Goal: Task Accomplishment & Management: Use online tool/utility

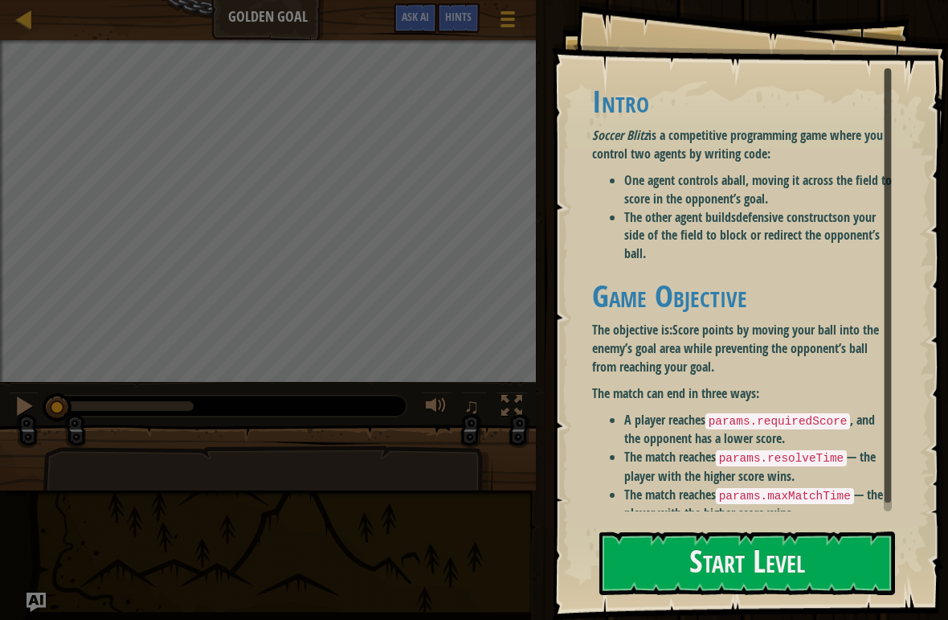
click at [841, 531] on button "Start Level" at bounding box center [748, 562] width 296 height 63
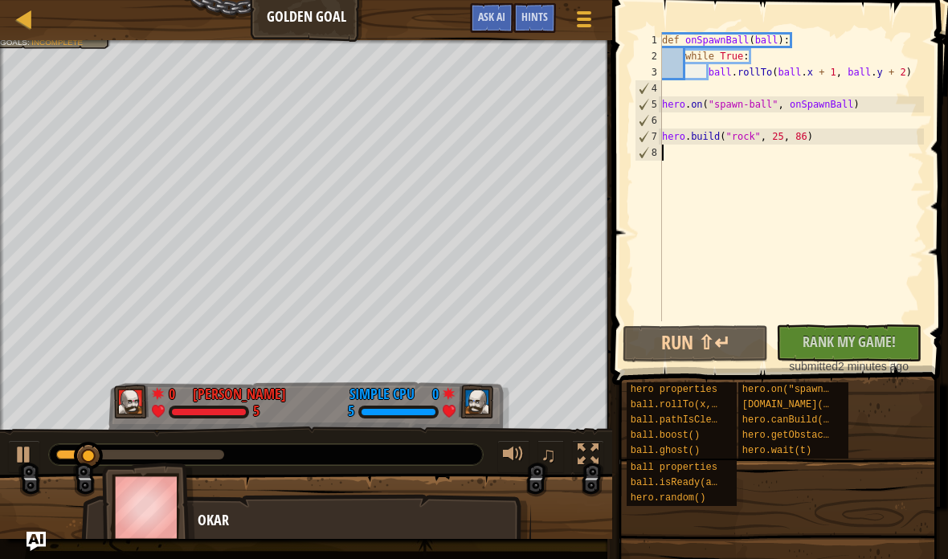
click at [581, 18] on span at bounding box center [584, 19] width 14 height 3
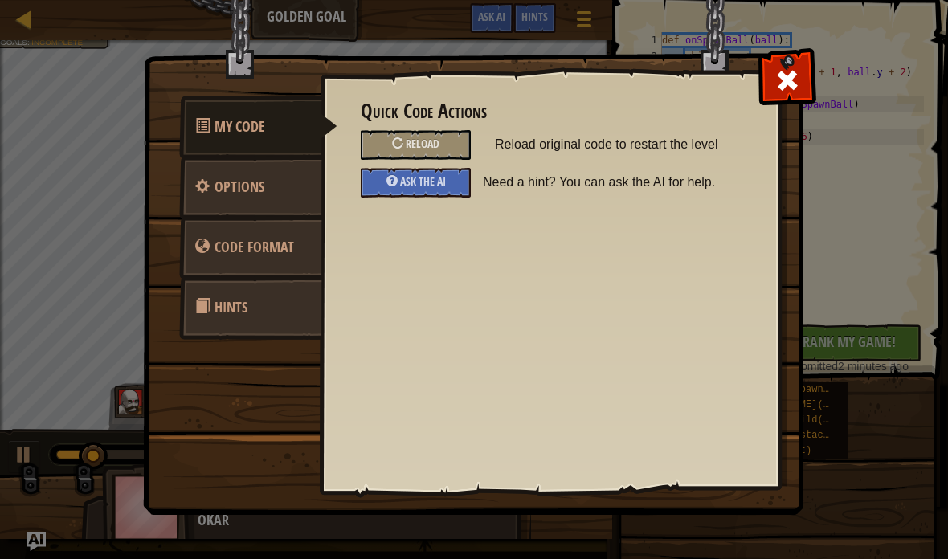
click at [456, 138] on div "Reload" at bounding box center [416, 145] width 110 height 30
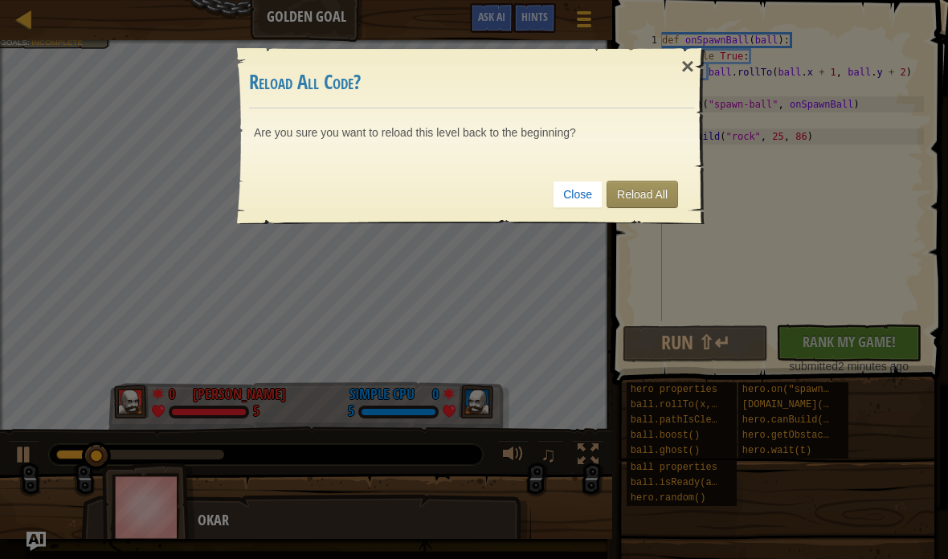
click at [658, 194] on link "Reload All" at bounding box center [643, 194] width 72 height 27
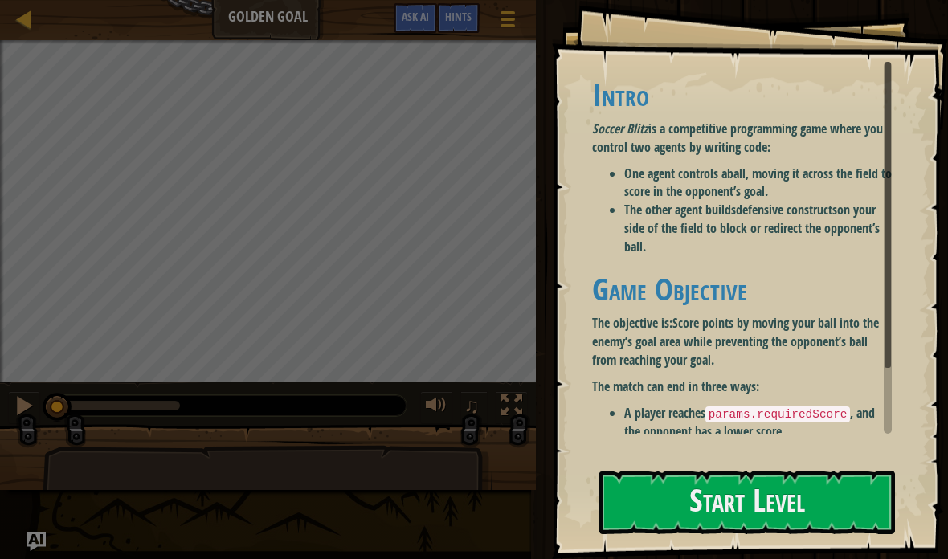
click at [694, 473] on button "Start Level" at bounding box center [748, 502] width 296 height 63
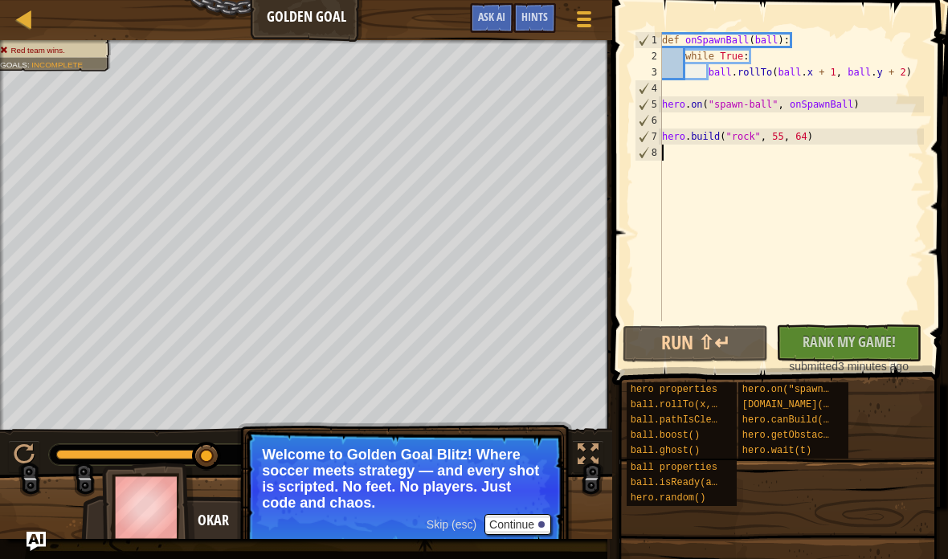
click at [33, 29] on div at bounding box center [24, 19] width 20 height 20
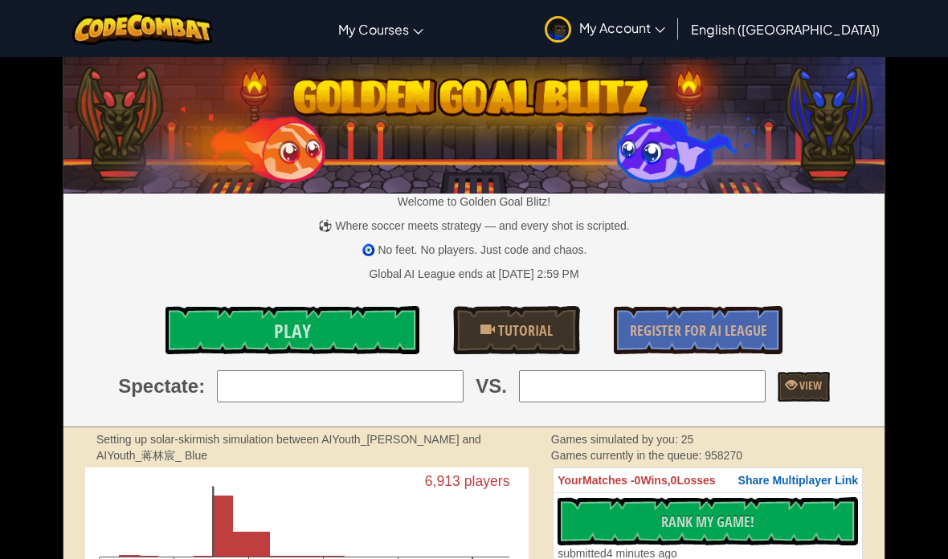
click at [143, 40] on img at bounding box center [142, 28] width 141 height 33
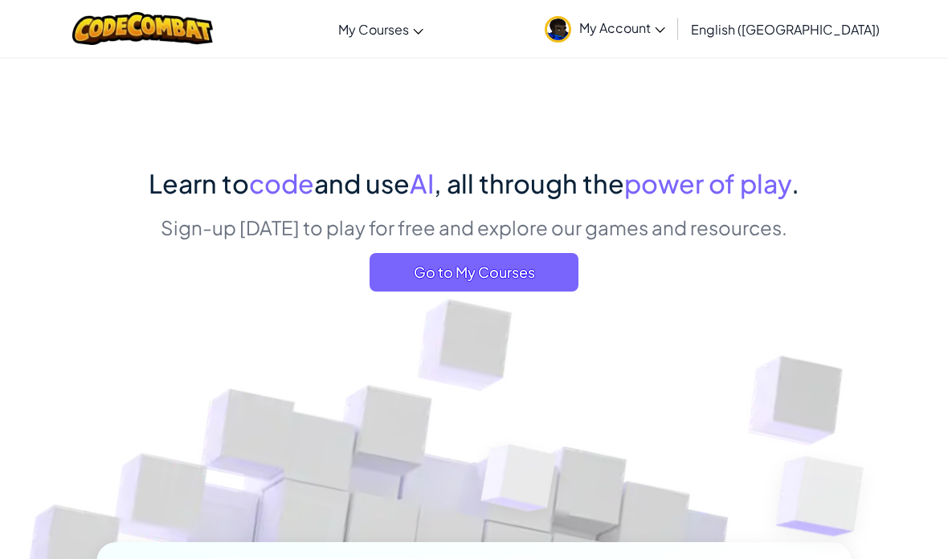
scroll to position [22, 0]
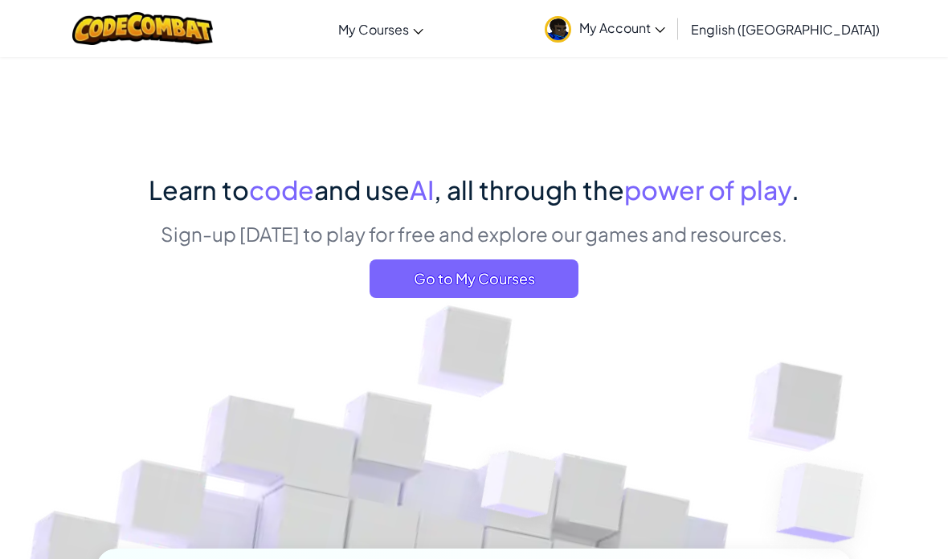
click at [544, 272] on span "Go to My Courses" at bounding box center [474, 279] width 209 height 39
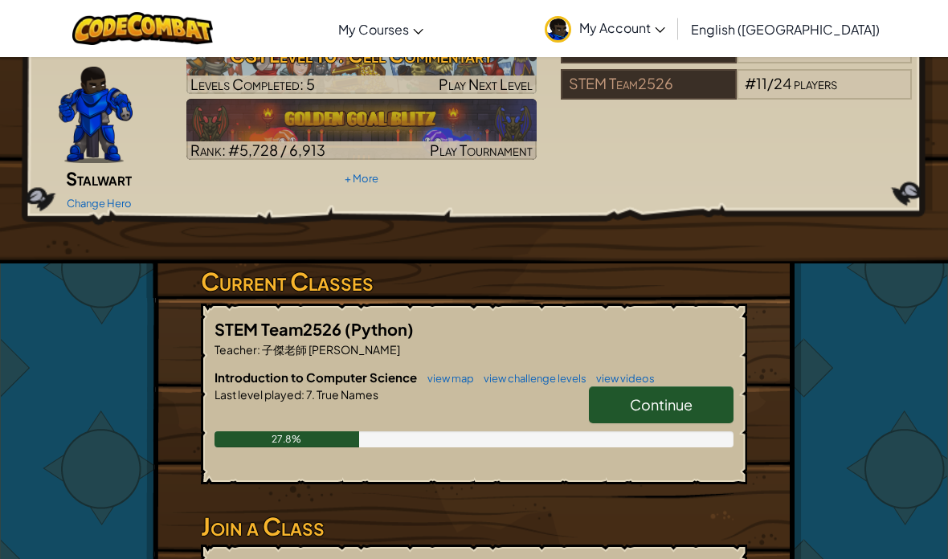
scroll to position [89, 0]
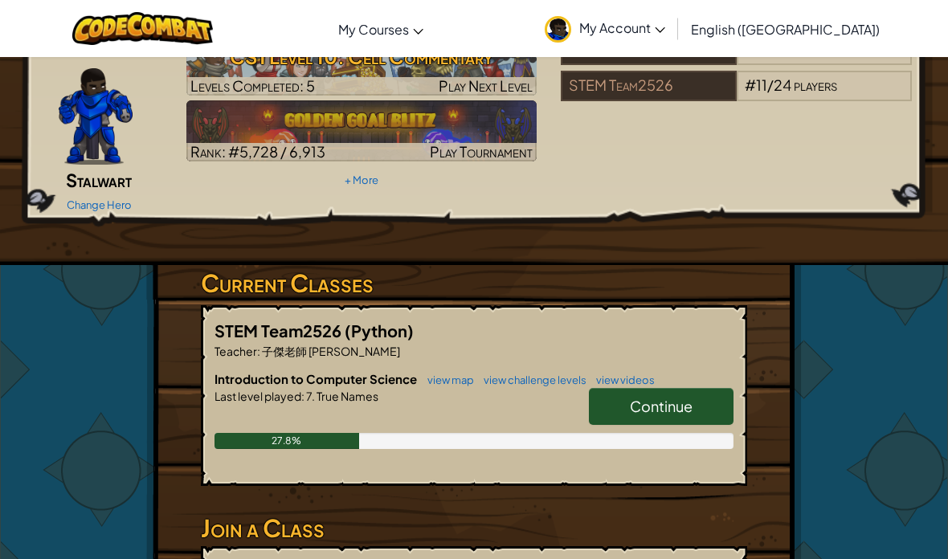
click at [704, 388] on link "Continue" at bounding box center [661, 406] width 145 height 37
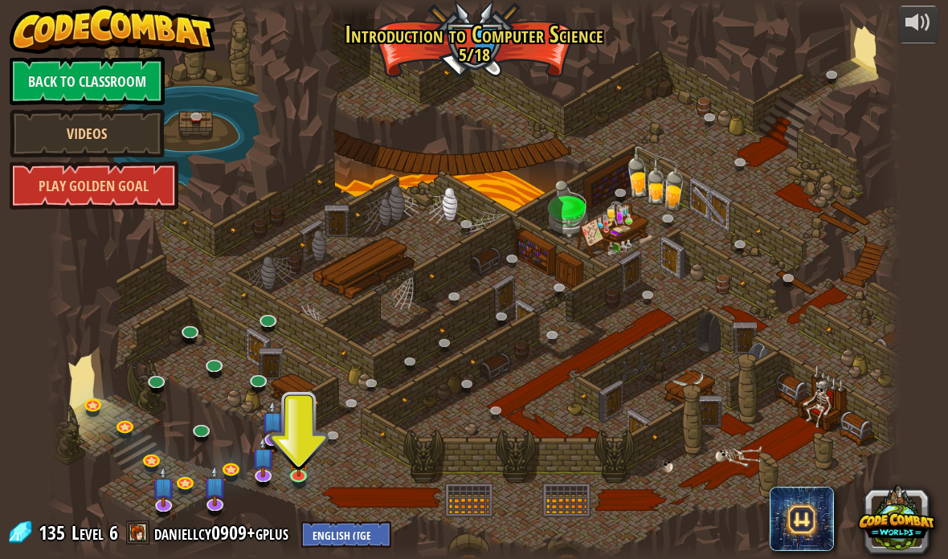
click at [298, 473] on img at bounding box center [299, 460] width 21 height 36
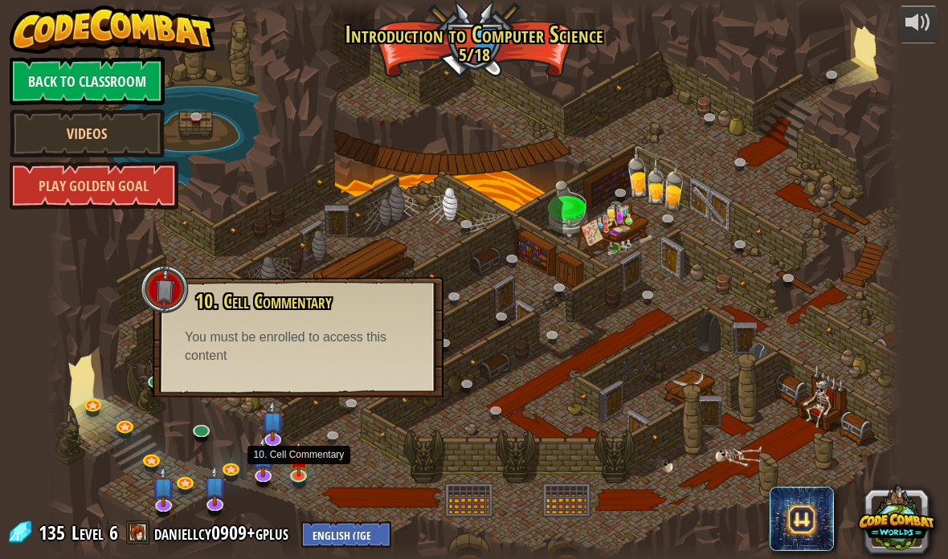
click at [221, 365] on div "10. Cell Commentary Trapped in a prison cell with the famous wizard! Say the pa…" at bounding box center [298, 337] width 291 height 121
click at [268, 432] on img at bounding box center [271, 421] width 23 height 41
click at [290, 474] on img at bounding box center [299, 460] width 21 height 36
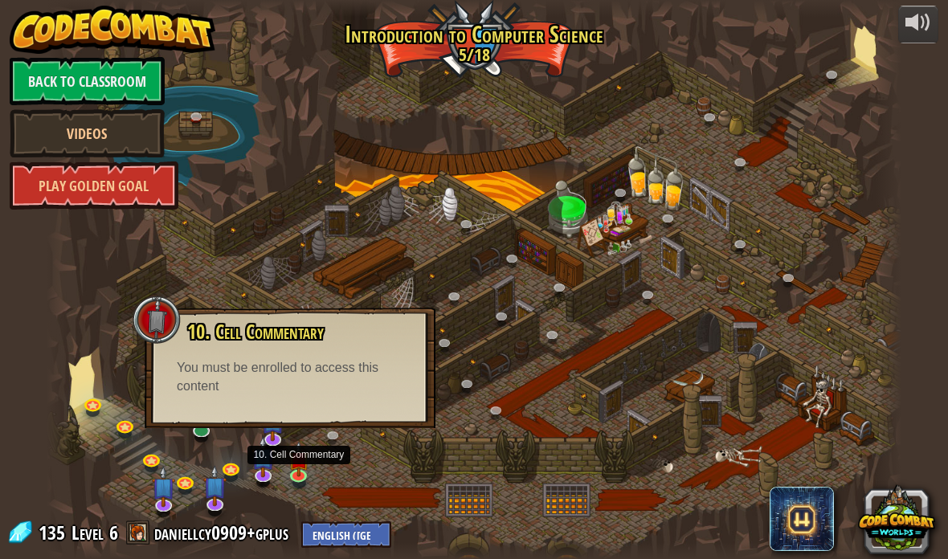
click at [263, 476] on link at bounding box center [264, 477] width 32 height 24
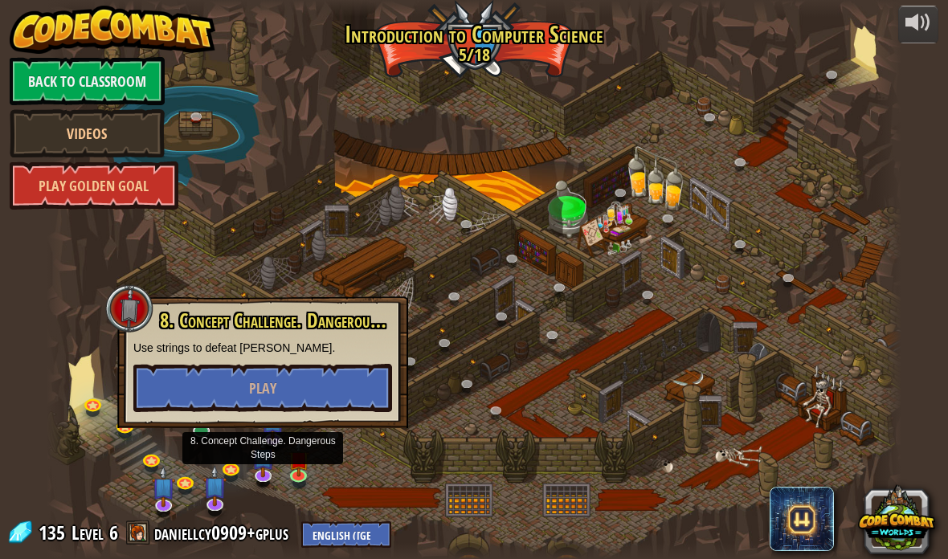
click at [222, 495] on img at bounding box center [214, 485] width 23 height 41
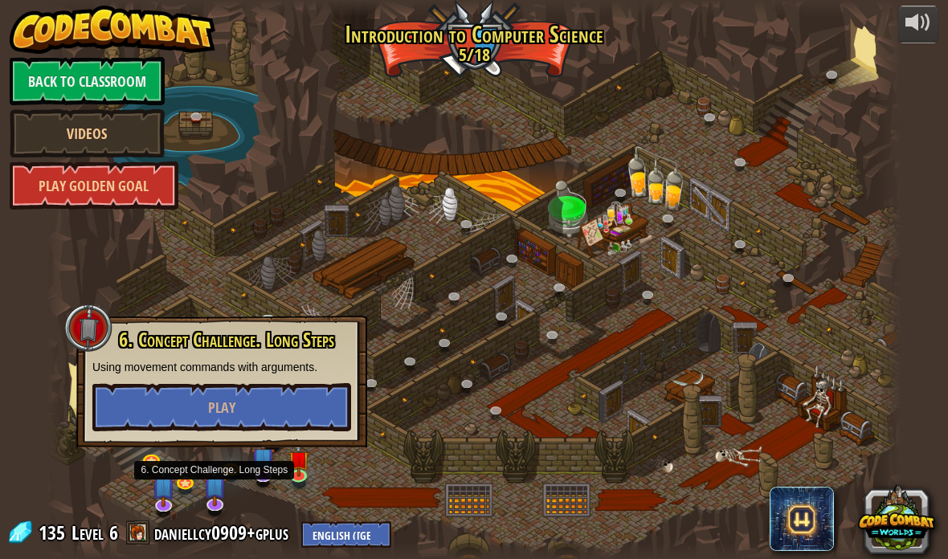
click at [166, 488] on img at bounding box center [163, 486] width 23 height 41
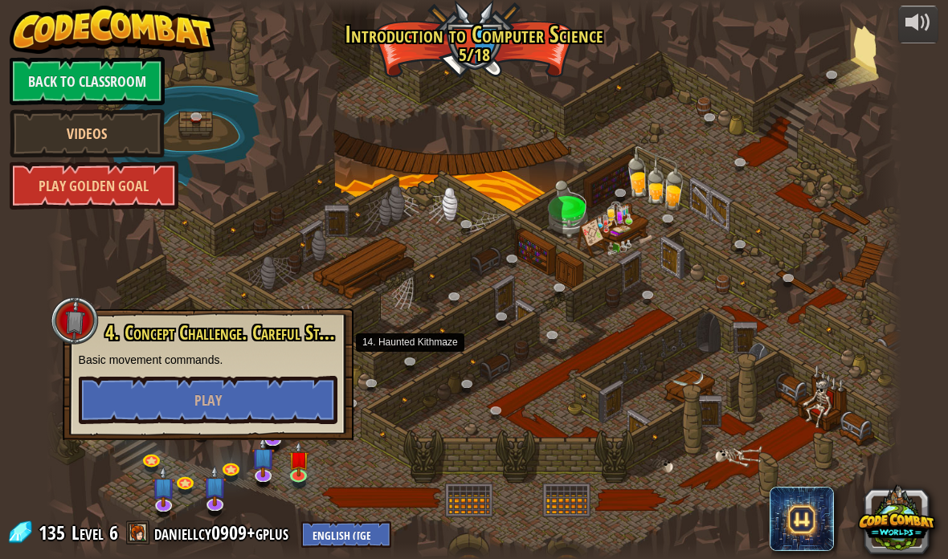
click at [400, 369] on link at bounding box center [414, 365] width 32 height 24
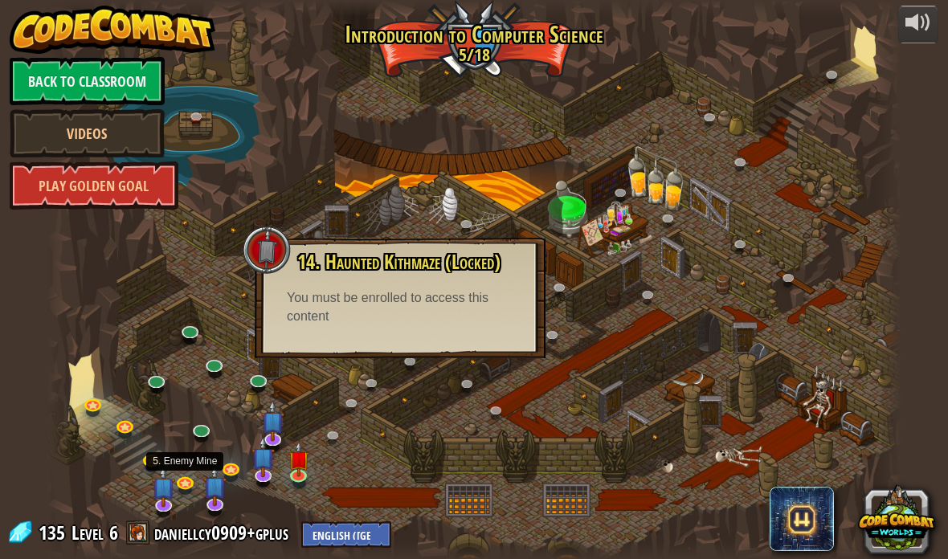
click at [184, 477] on link at bounding box center [187, 485] width 32 height 24
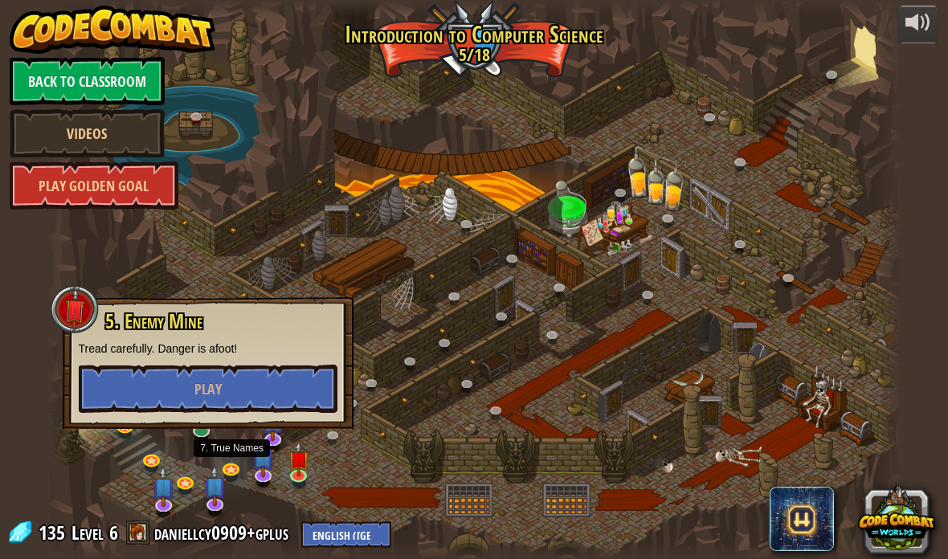
click at [231, 465] on link at bounding box center [233, 472] width 32 height 24
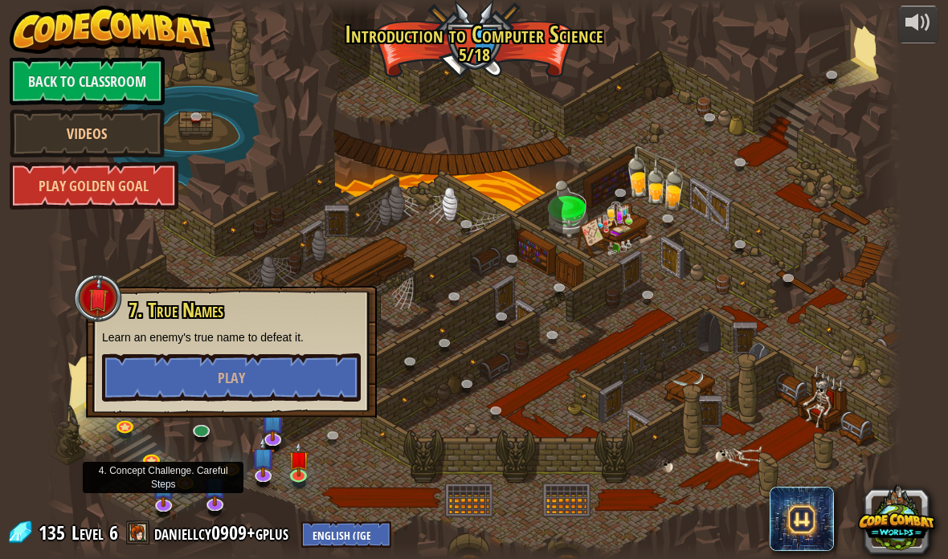
click at [162, 496] on img at bounding box center [163, 486] width 23 height 41
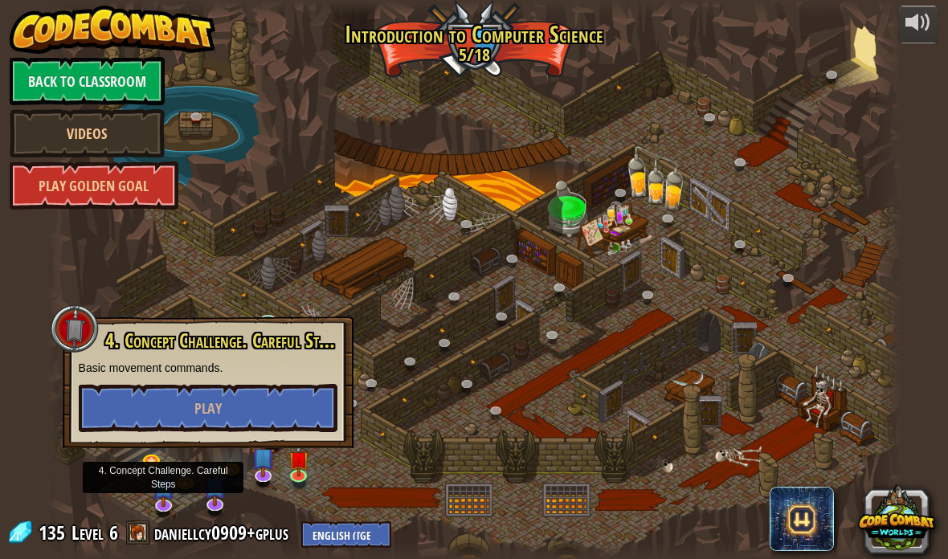
click at [285, 407] on button "Play" at bounding box center [208, 408] width 259 height 48
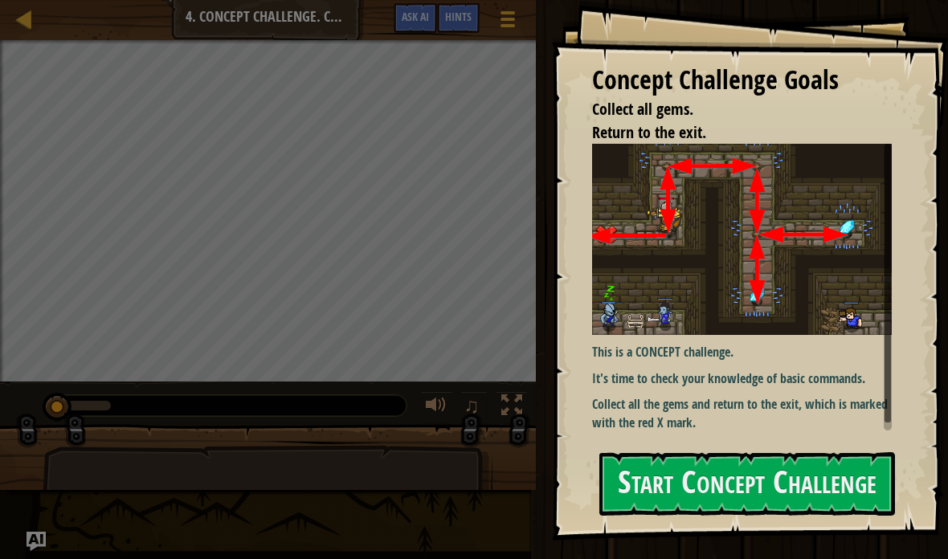
click at [821, 494] on button "Start Concept Challenge" at bounding box center [748, 484] width 296 height 63
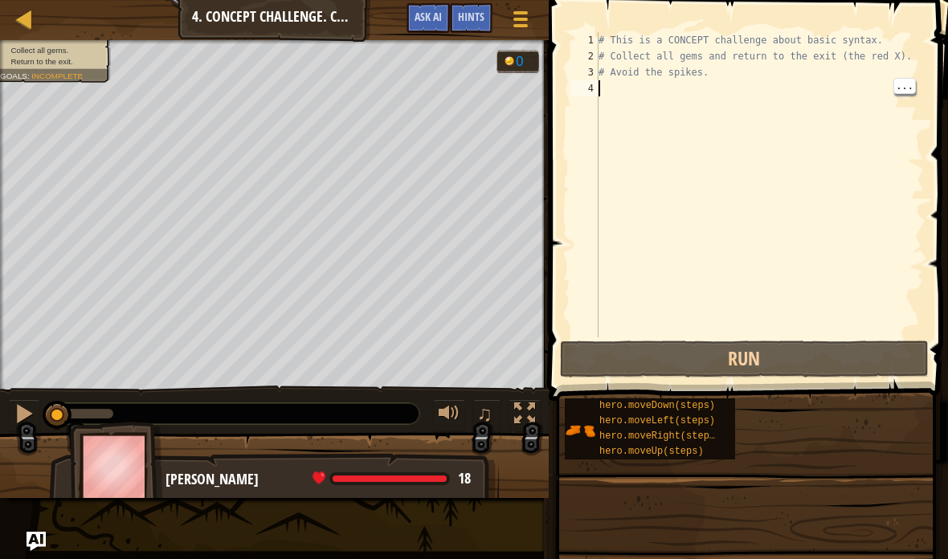
click at [700, 92] on div "# This is a CONCEPT challenge about basic syntax. # Collect all gems and return…" at bounding box center [760, 201] width 329 height 338
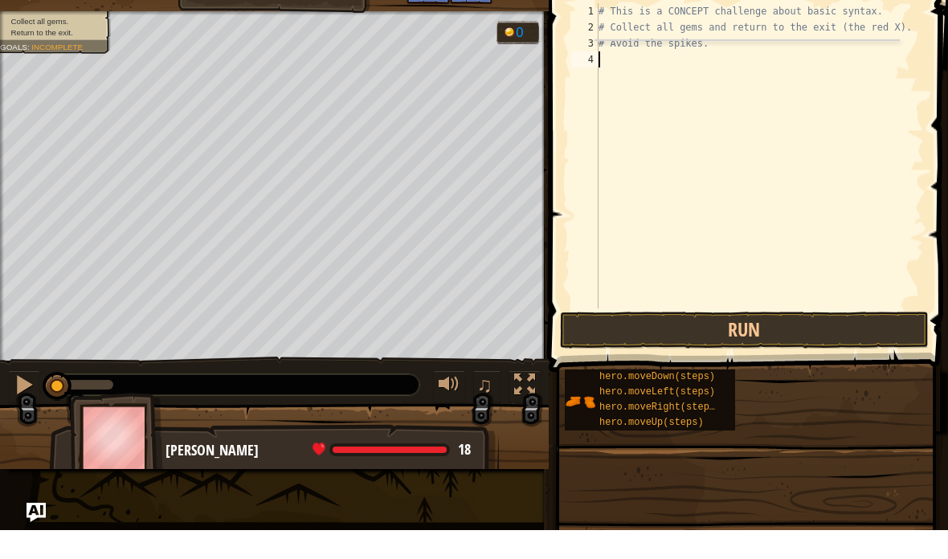
scroll to position [17, 22]
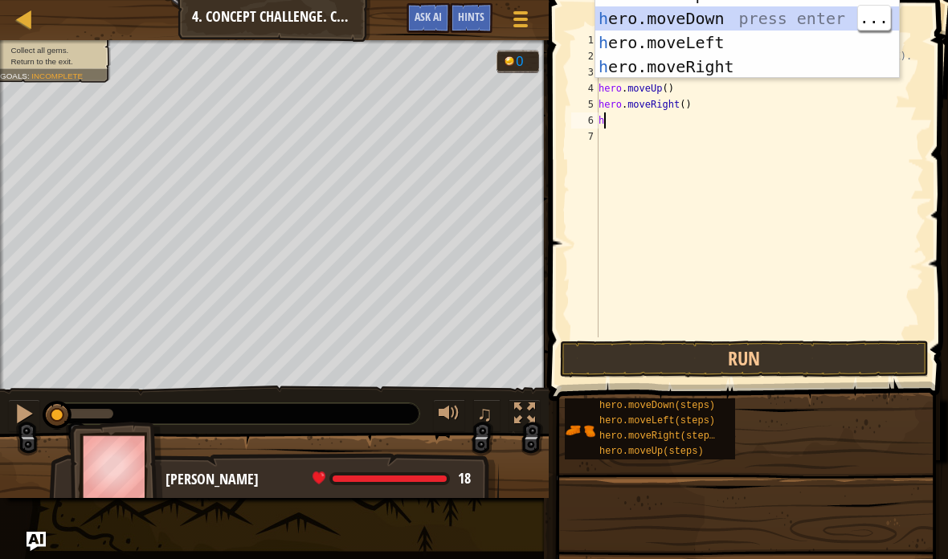
click at [751, 23] on div "h ero.moveUp press enter h ero.moveDown press enter h ero.moveLeft press enter …" at bounding box center [748, 54] width 304 height 145
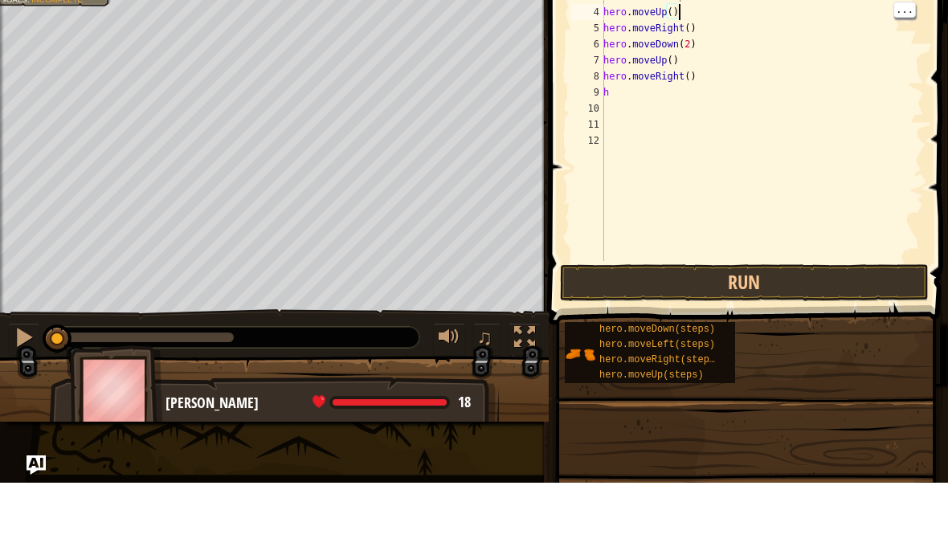
click at [644, 174] on div "# This is a CONCEPT challenge about basic syntax. # Collect all gems and return…" at bounding box center [762, 201] width 324 height 338
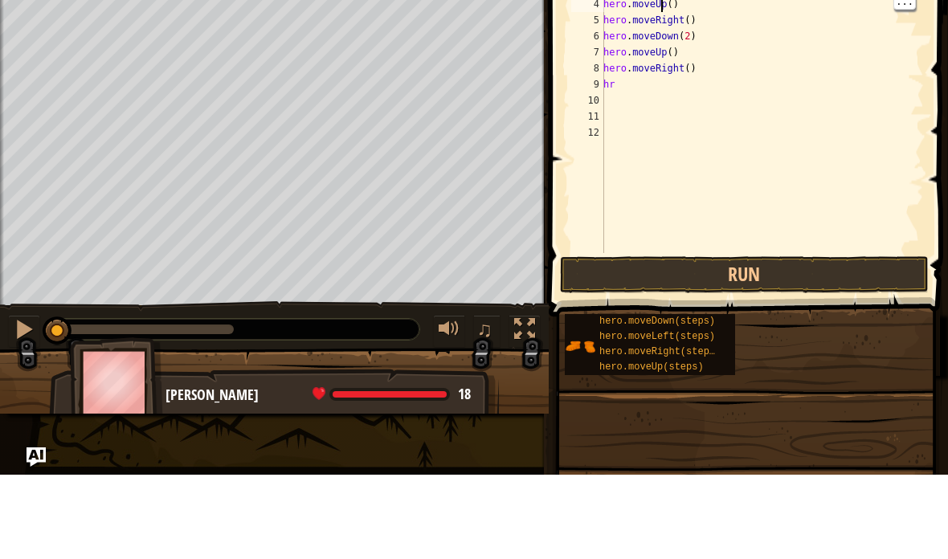
click at [665, 167] on div "# This is a CONCEPT challenge about basic syntax. # Collect all gems and return…" at bounding box center [762, 201] width 324 height 338
click at [676, 170] on div "# This is a CONCEPT challenge about basic syntax. # Collect all gems and return…" at bounding box center [762, 201] width 324 height 338
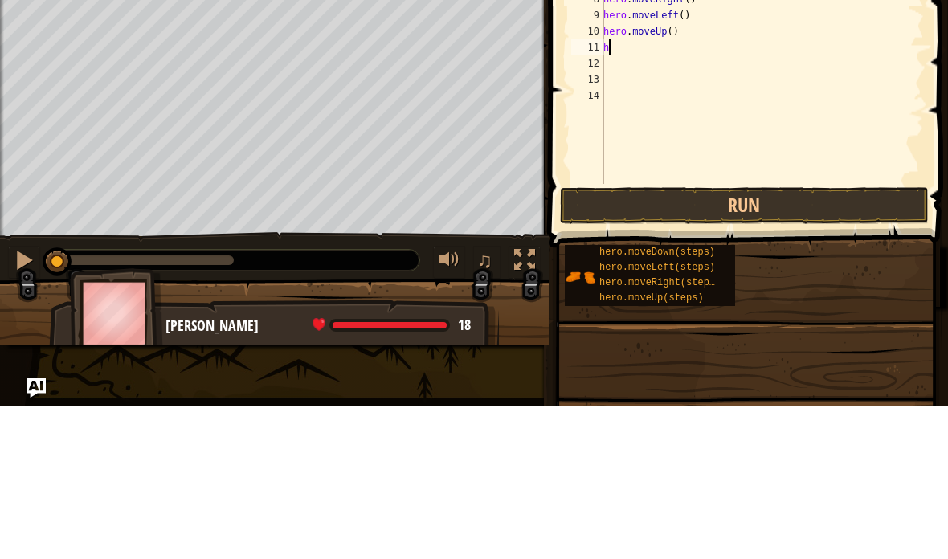
scroll to position [17, 27]
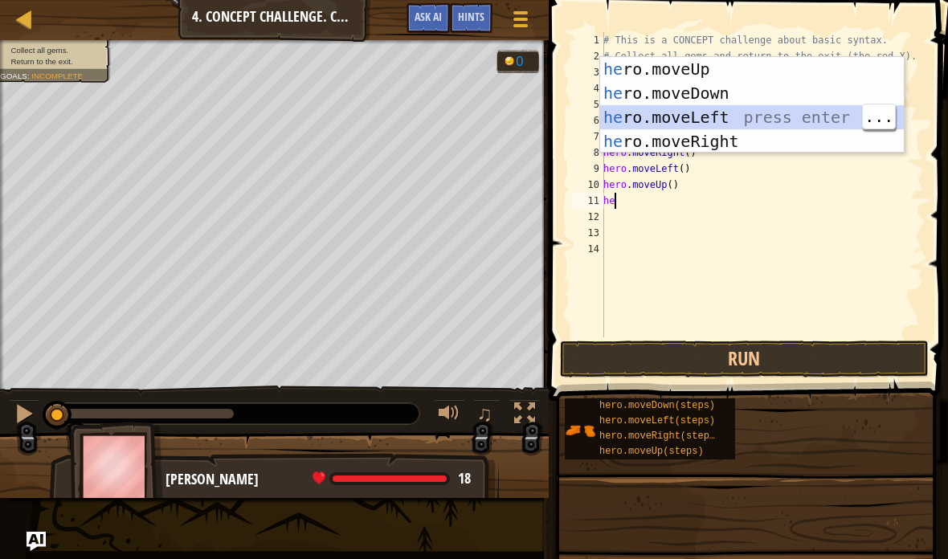
click at [703, 120] on div "he ro.moveUp press enter he ro.moveDown press enter he ro.moveLeft press enter …" at bounding box center [752, 129] width 304 height 145
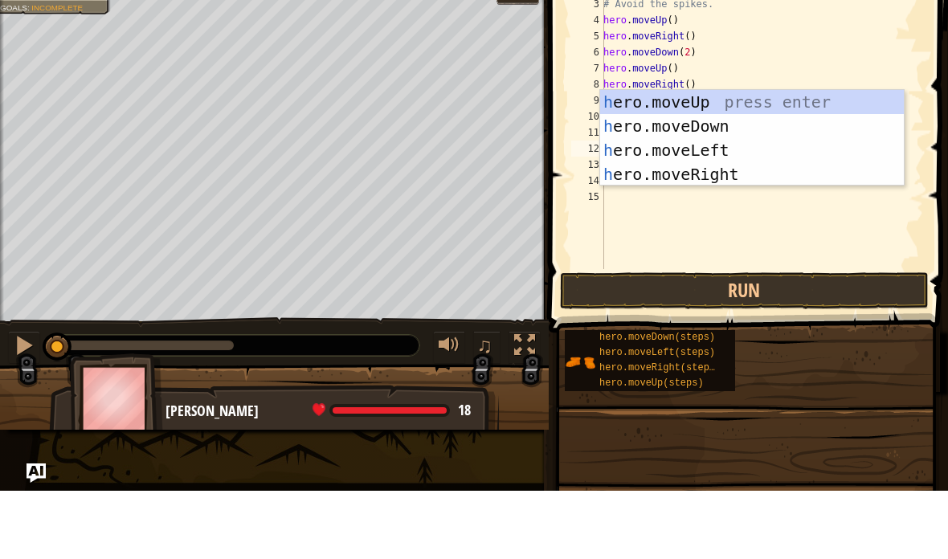
scroll to position [17, 22]
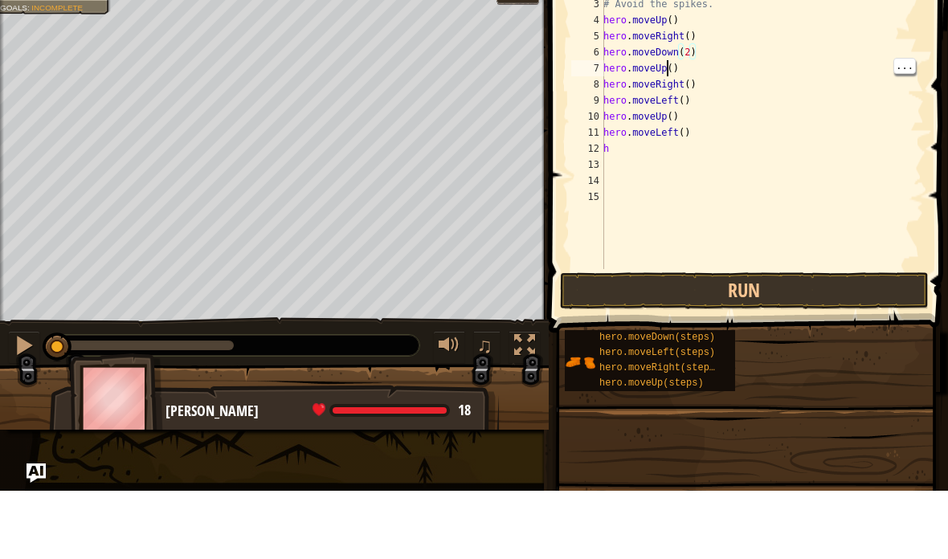
click at [669, 210] on div "# This is a CONCEPT challenge about basic syntax. # Collect all gems and return…" at bounding box center [762, 201] width 324 height 338
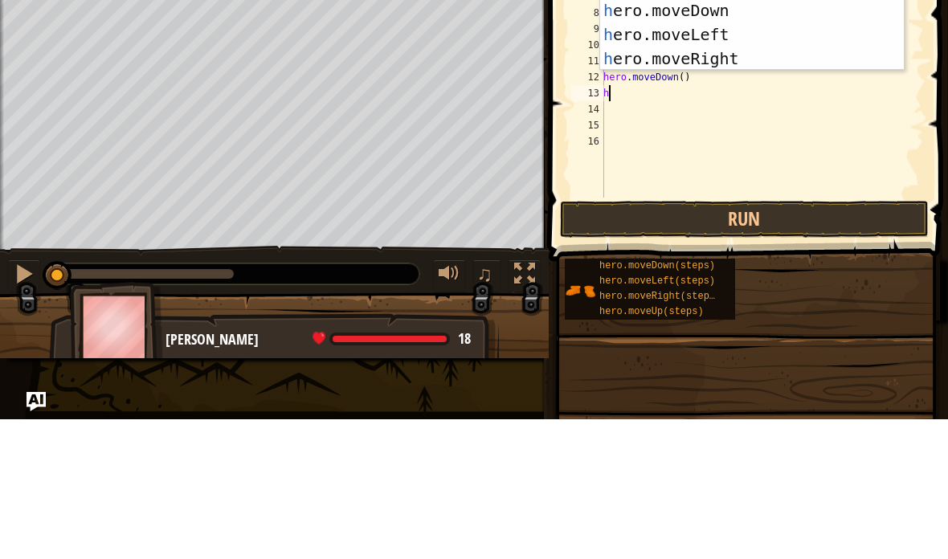
click at [748, 114] on div "h ero.moveUp press enter h ero.moveDown press enter h ero.moveLeft press enter …" at bounding box center [752, 186] width 304 height 145
type textarea "abcde fg"
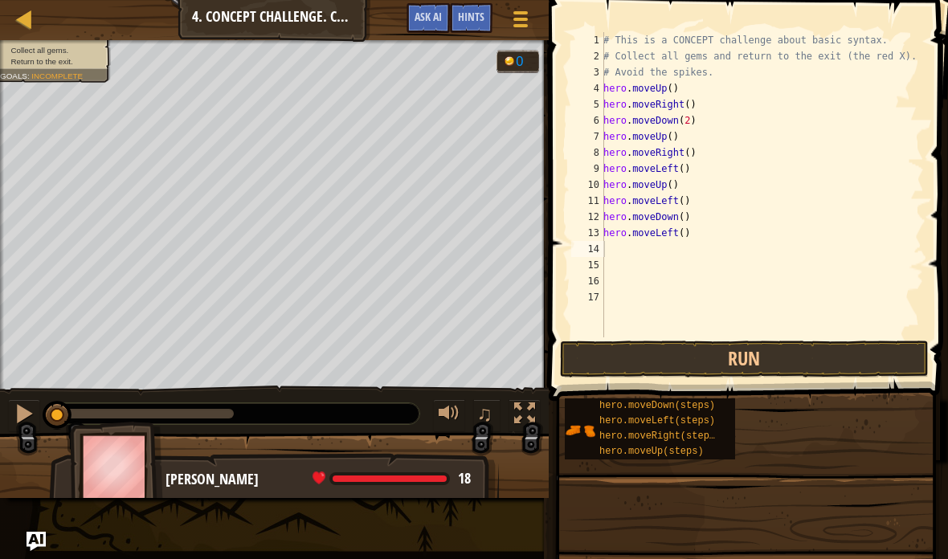
click at [801, 372] on button "Run" at bounding box center [744, 359] width 369 height 37
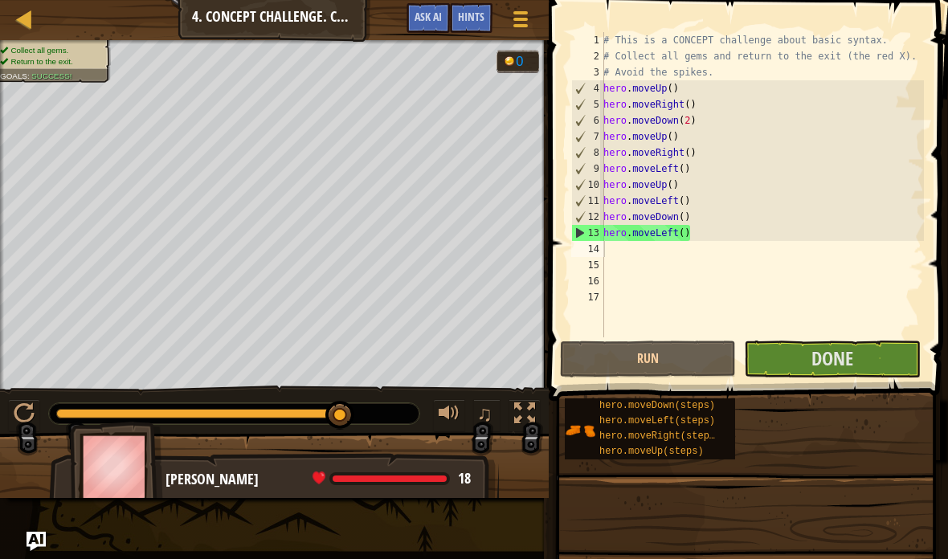
click at [838, 356] on span "Done" at bounding box center [833, 359] width 42 height 26
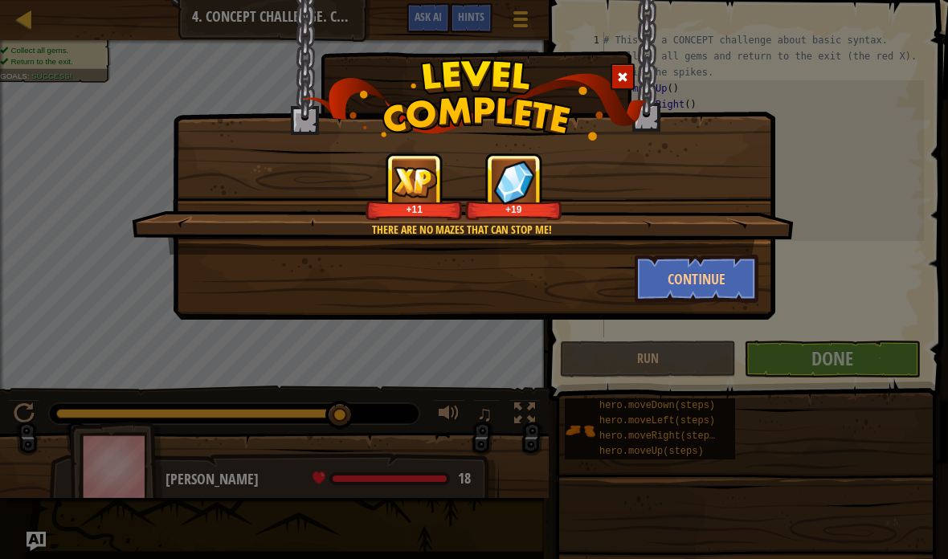
click at [710, 270] on button "Continue" at bounding box center [697, 279] width 125 height 48
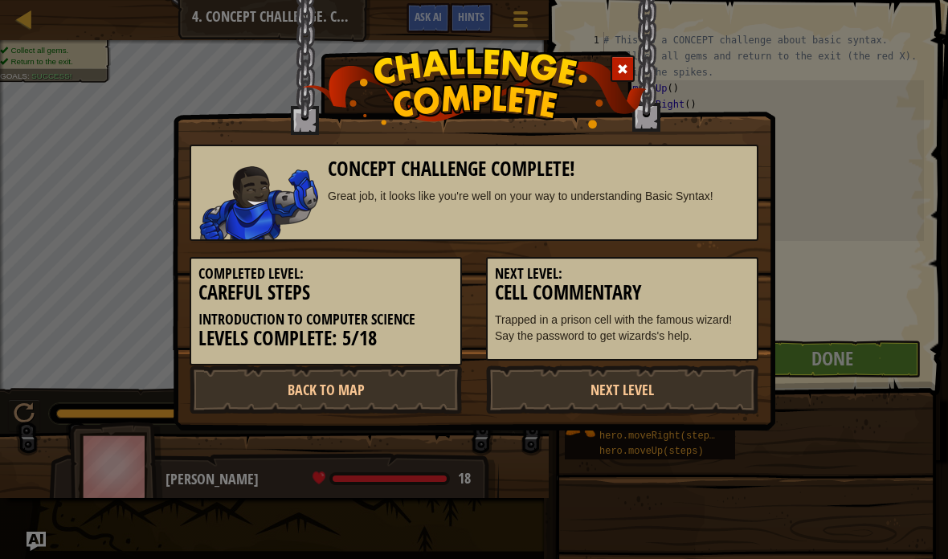
click at [690, 393] on link "Next Level" at bounding box center [622, 390] width 272 height 48
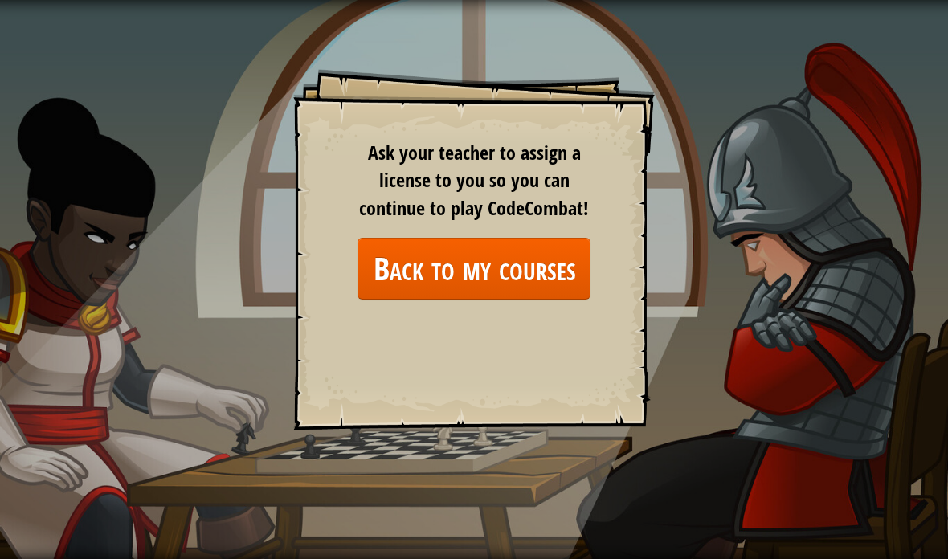
click at [563, 268] on link "Back to my courses" at bounding box center [474, 269] width 233 height 62
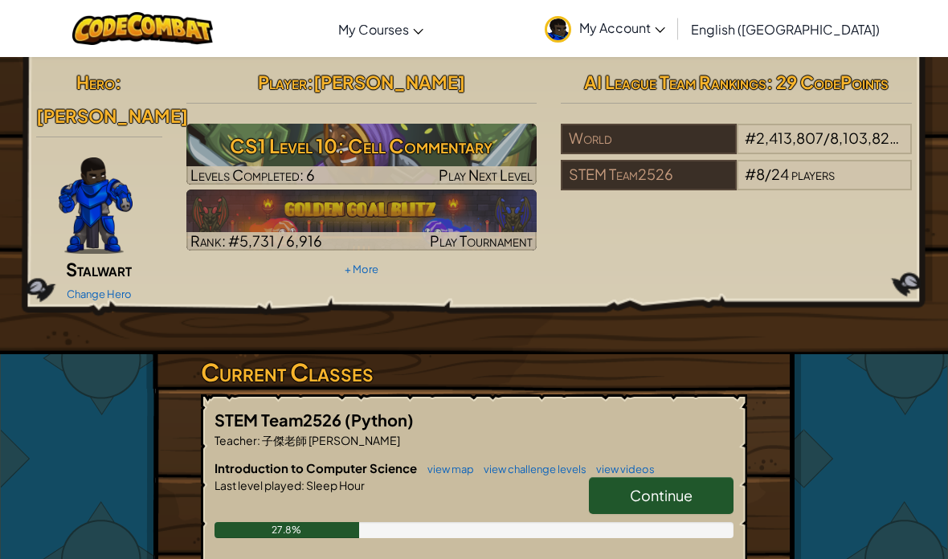
click at [680, 486] on span "Continue" at bounding box center [661, 495] width 63 height 18
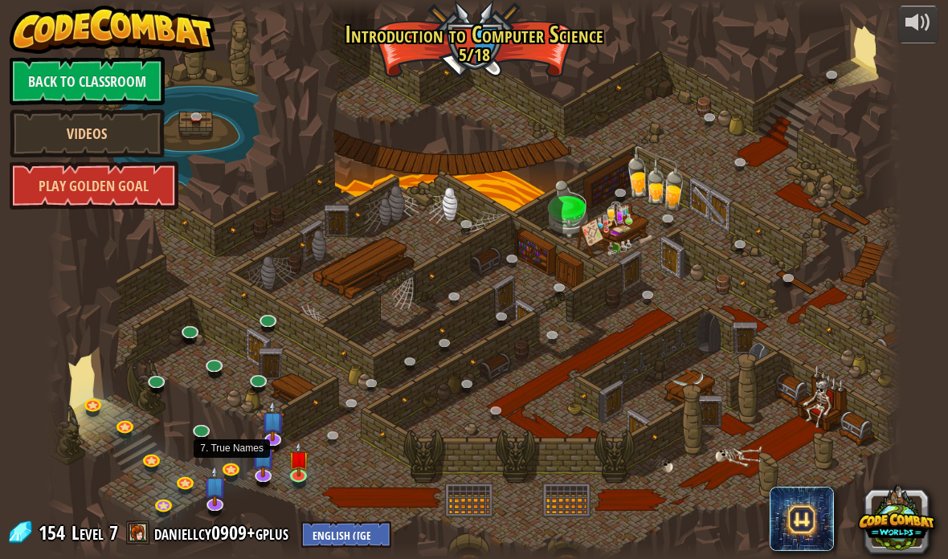
click at [233, 464] on link at bounding box center [233, 472] width 32 height 24
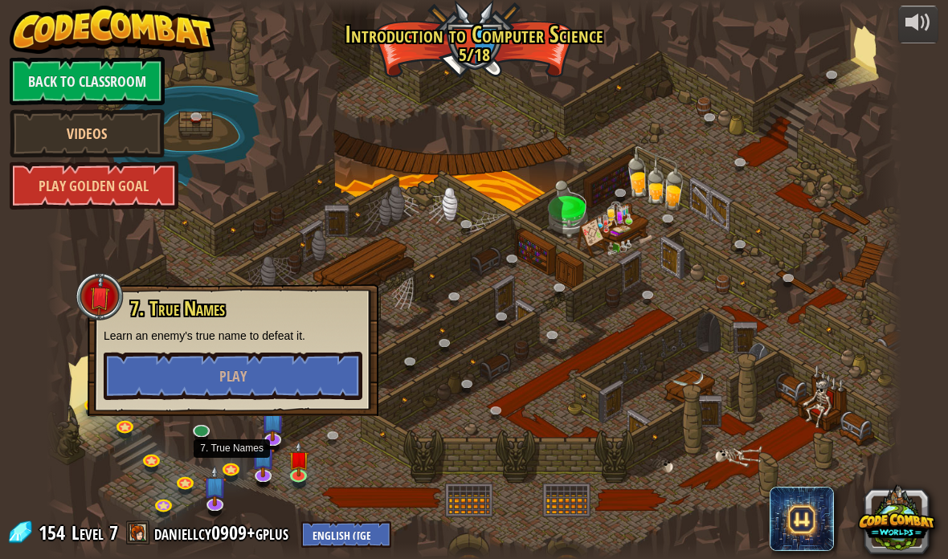
click at [221, 490] on img at bounding box center [214, 485] width 23 height 41
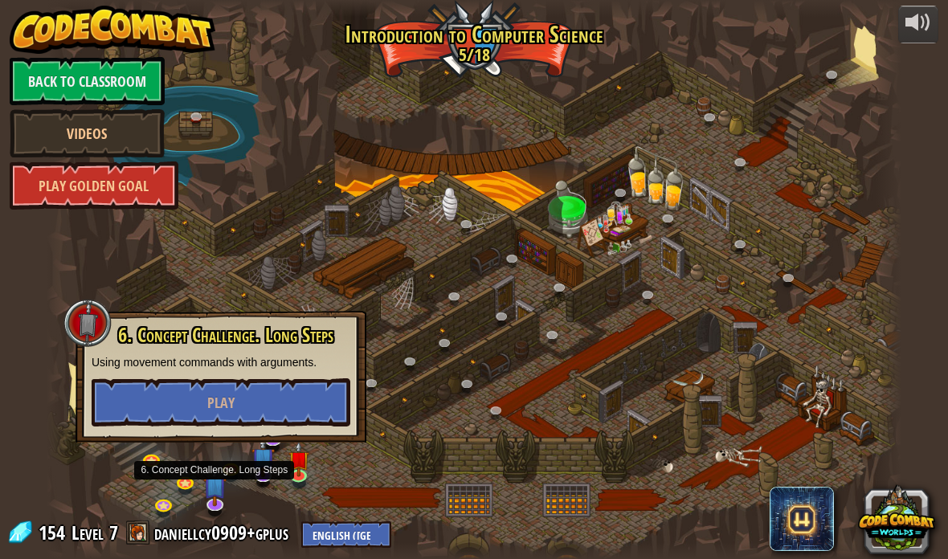
click at [327, 403] on button "Play" at bounding box center [221, 403] width 259 height 48
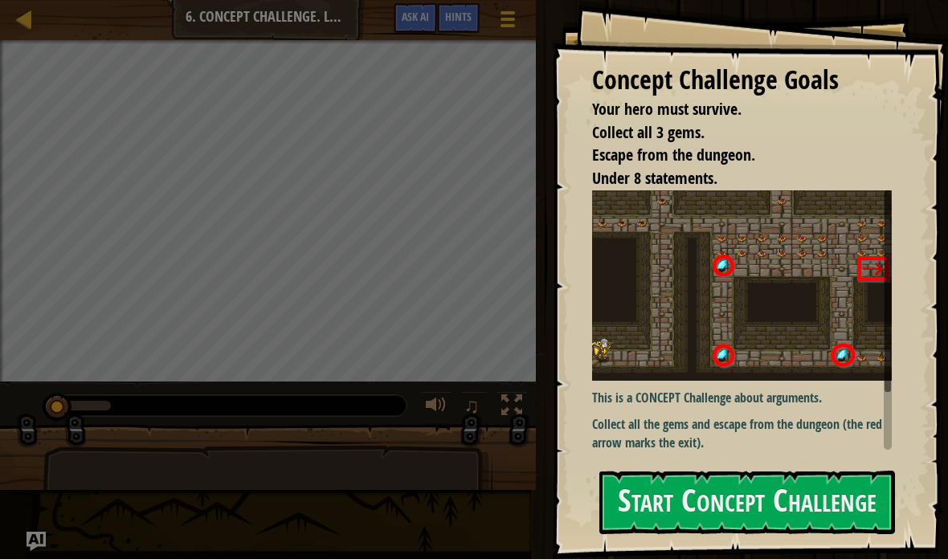
click at [787, 498] on button "Start Concept Challenge" at bounding box center [748, 502] width 296 height 63
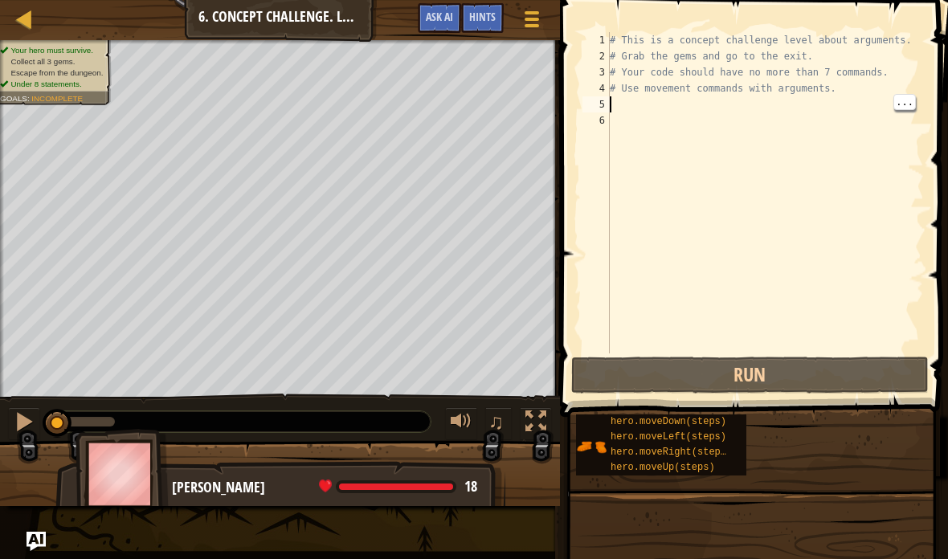
click at [759, 107] on div "# This is a concept challenge level about arguments. # Grab the gems and go to …" at bounding box center [765, 209] width 317 height 354
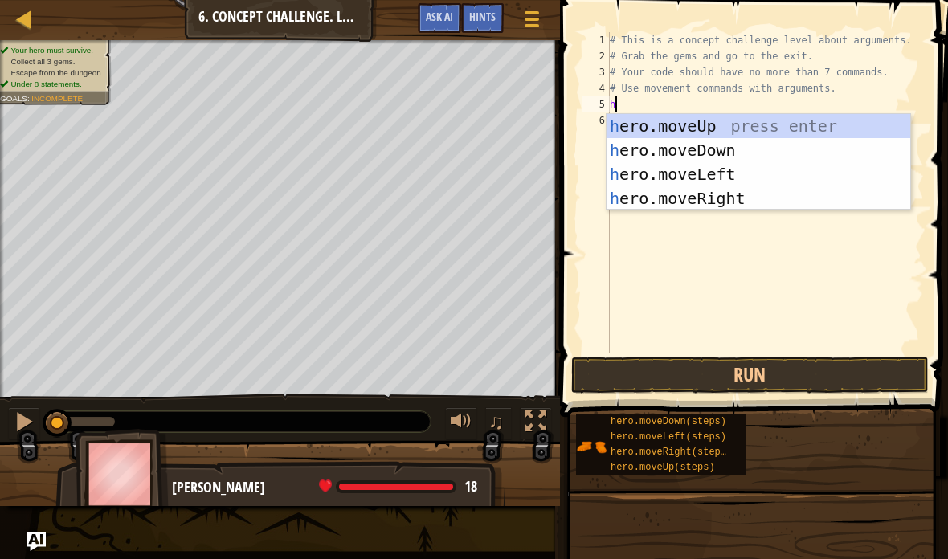
scroll to position [17, 22]
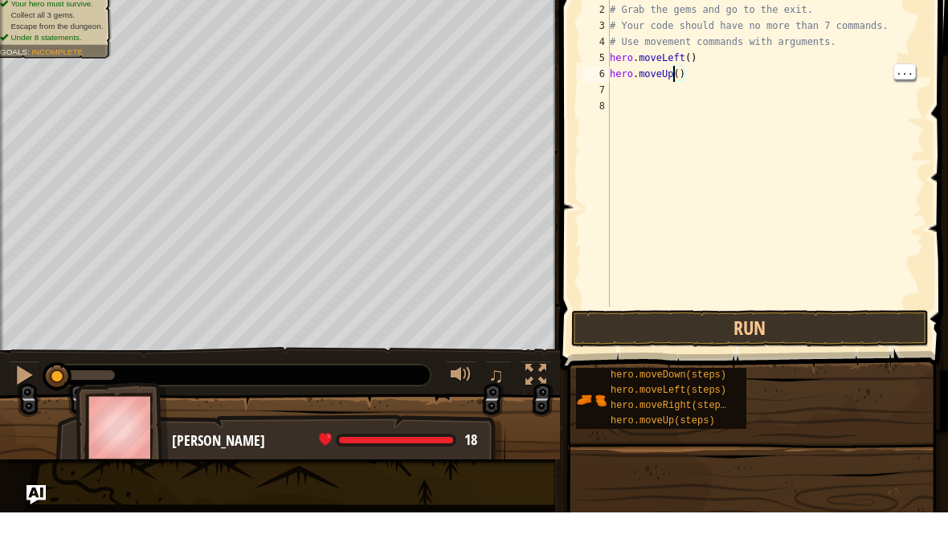
click at [675, 68] on div "# This is a concept challenge level about arguments. # Grab the gems and go to …" at bounding box center [765, 209] width 317 height 354
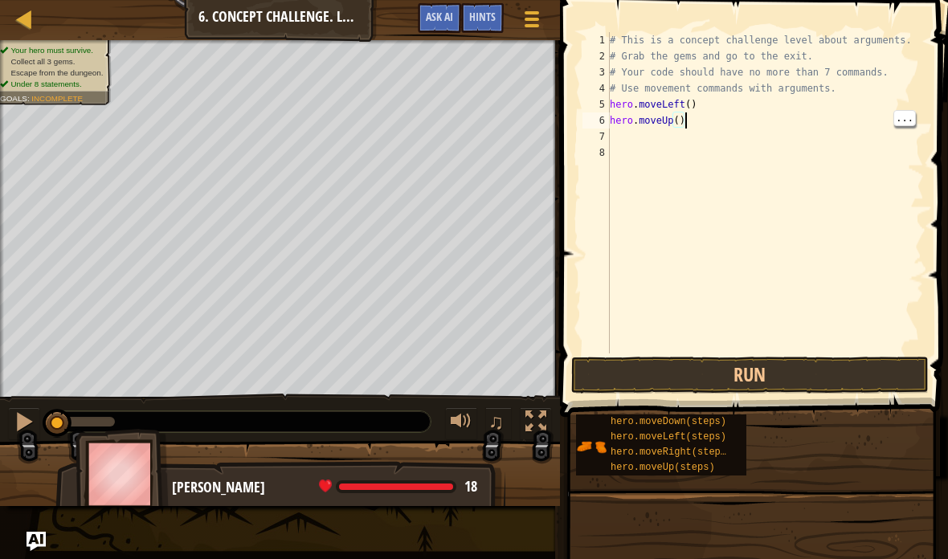
click at [685, 122] on div "# This is a concept challenge level about arguments. # Grab the gems and go to …" at bounding box center [765, 209] width 317 height 354
click at [682, 123] on div "# This is a concept challenge level about arguments. # Grab the gems and go to …" at bounding box center [765, 209] width 317 height 354
click at [645, 128] on div "# This is a concept challenge level about arguments. # Grab the gems and go to …" at bounding box center [765, 209] width 317 height 354
click at [639, 137] on div "# This is a concept challenge level about arguments. # Grab the gems and go to …" at bounding box center [765, 209] width 317 height 354
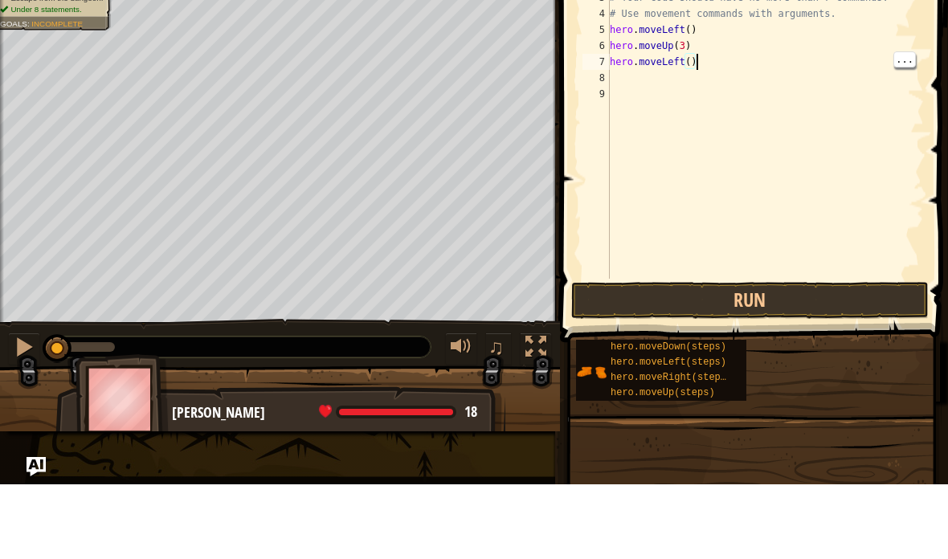
click at [696, 59] on div "# This is a concept challenge level about arguments. # Grab the gems and go to …" at bounding box center [765, 209] width 317 height 354
click at [686, 62] on div "# This is a concept challenge level about arguments. # Grab the gems and go to …" at bounding box center [765, 209] width 317 height 354
click at [693, 63] on div "# This is a concept challenge level about arguments. # Grab the gems and go to …" at bounding box center [765, 209] width 317 height 354
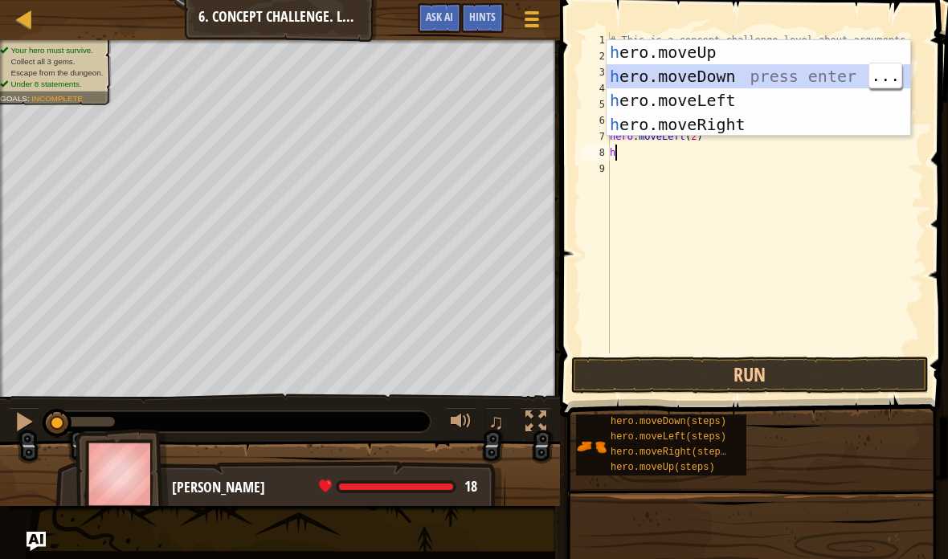
click at [748, 77] on div "h ero.moveUp press enter h ero.moveDown press enter h ero.moveLeft press enter …" at bounding box center [759, 112] width 304 height 145
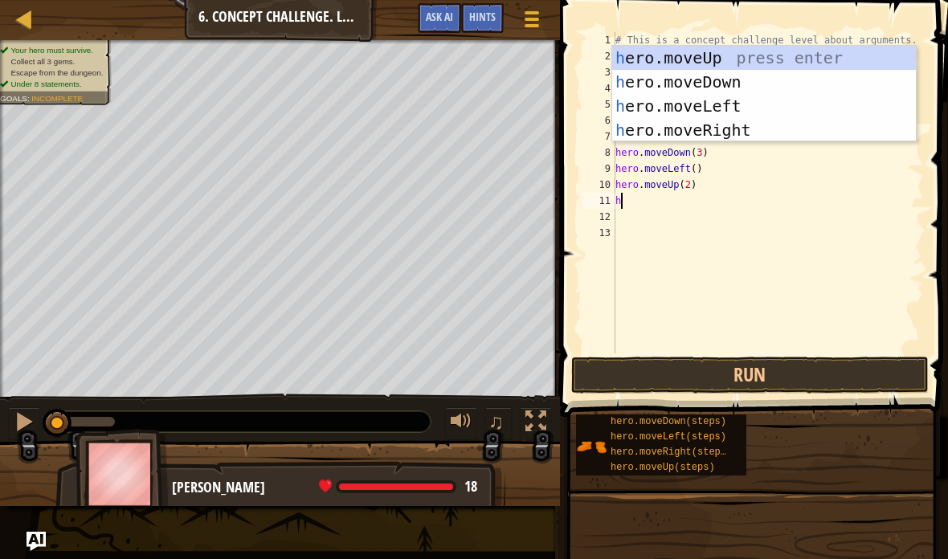
scroll to position [17, 27]
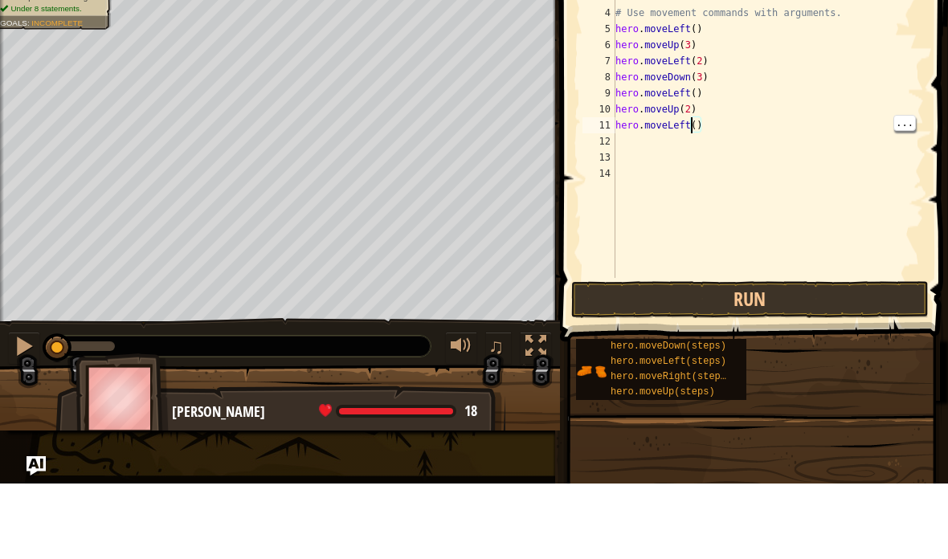
click at [697, 126] on div "# This is a concept challenge level about arguments. # Grab the gems and go to …" at bounding box center [768, 209] width 313 height 354
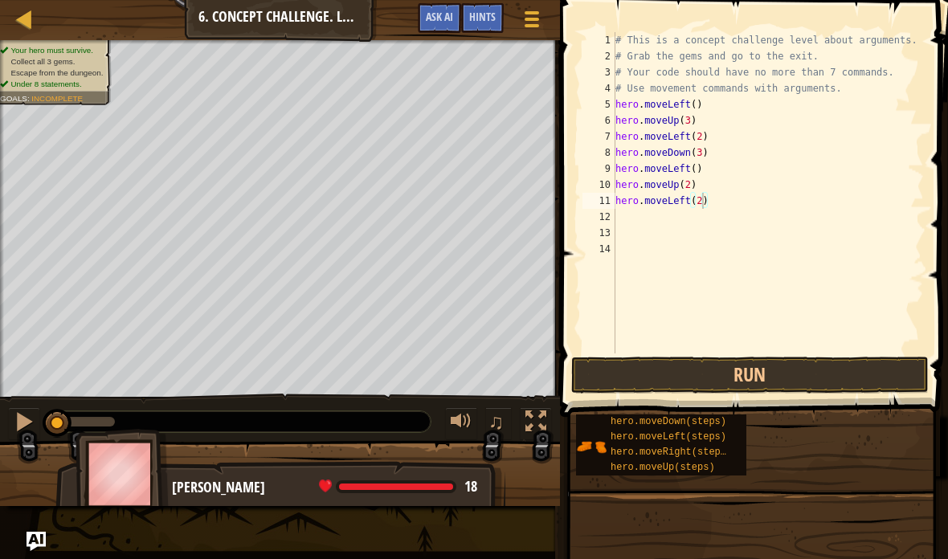
click at [821, 362] on button "Run" at bounding box center [750, 375] width 358 height 37
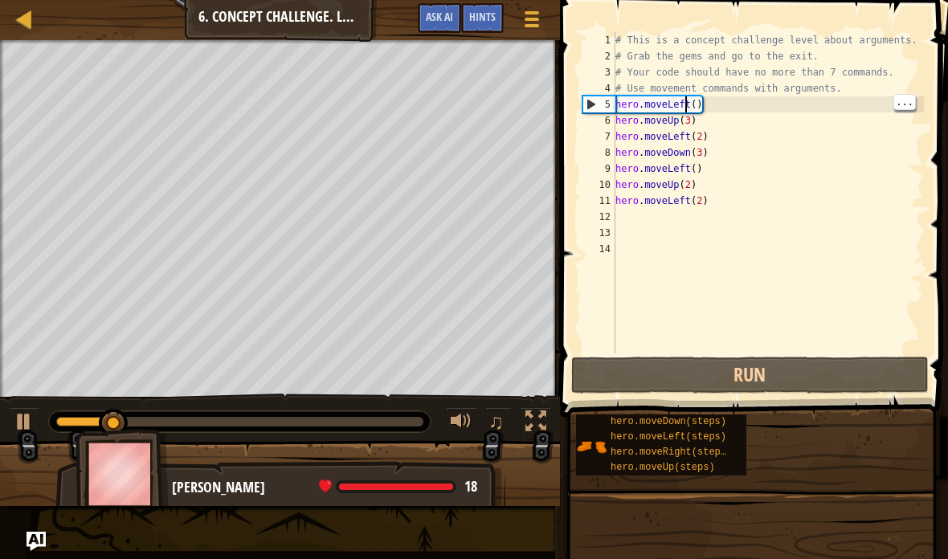
click at [694, 102] on div "# This is a concept challenge level about arguments. # Grab the gems and go to …" at bounding box center [768, 209] width 313 height 354
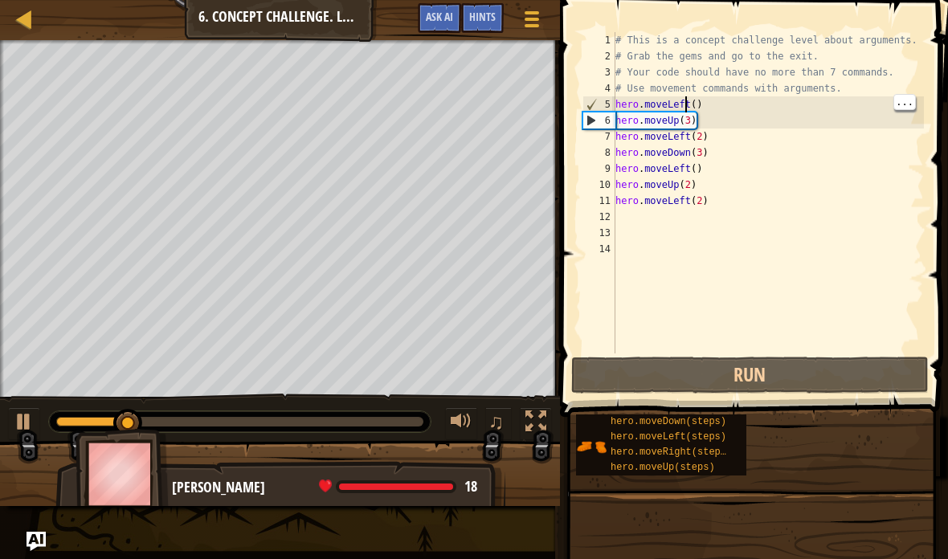
click at [686, 105] on div "# This is a concept challenge level about arguments. # Grab the gems and go to …" at bounding box center [768, 209] width 313 height 354
click at [694, 105] on div "# This is a concept challenge level about arguments. # Grab the gems and go to …" at bounding box center [768, 209] width 313 height 354
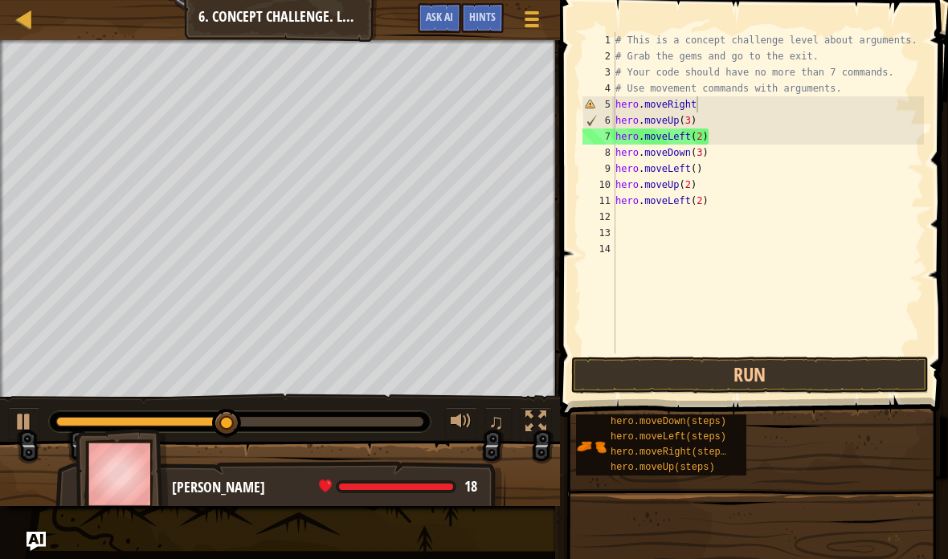
click at [811, 374] on button "Run" at bounding box center [750, 375] width 358 height 37
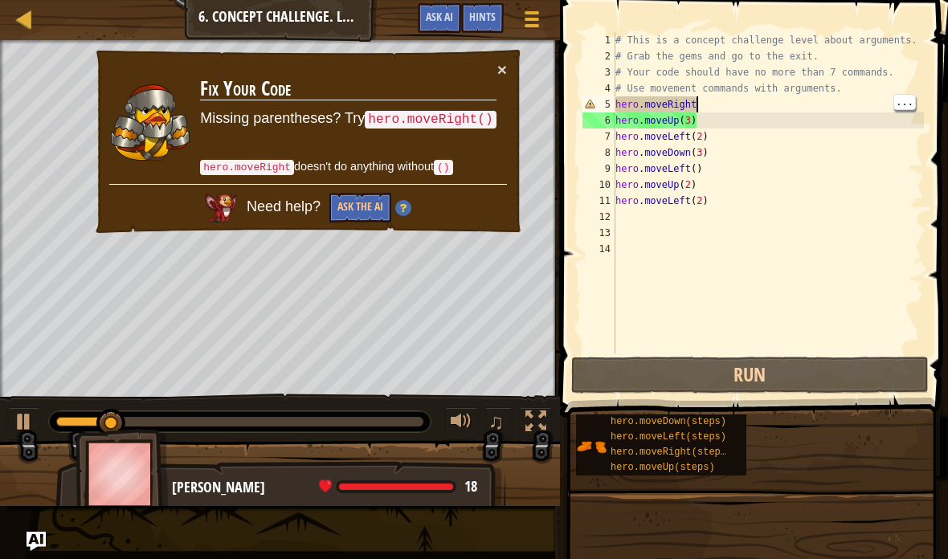
click at [789, 112] on div "# This is a concept challenge level about arguments. # Grab the gems and go to …" at bounding box center [768, 209] width 313 height 354
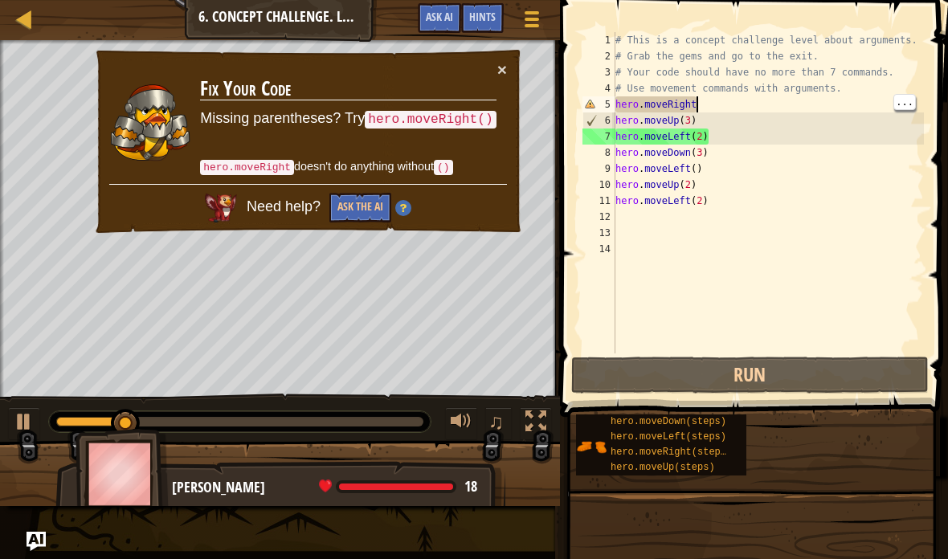
click at [788, 109] on div "# This is a concept challenge level about arguments. # Grab the gems and go to …" at bounding box center [768, 209] width 313 height 354
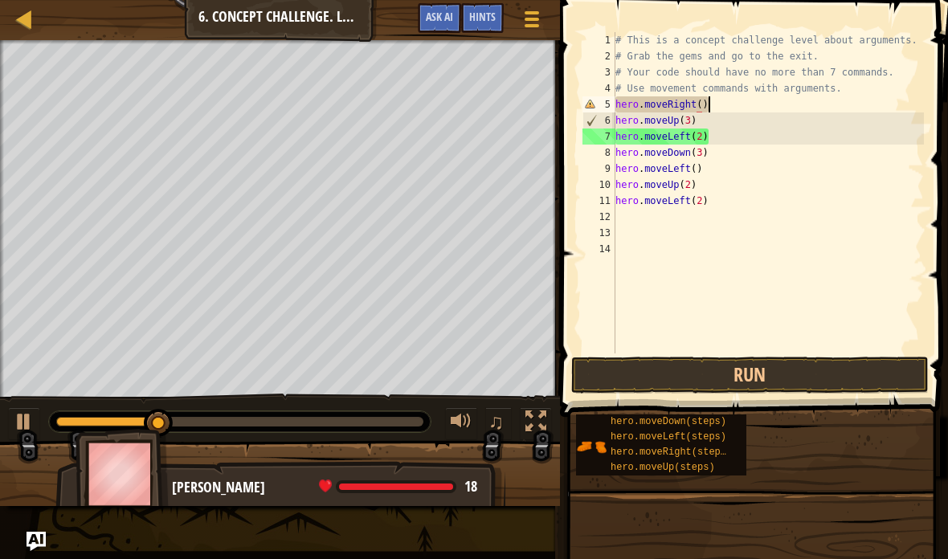
scroll to position [17, 27]
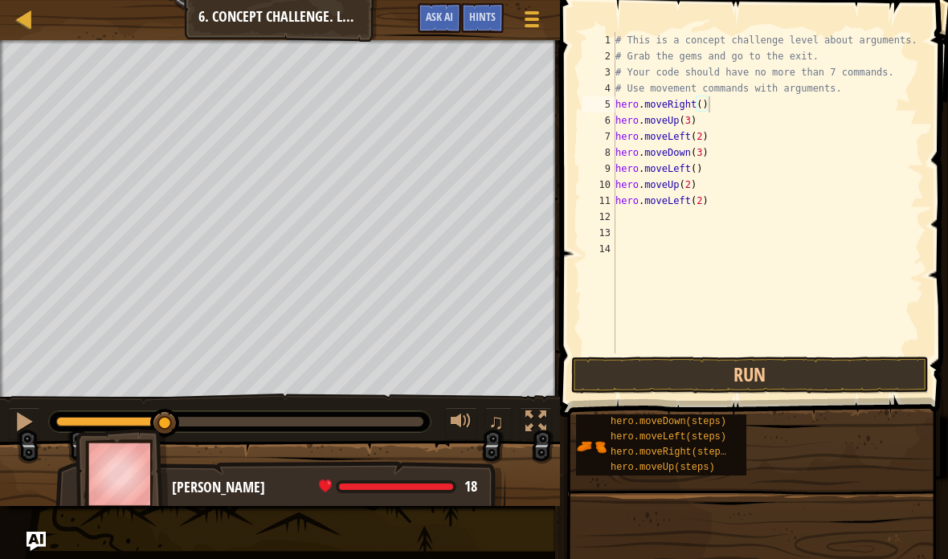
click at [872, 373] on button "Run" at bounding box center [750, 375] width 358 height 37
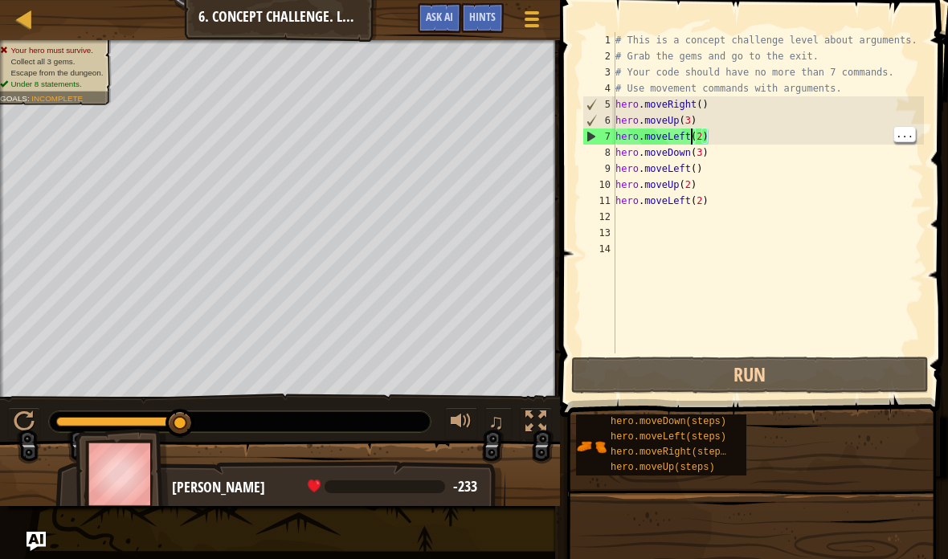
click at [692, 137] on div "# This is a concept challenge level about arguments. # Grab the gems and go to …" at bounding box center [768, 209] width 313 height 354
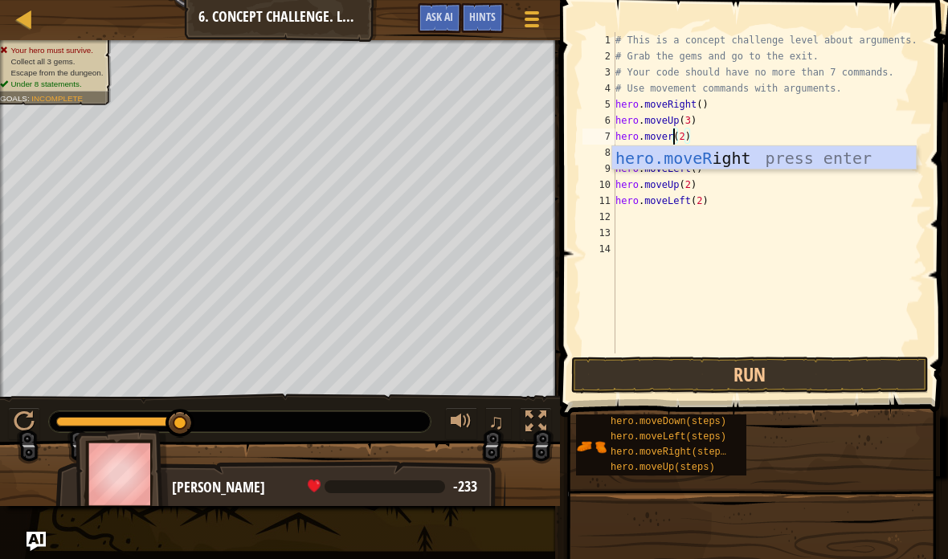
scroll to position [17, 22]
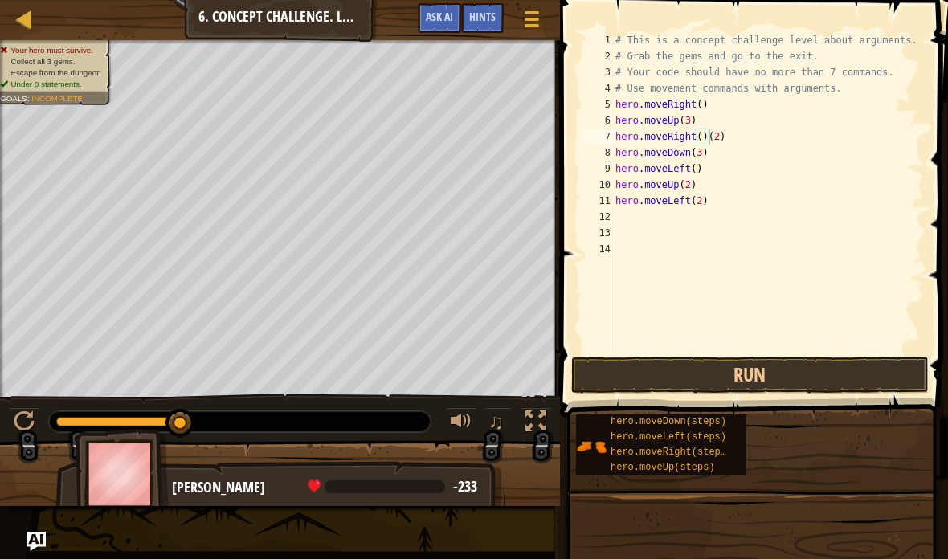
click at [804, 369] on button "Run" at bounding box center [750, 375] width 358 height 37
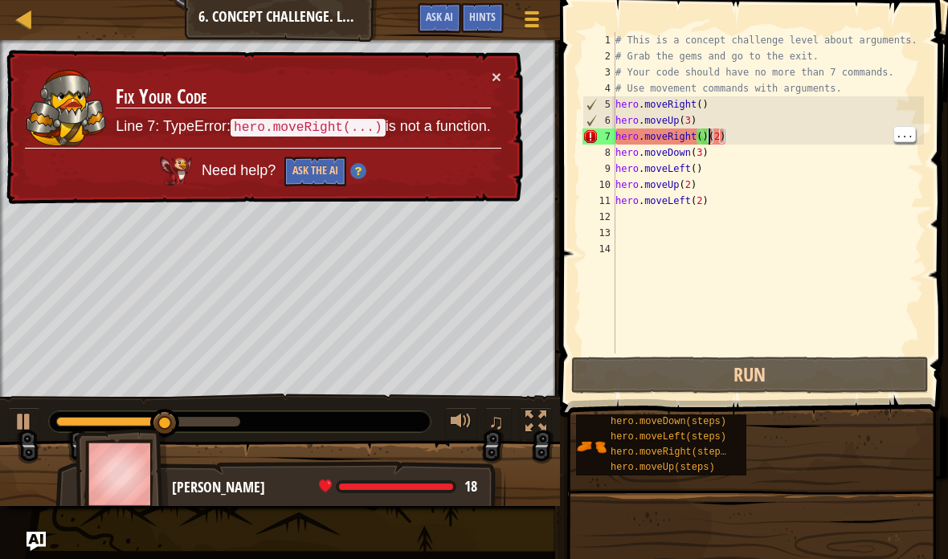
click at [707, 134] on div "# This is a concept challenge level about arguments. # Grab the gems and go to …" at bounding box center [768, 209] width 313 height 354
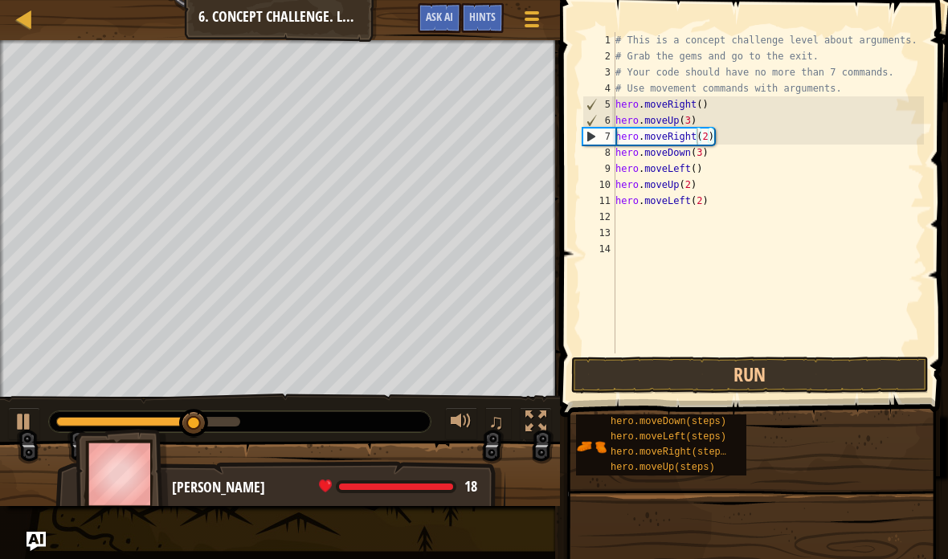
click at [715, 371] on button "Run" at bounding box center [750, 375] width 358 height 37
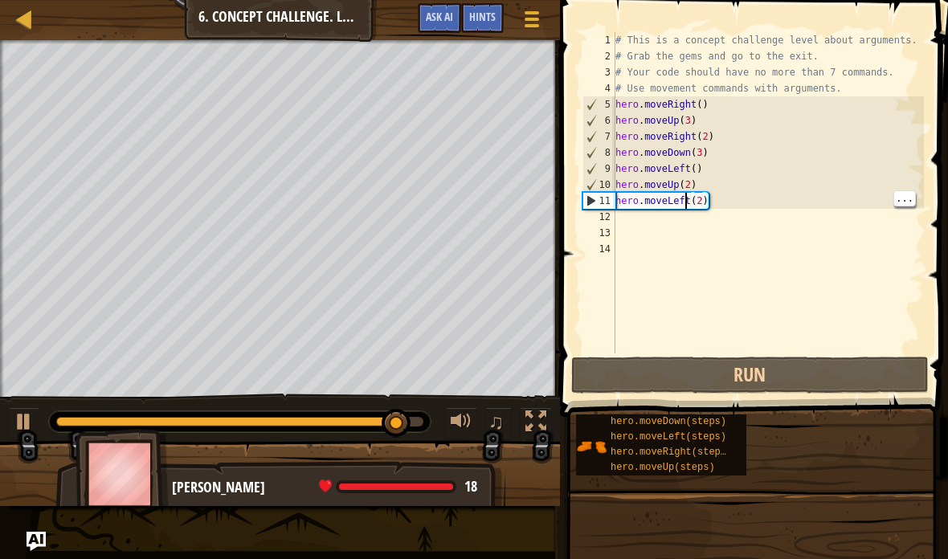
click at [689, 200] on div "# This is a concept challenge level about arguments. # Grab the gems and go to …" at bounding box center [768, 209] width 313 height 354
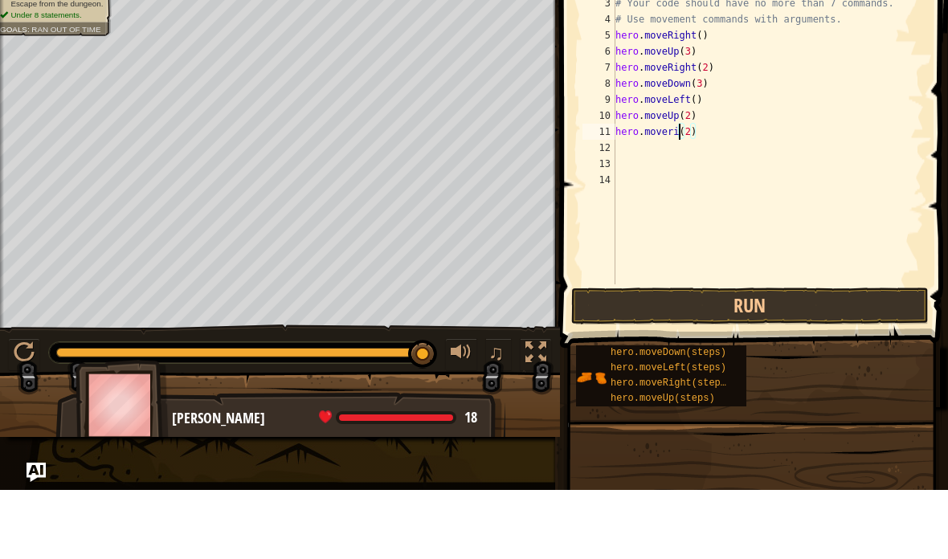
scroll to position [17, 34]
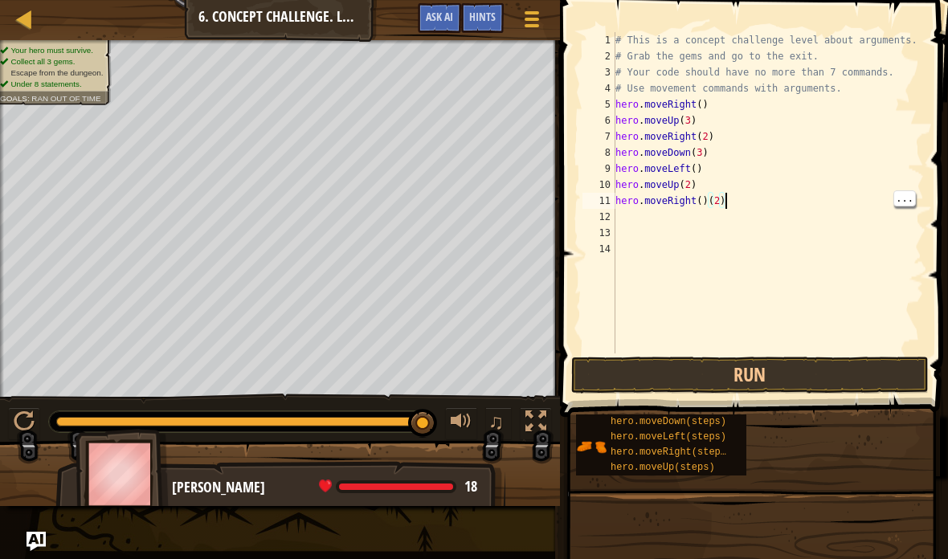
click at [711, 199] on div "# This is a concept challenge level about arguments. # Grab the gems and go to …" at bounding box center [768, 209] width 313 height 354
click at [847, 381] on button "Run" at bounding box center [750, 375] width 358 height 37
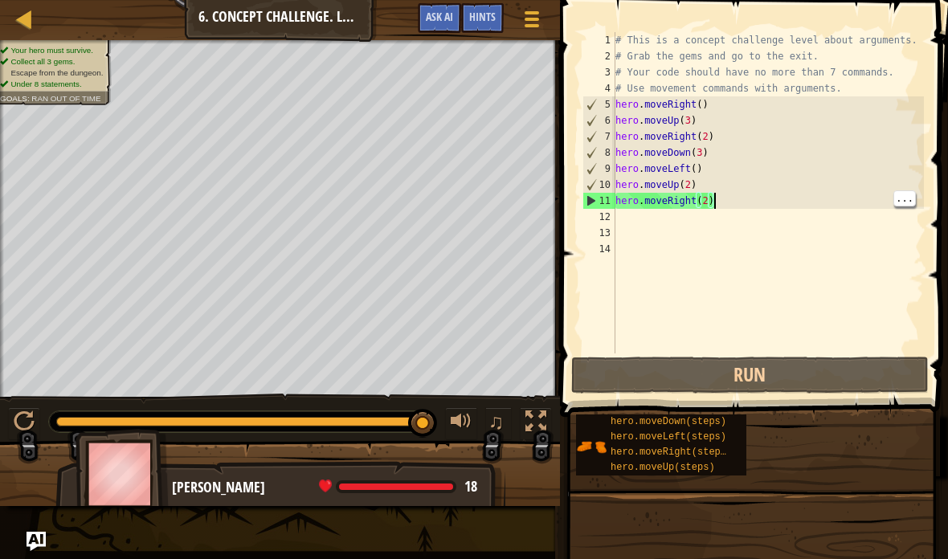
click at [711, 197] on div "# This is a concept challenge level about arguments. # Grab the gems and go to …" at bounding box center [768, 209] width 313 height 354
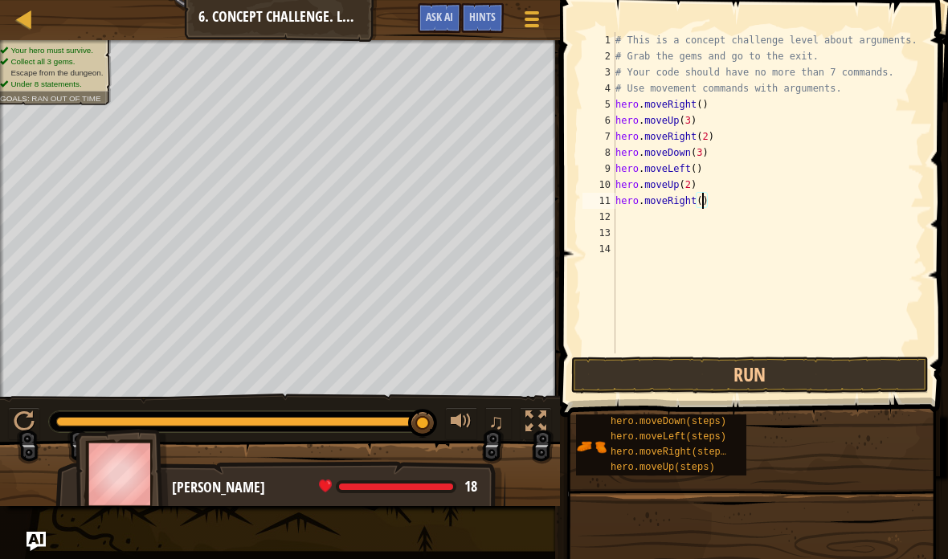
scroll to position [17, 22]
type textarea "abcde fg"
click at [812, 371] on button "Run" at bounding box center [750, 375] width 358 height 37
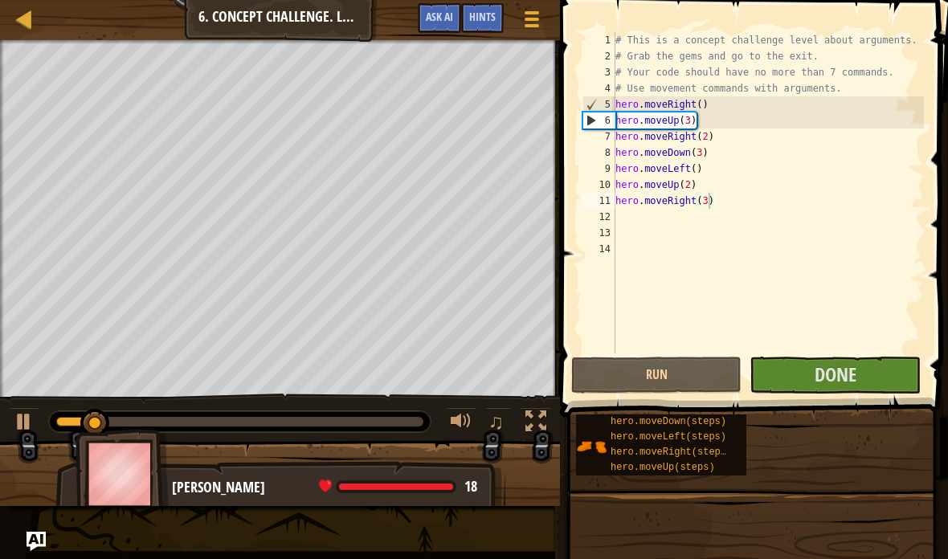
click at [887, 377] on button "Done" at bounding box center [835, 375] width 170 height 37
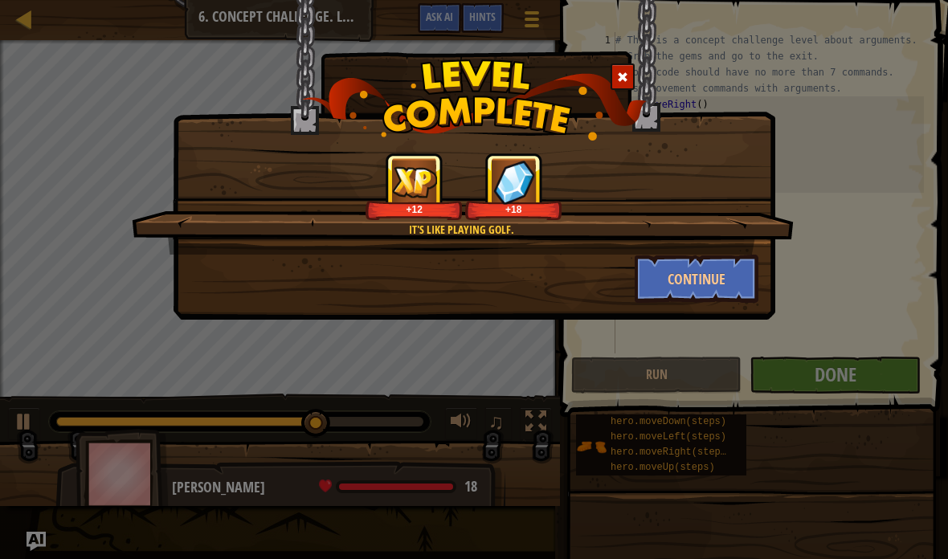
click at [713, 283] on button "Continue" at bounding box center [697, 279] width 125 height 48
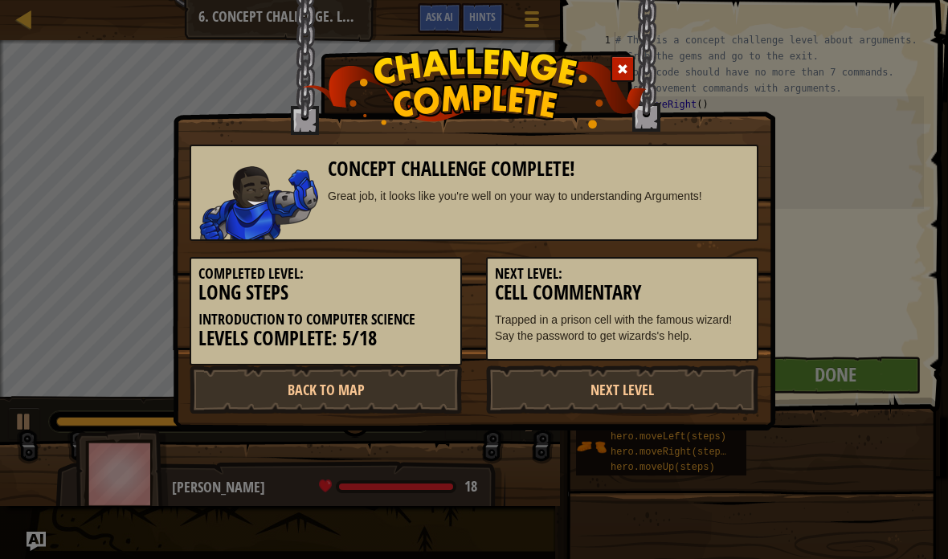
click at [698, 387] on link "Next Level" at bounding box center [622, 390] width 272 height 48
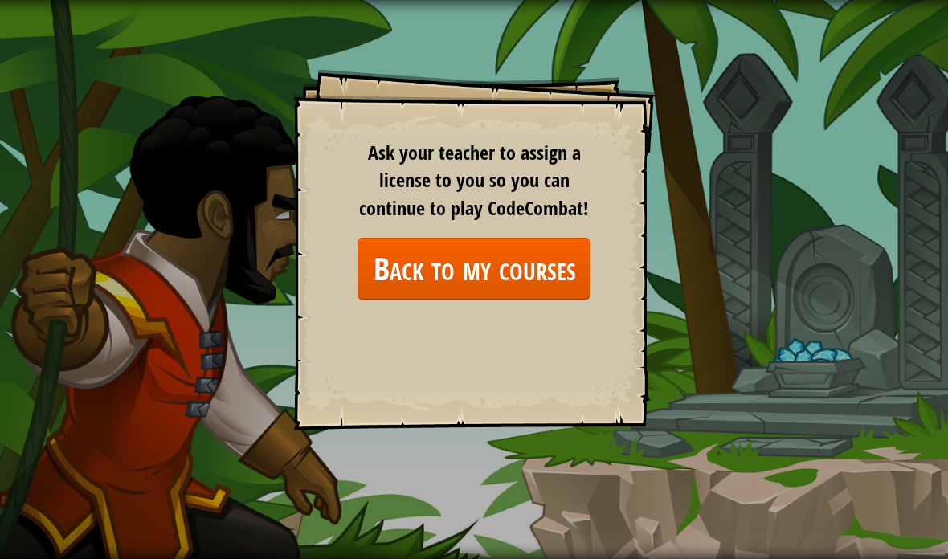
click at [567, 265] on link "Back to my courses" at bounding box center [474, 269] width 233 height 62
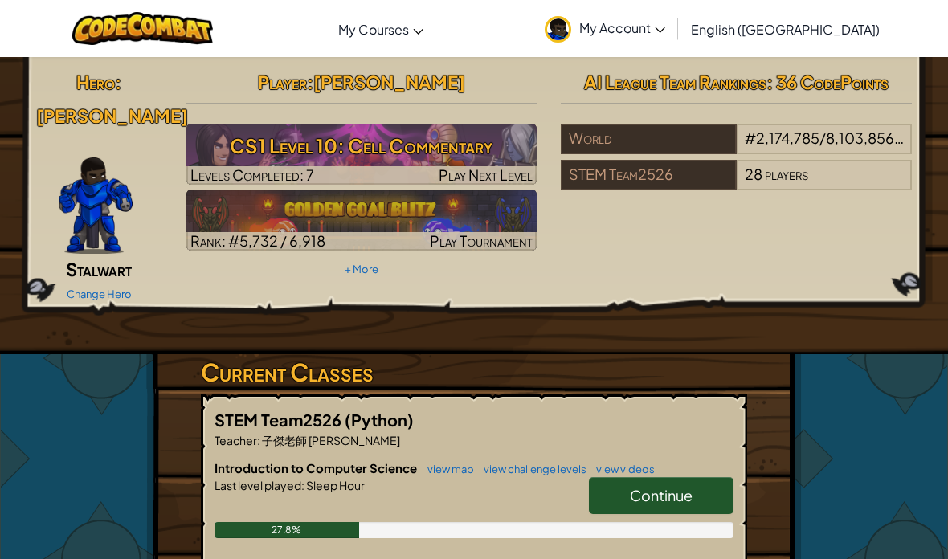
click at [688, 486] on span "Continue" at bounding box center [661, 495] width 63 height 18
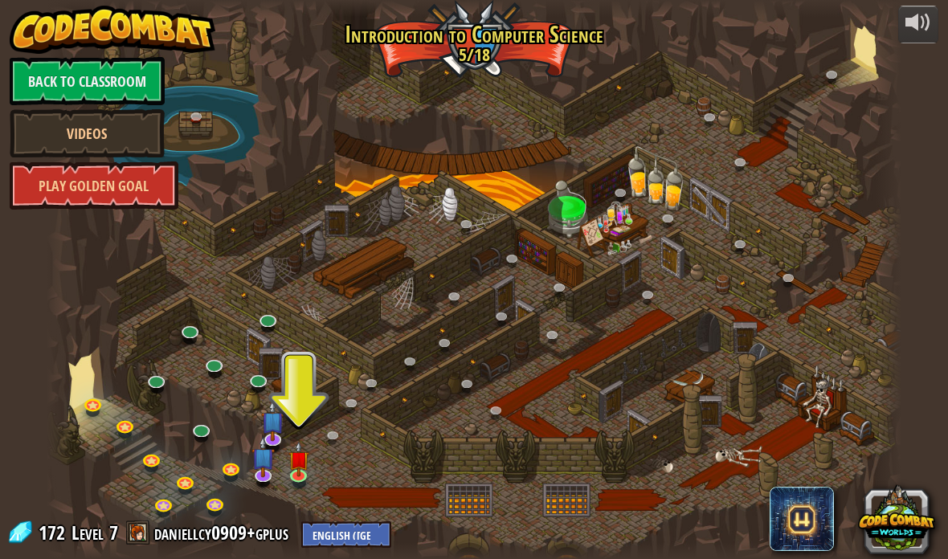
click at [231, 453] on div at bounding box center [475, 279] width 856 height 559
click at [236, 470] on link at bounding box center [233, 472] width 32 height 24
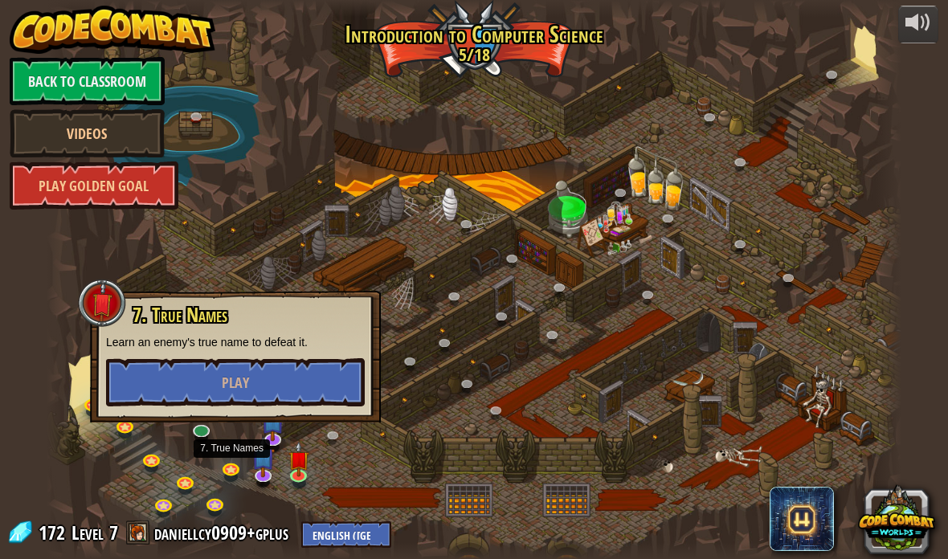
click at [301, 474] on img at bounding box center [299, 460] width 21 height 36
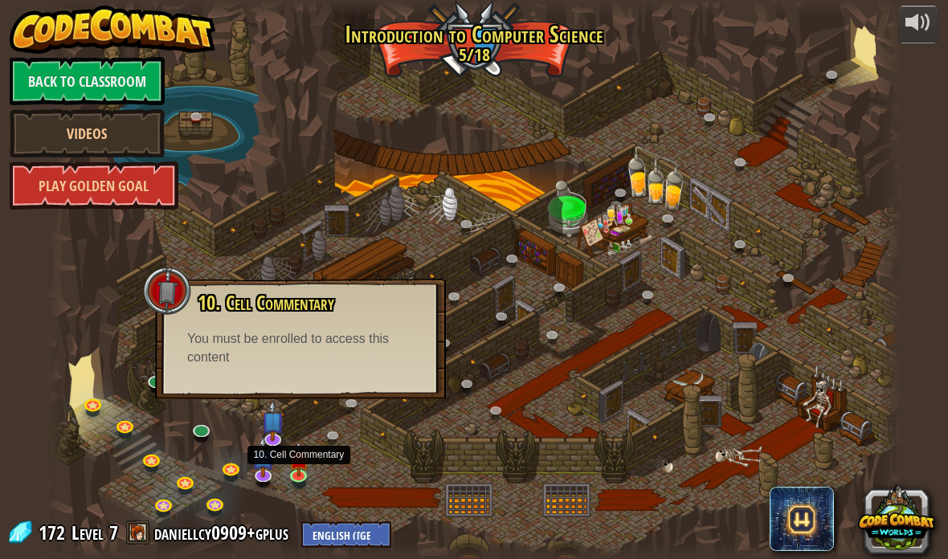
click at [268, 471] on img at bounding box center [263, 456] width 23 height 41
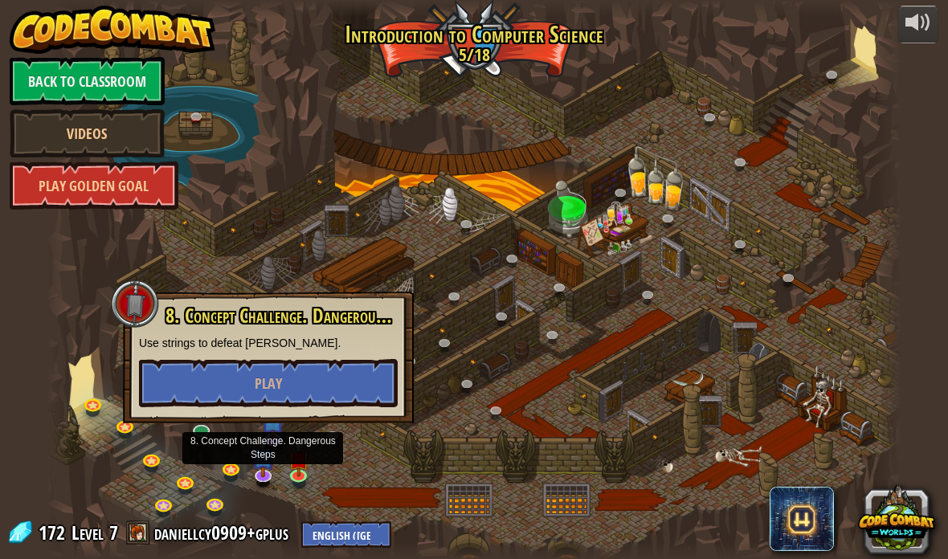
click at [336, 378] on button "Play" at bounding box center [268, 383] width 259 height 48
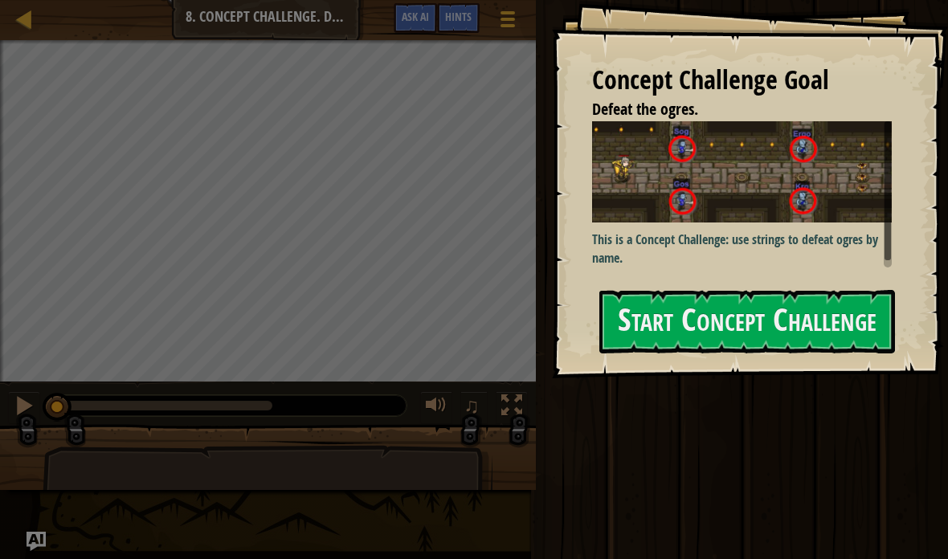
click at [38, 20] on link "Map" at bounding box center [36, 20] width 8 height 22
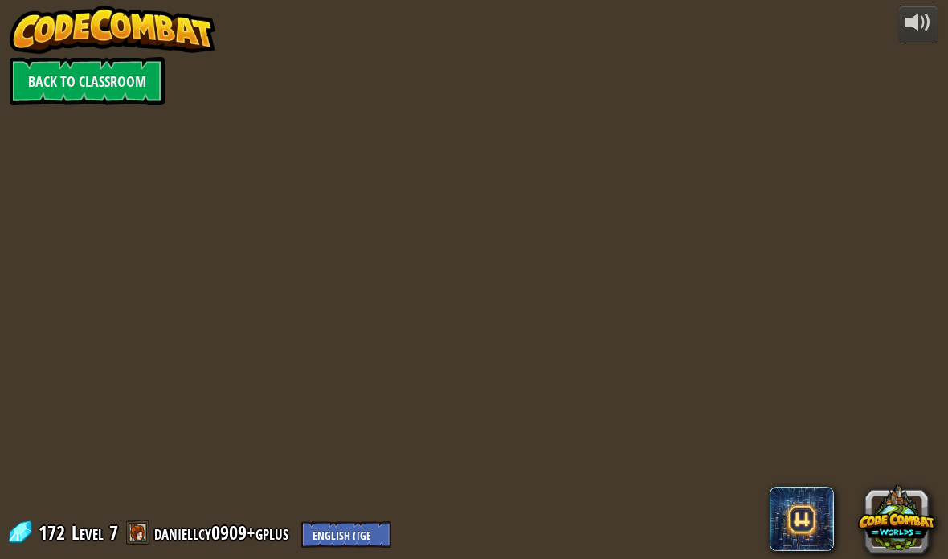
click at [804, 346] on div "powered by Back to Classroom 172 Level 7 daniellcy0909+gplus English ([GEOGRAPH…" at bounding box center [474, 279] width 948 height 559
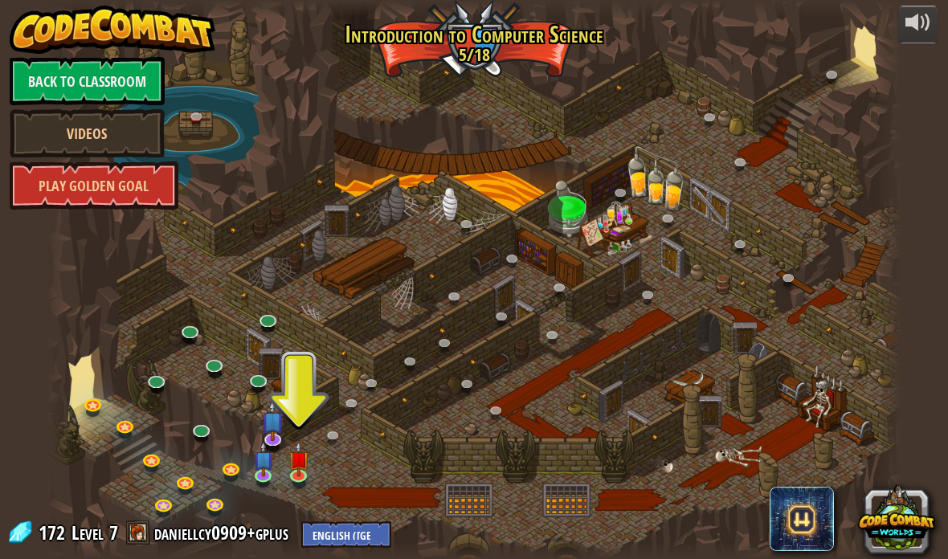
click at [27, 80] on link "Back to Classroom" at bounding box center [87, 81] width 155 height 48
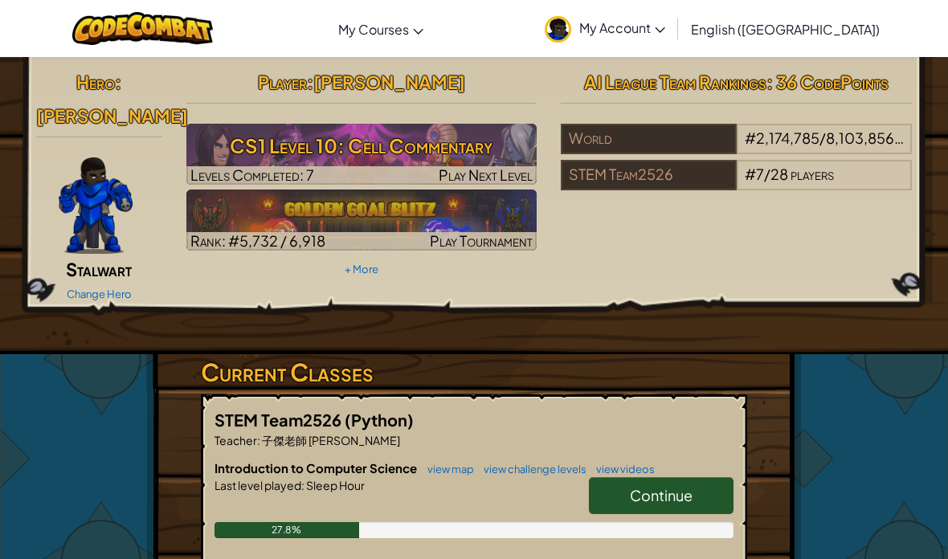
click at [223, 146] on h3 "CS1 Level 10: Cell Commentary" at bounding box center [361, 146] width 351 height 36
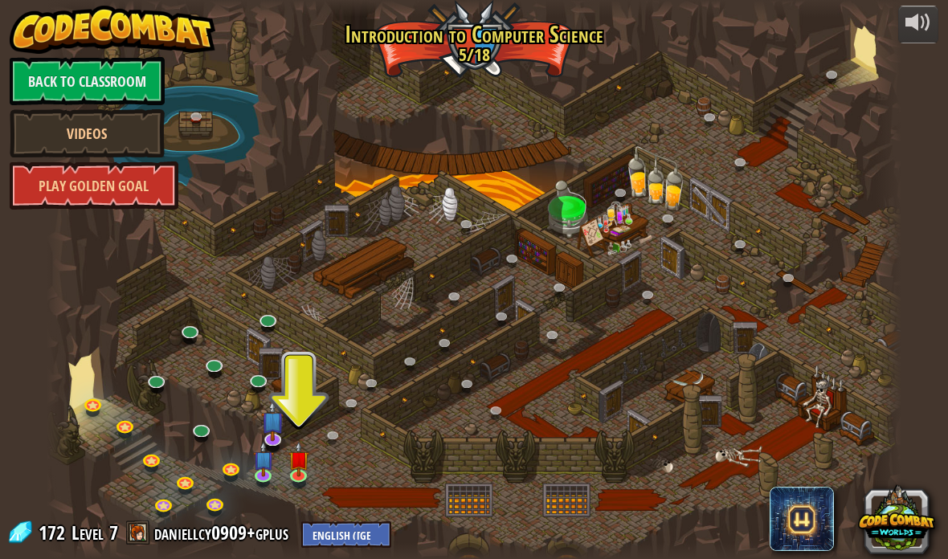
click at [306, 477] on link at bounding box center [301, 478] width 32 height 24
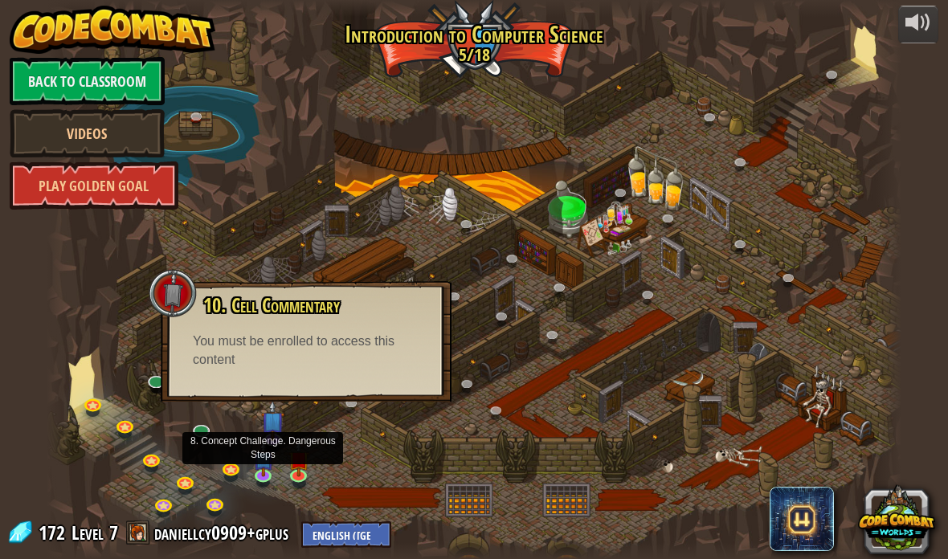
click at [265, 470] on img at bounding box center [262, 459] width 21 height 36
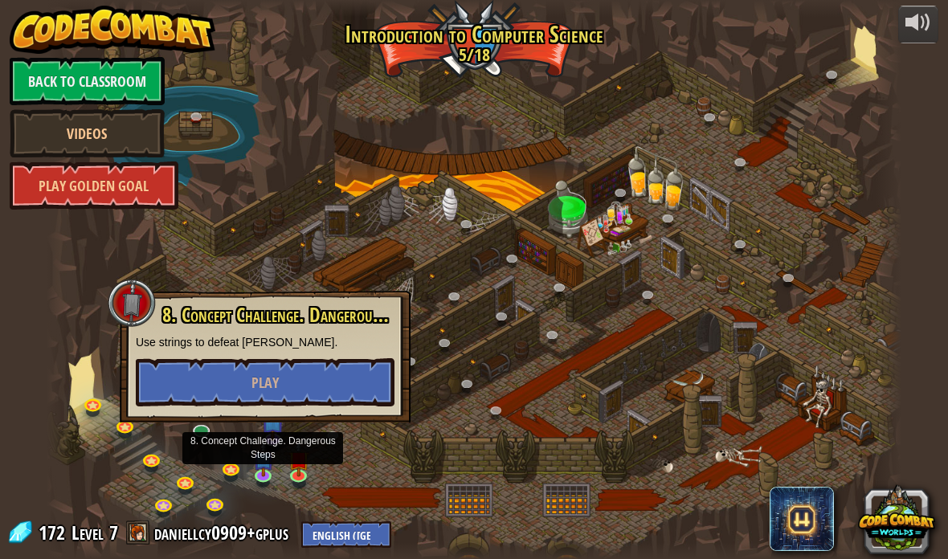
click at [367, 375] on button "Play" at bounding box center [265, 382] width 259 height 48
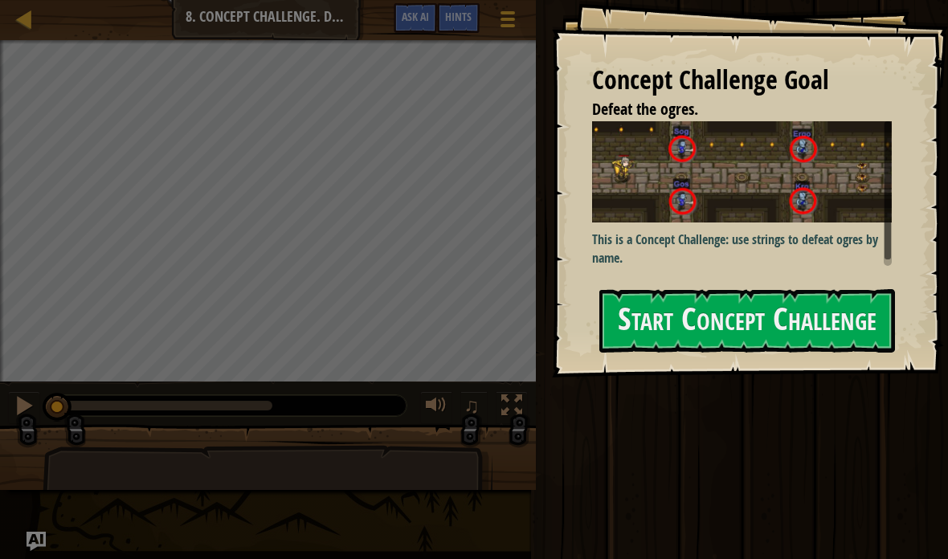
click at [834, 341] on button "Start Concept Challenge" at bounding box center [748, 320] width 296 height 63
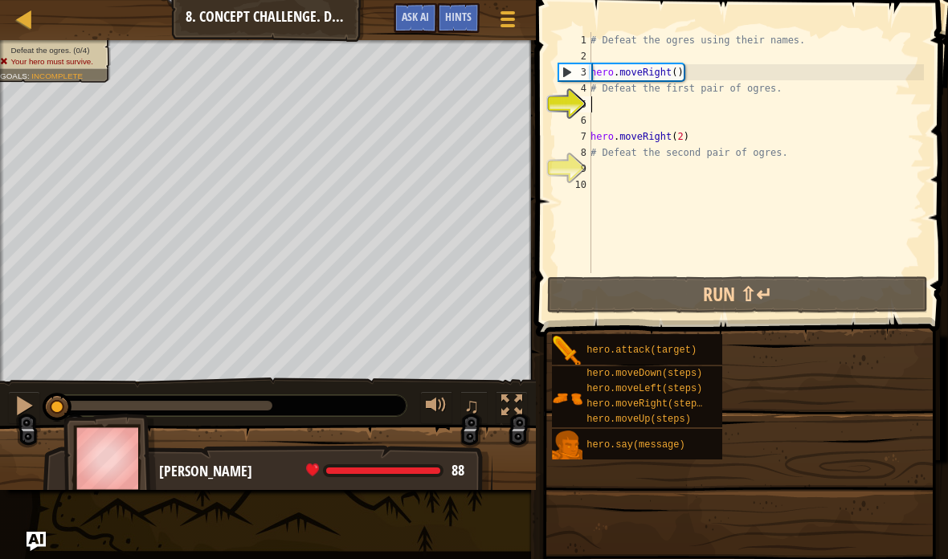
click at [24, 23] on div at bounding box center [24, 19] width 20 height 20
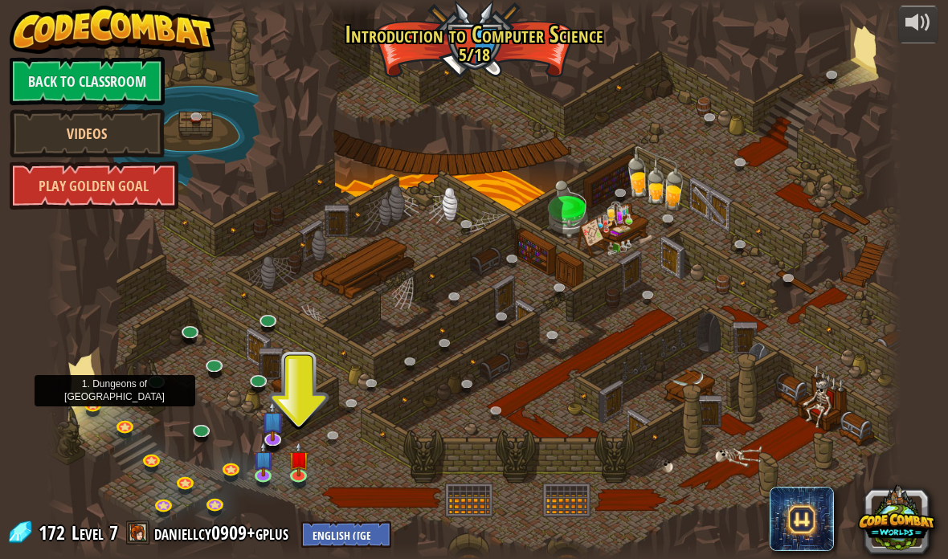
click at [97, 397] on link at bounding box center [95, 407] width 32 height 24
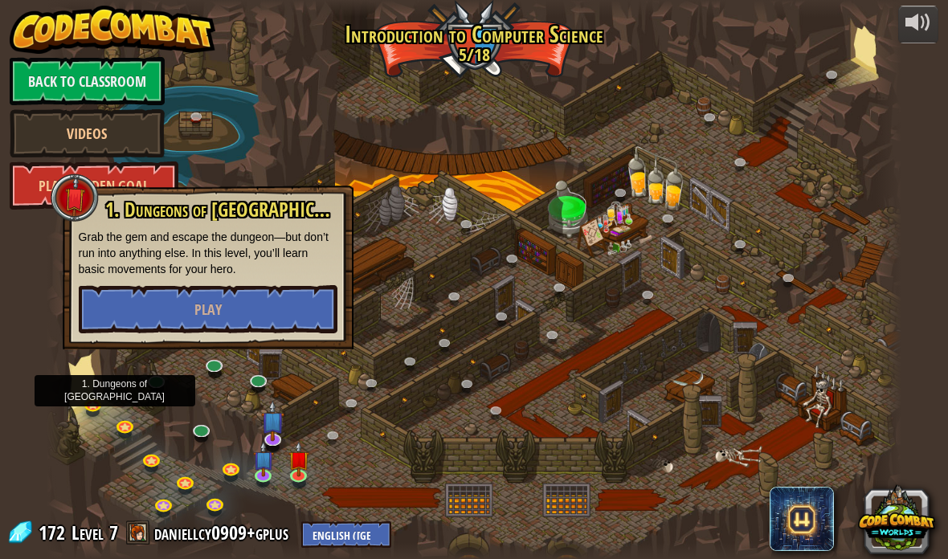
click at [901, 404] on div at bounding box center [889, 279] width 26 height 559
click at [896, 393] on div at bounding box center [889, 279] width 26 height 559
click at [42, 96] on link "Back to Classroom" at bounding box center [87, 81] width 155 height 48
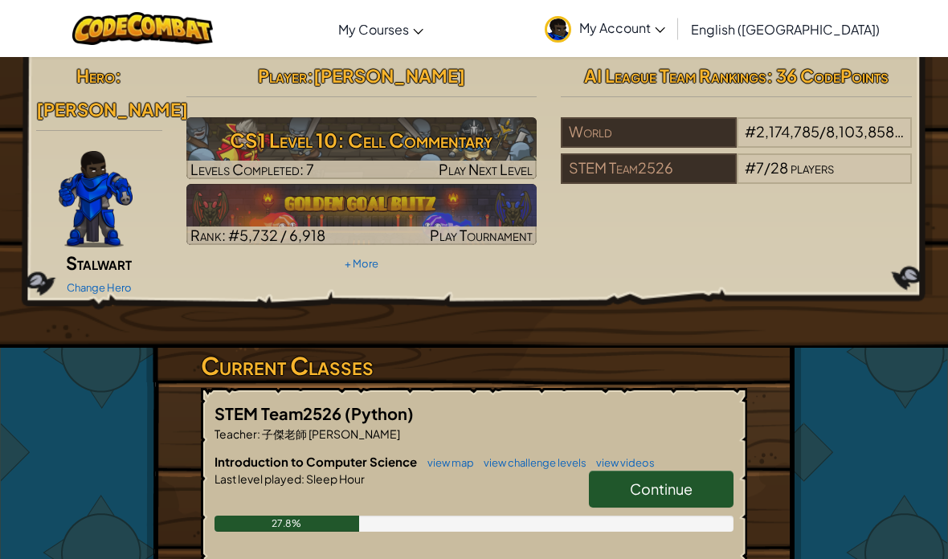
scroll to position [9, 0]
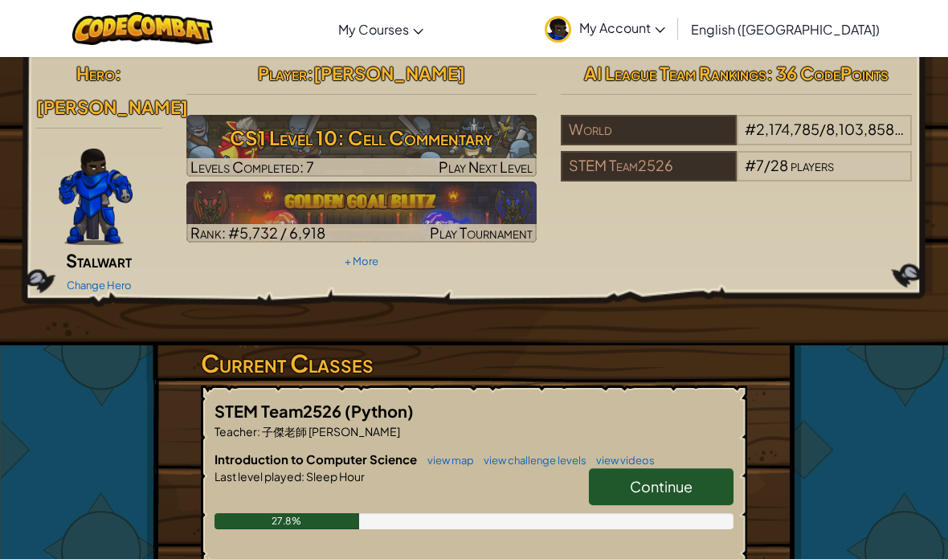
click at [260, 137] on h3 "CS1 Level 10: Cell Commentary" at bounding box center [361, 138] width 351 height 36
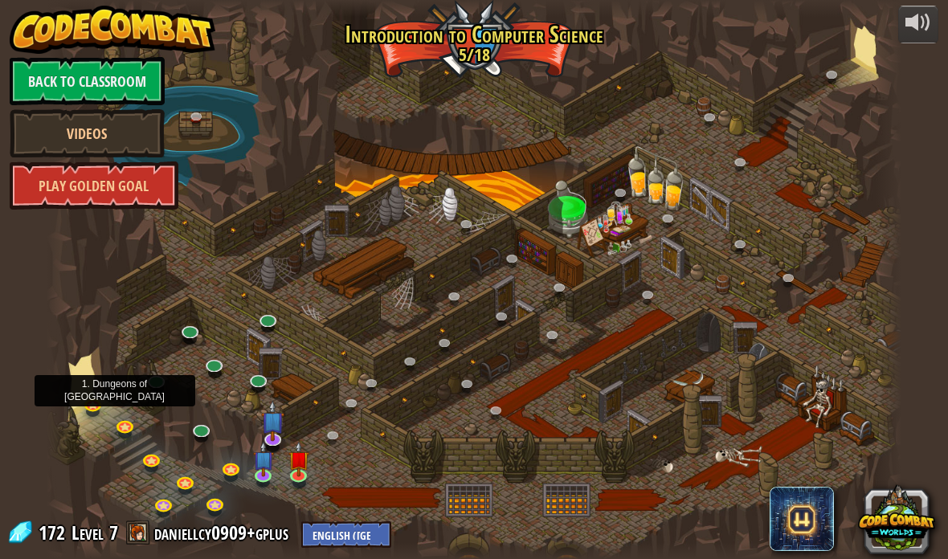
click at [82, 401] on link at bounding box center [95, 407] width 32 height 24
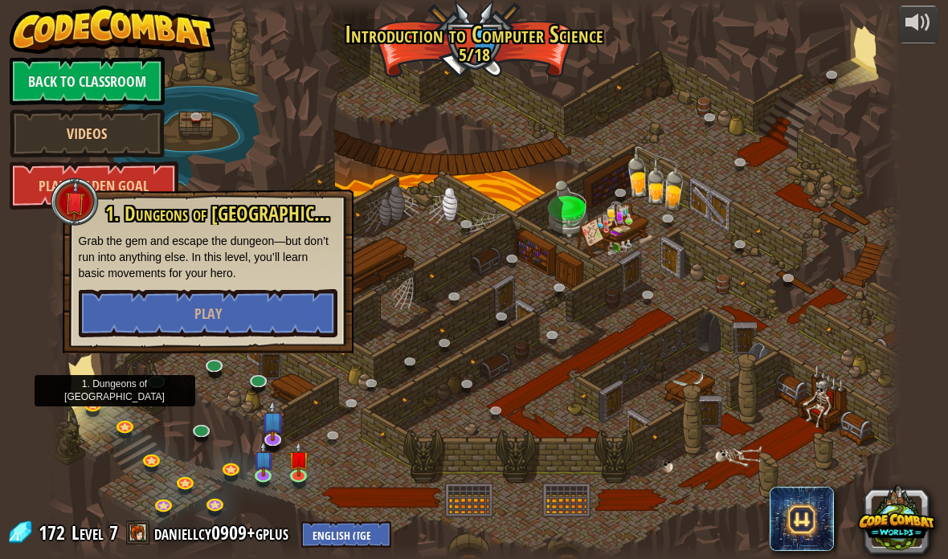
click at [137, 320] on button "Play" at bounding box center [208, 313] width 259 height 48
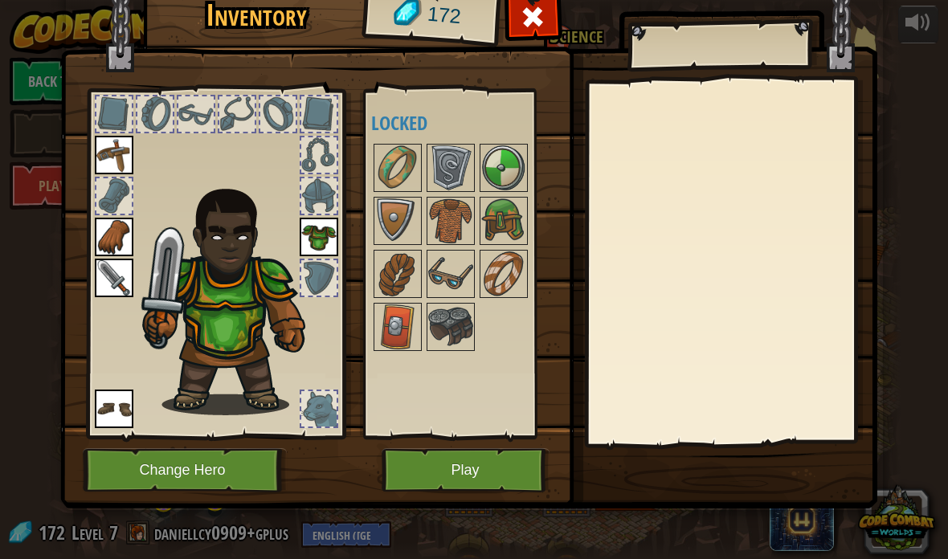
click at [399, 322] on img at bounding box center [397, 327] width 45 height 45
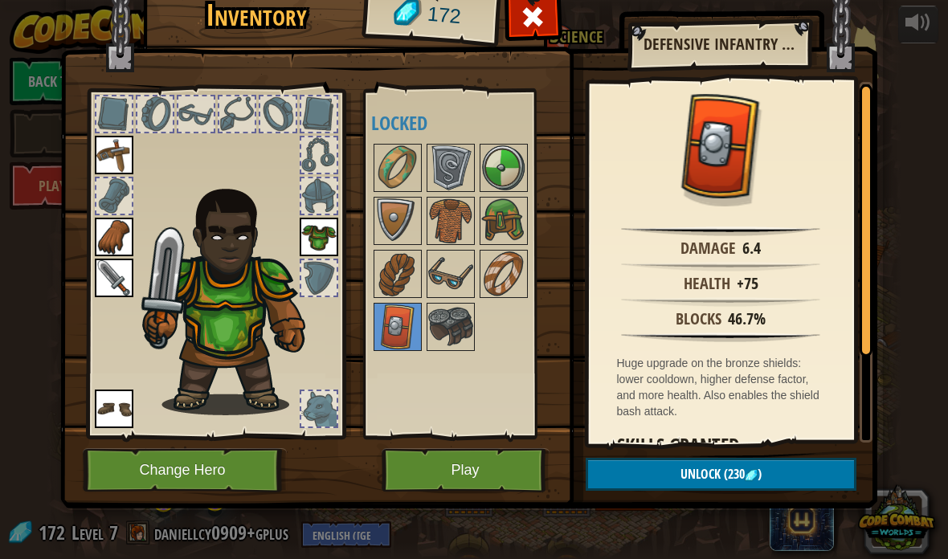
click at [387, 175] on img at bounding box center [397, 167] width 45 height 45
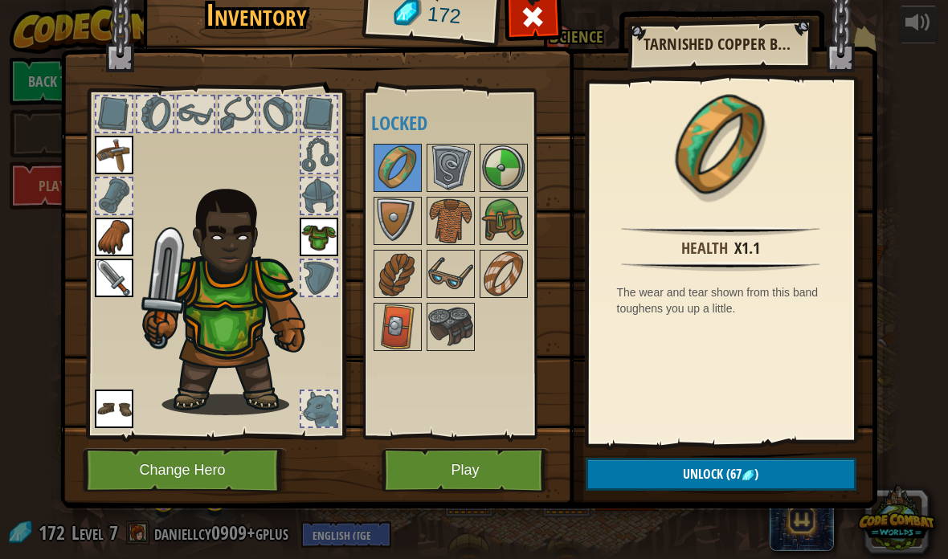
click at [438, 268] on img at bounding box center [450, 274] width 45 height 45
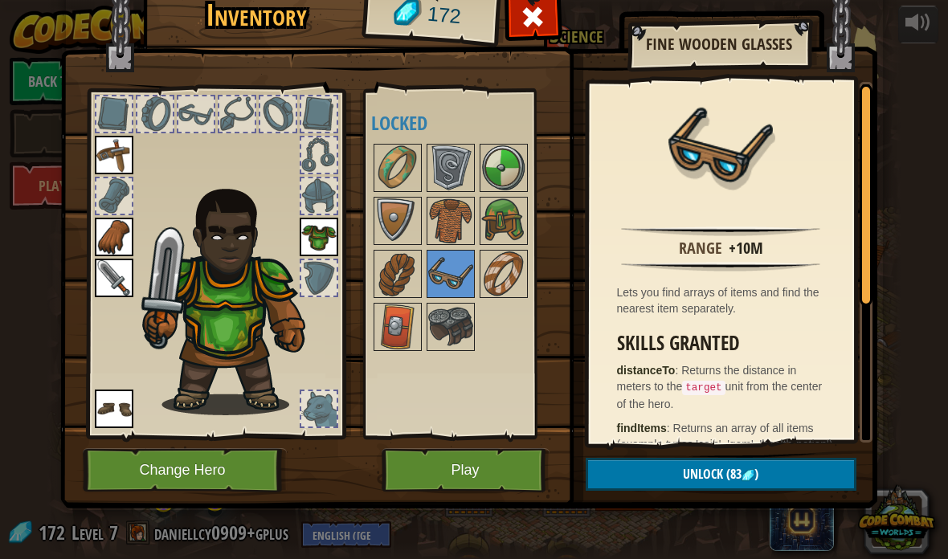
click at [510, 266] on img at bounding box center [503, 274] width 45 height 45
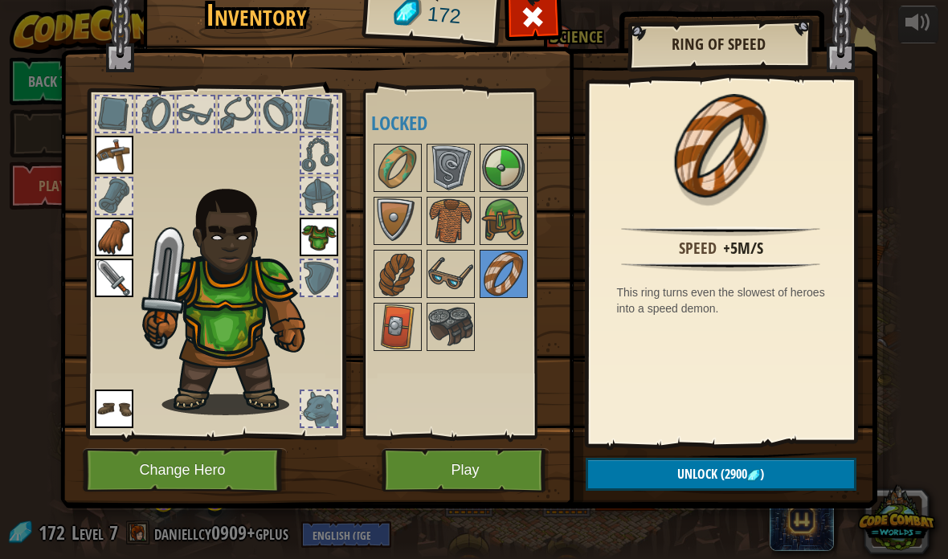
click at [383, 183] on img at bounding box center [397, 167] width 45 height 45
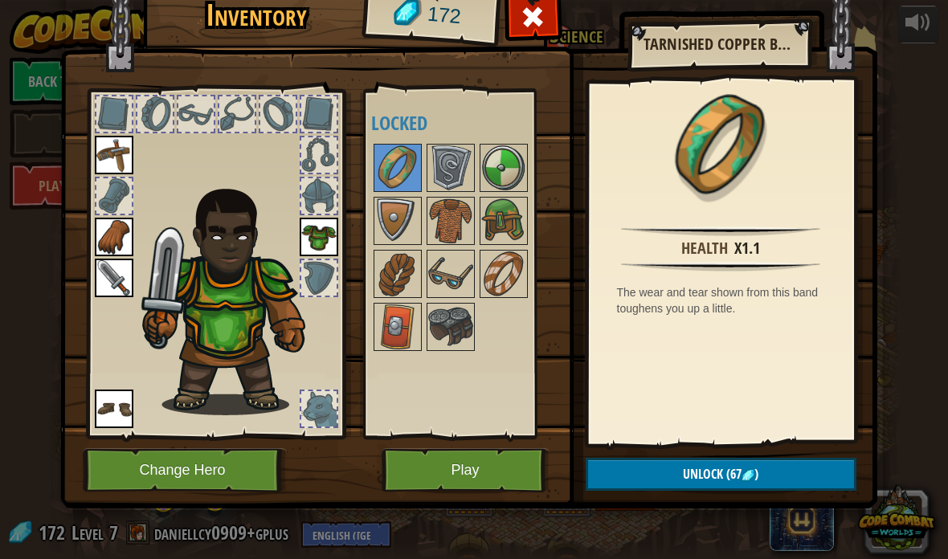
click at [461, 171] on img at bounding box center [450, 167] width 45 height 45
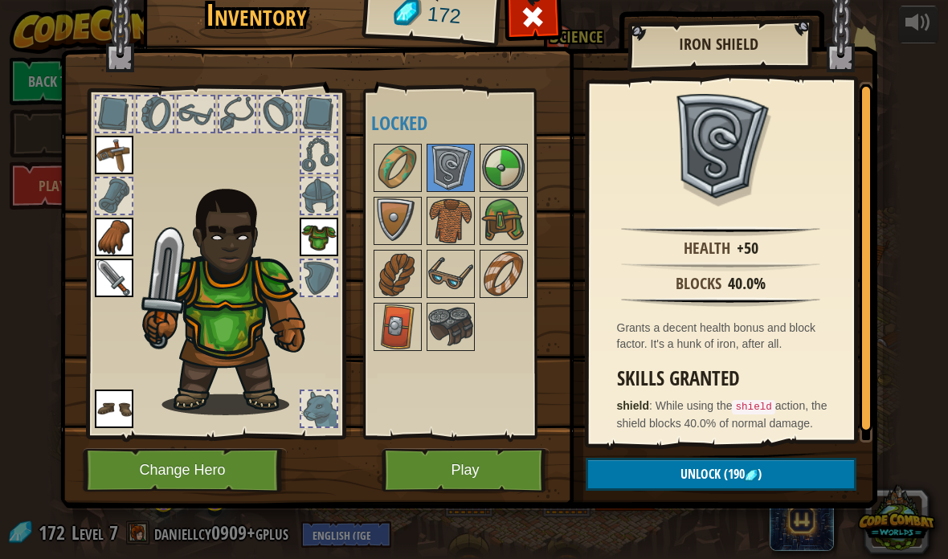
click at [389, 166] on img at bounding box center [397, 167] width 45 height 45
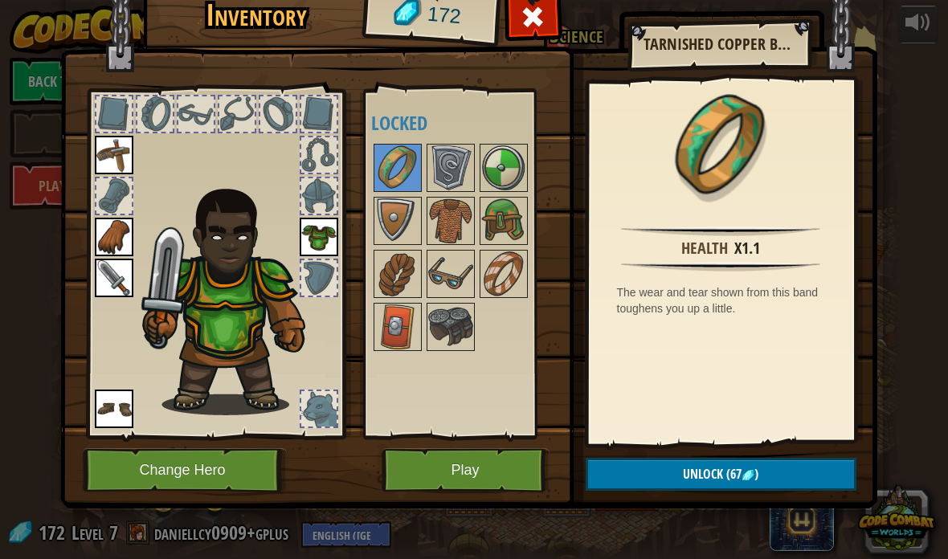
click at [813, 472] on button "Unlock (67 )" at bounding box center [721, 474] width 271 height 33
click at [514, 165] on img at bounding box center [503, 167] width 45 height 45
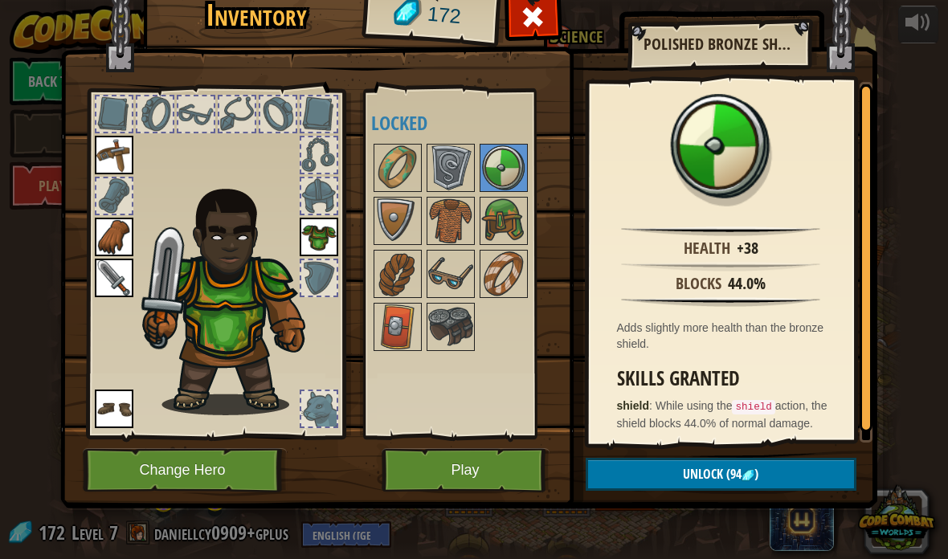
click at [406, 170] on img at bounding box center [397, 167] width 45 height 45
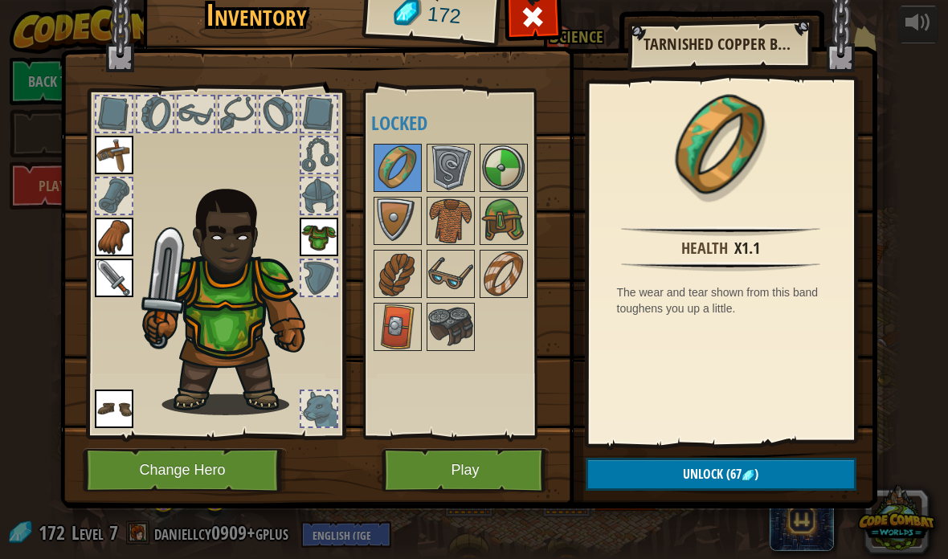
click at [506, 219] on img at bounding box center [503, 221] width 45 height 45
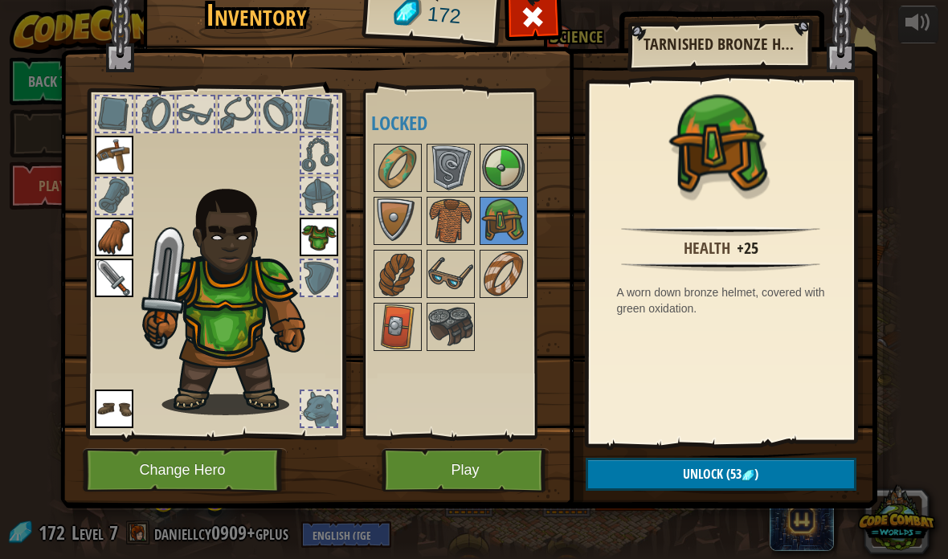
click at [445, 214] on img at bounding box center [450, 221] width 45 height 45
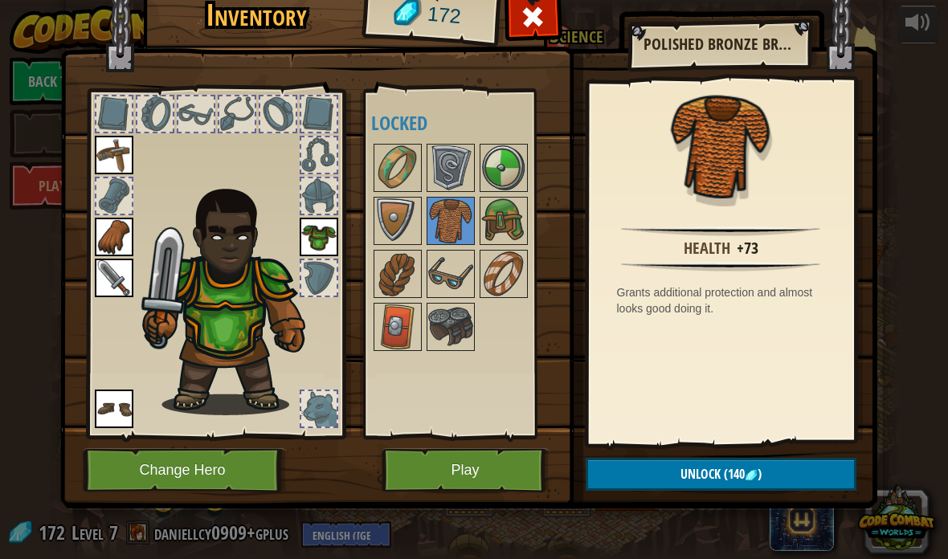
click at [401, 155] on img at bounding box center [397, 167] width 45 height 45
click at [494, 217] on img at bounding box center [503, 221] width 45 height 45
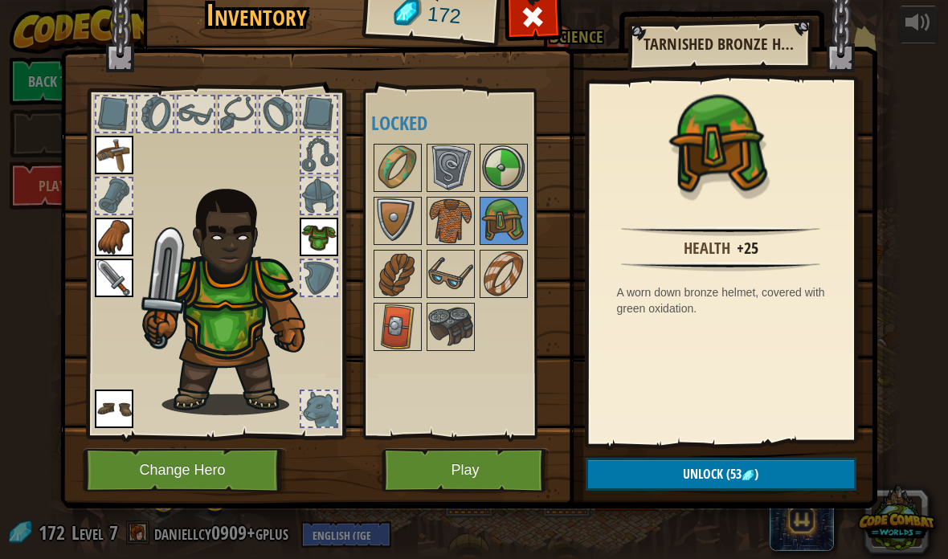
click at [391, 163] on img at bounding box center [397, 167] width 45 height 45
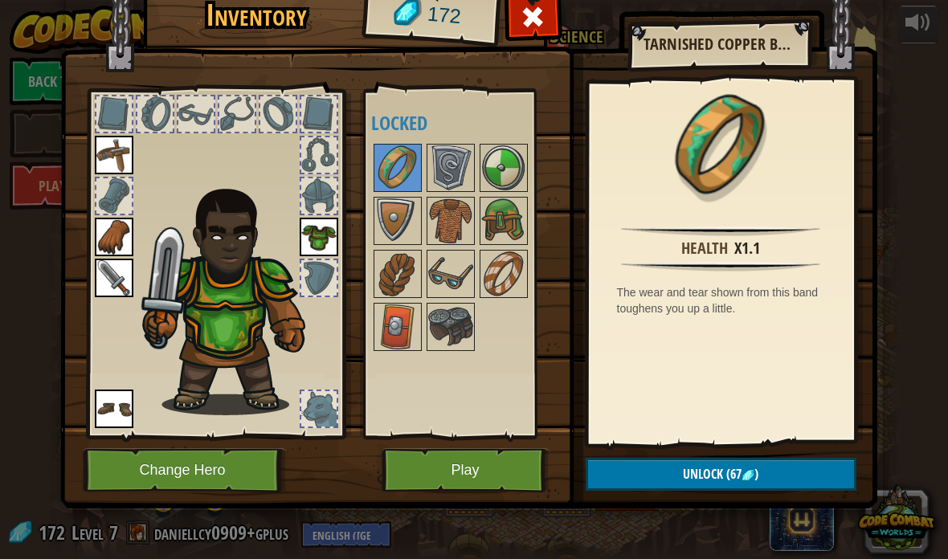
click at [805, 469] on button "Unlock (67 )" at bounding box center [721, 474] width 271 height 33
click at [754, 473] on button "Confirm" at bounding box center [721, 474] width 271 height 33
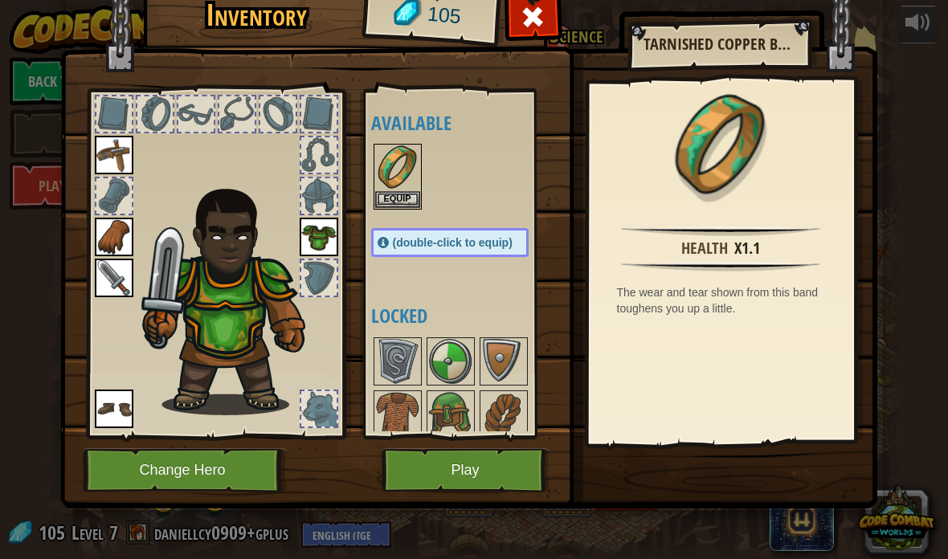
click at [405, 200] on button "Equip" at bounding box center [397, 199] width 45 height 17
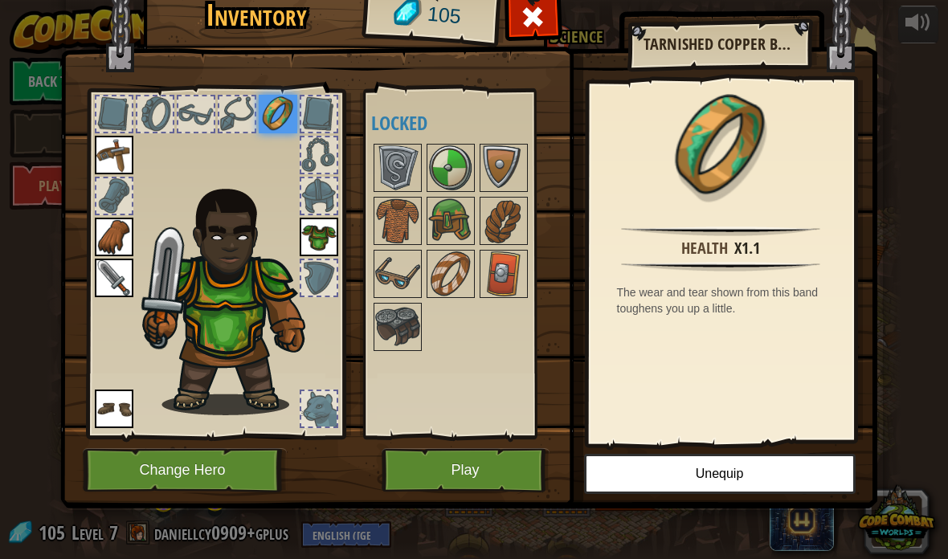
click at [453, 172] on img at bounding box center [450, 167] width 45 height 45
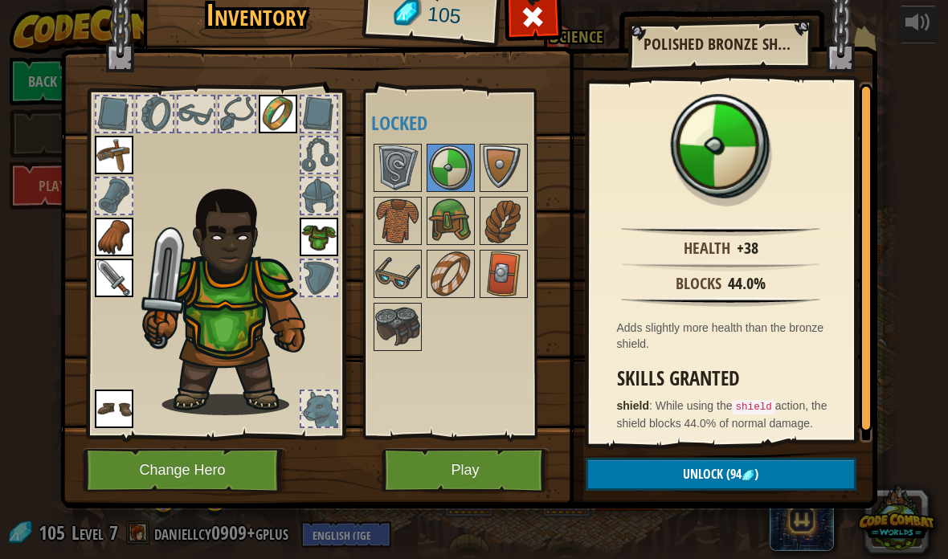
click at [458, 212] on img at bounding box center [450, 221] width 45 height 45
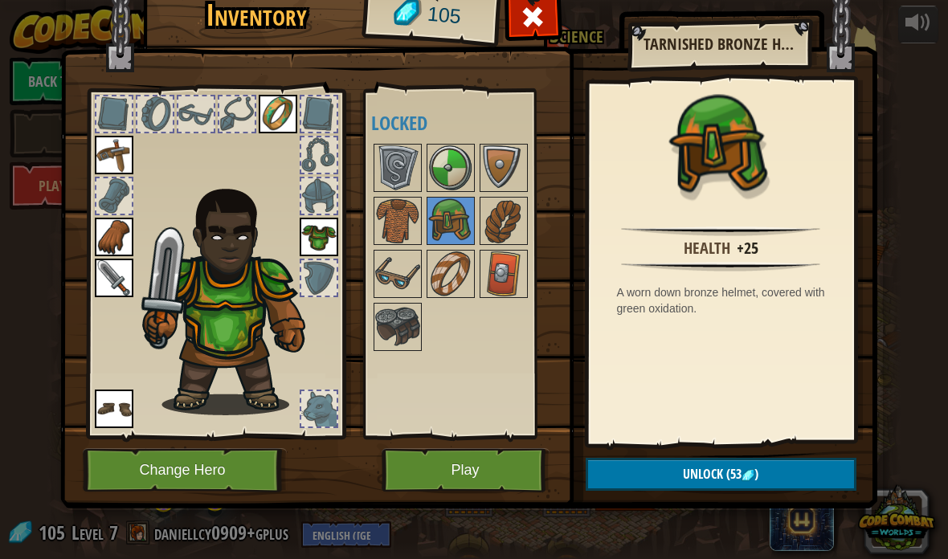
click at [792, 473] on button "Unlock (53 )" at bounding box center [721, 474] width 271 height 33
click at [786, 475] on button "Confirm" at bounding box center [721, 474] width 271 height 33
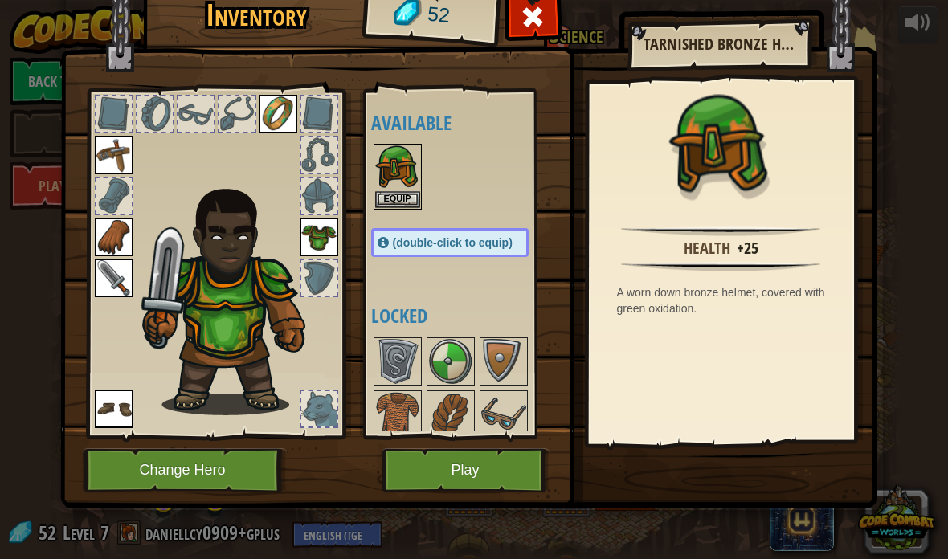
click at [399, 194] on button "Equip" at bounding box center [397, 199] width 45 height 17
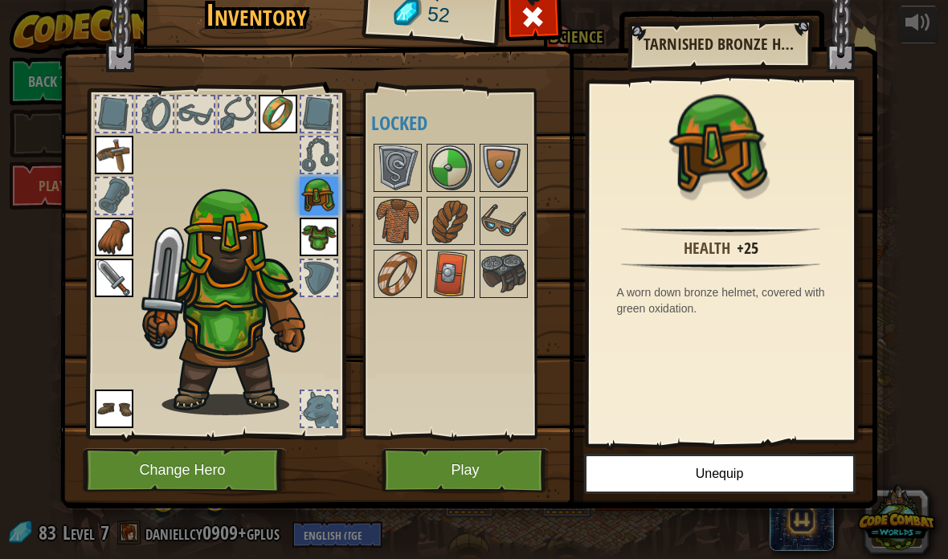
click at [519, 266] on img at bounding box center [503, 274] width 45 height 45
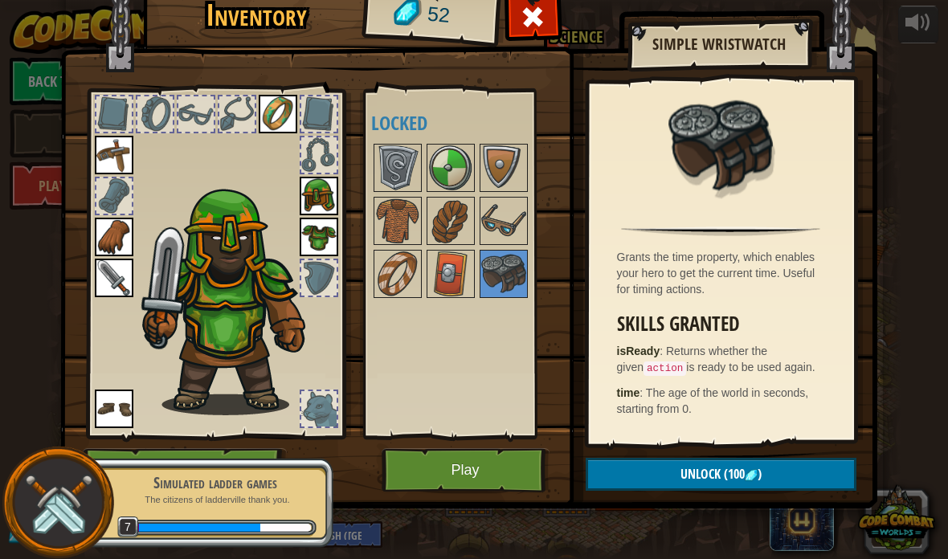
click at [455, 290] on img at bounding box center [450, 274] width 45 height 45
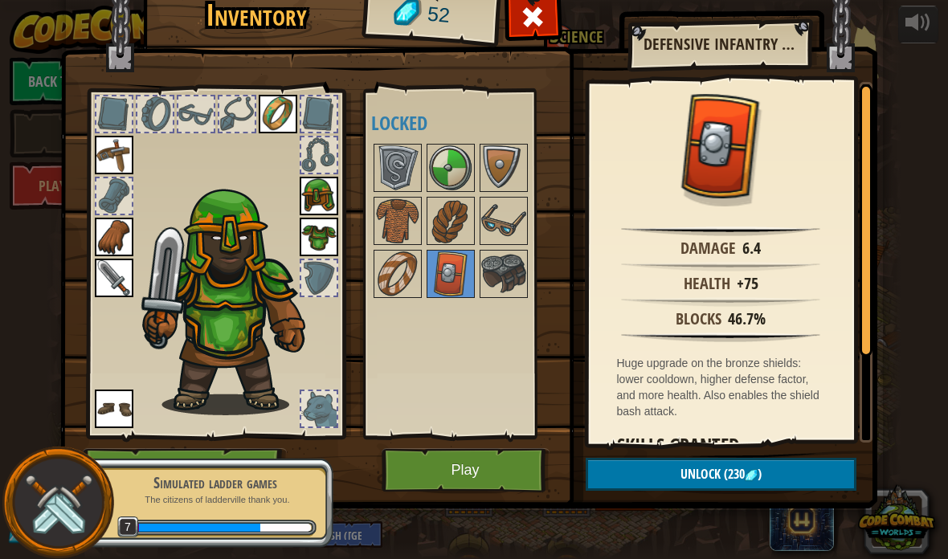
click at [409, 272] on img at bounding box center [397, 274] width 45 height 45
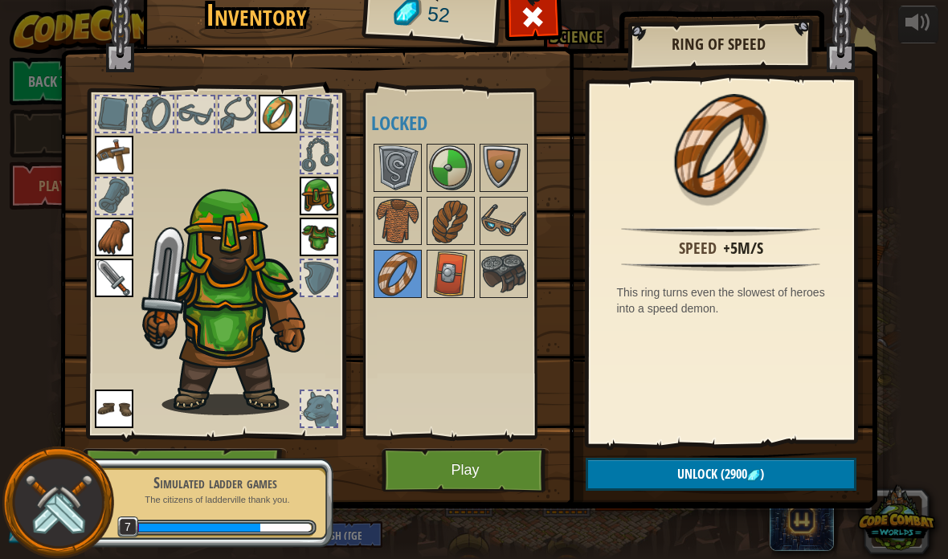
click at [516, 210] on img at bounding box center [503, 221] width 45 height 45
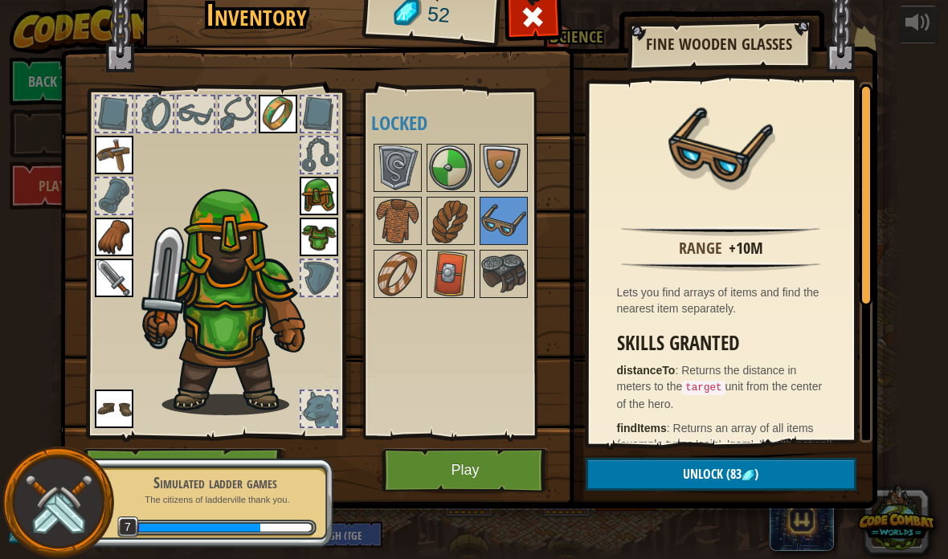
click at [506, 166] on img at bounding box center [503, 167] width 45 height 45
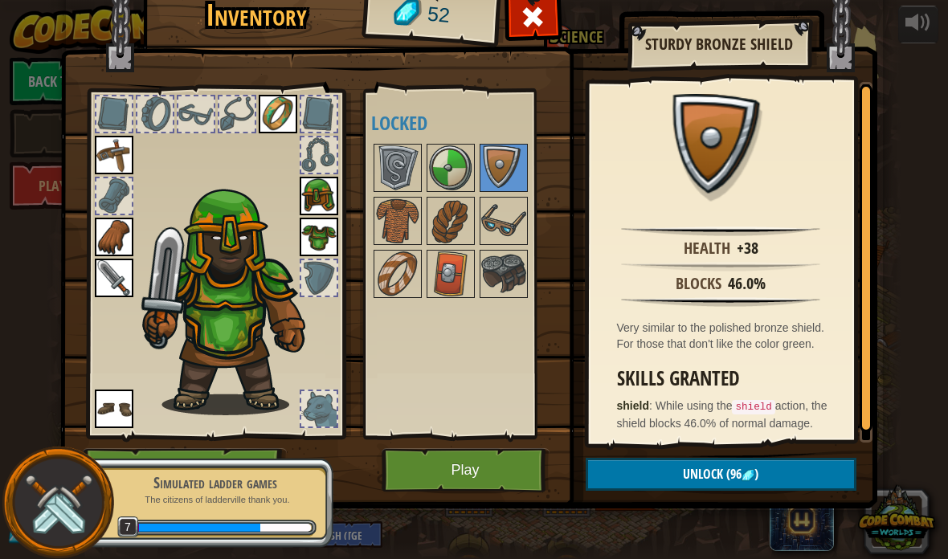
click at [471, 162] on img at bounding box center [450, 167] width 45 height 45
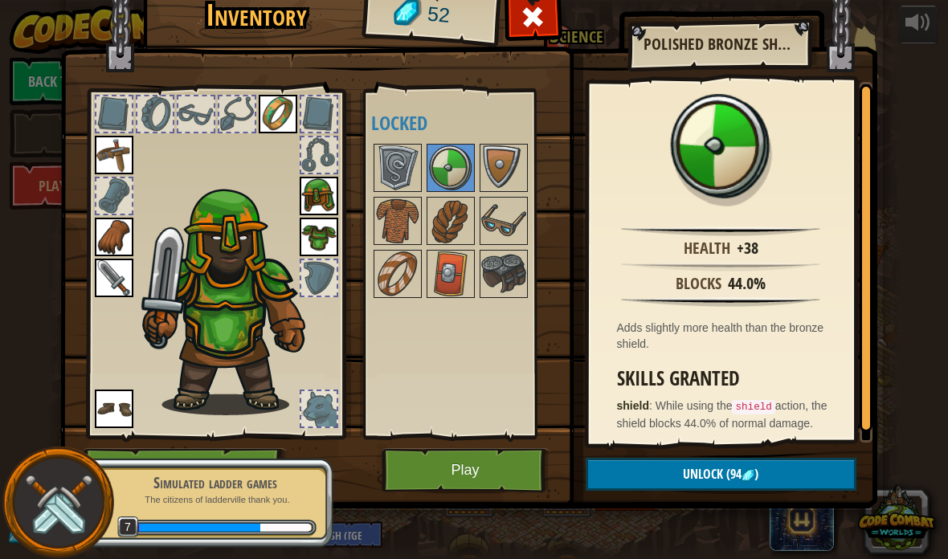
click at [410, 149] on img at bounding box center [397, 167] width 45 height 45
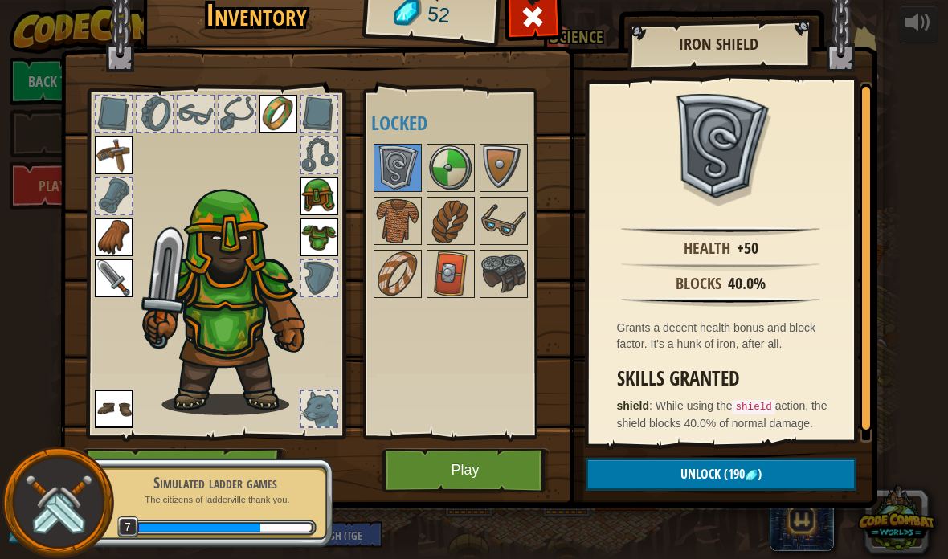
click at [538, 7] on span at bounding box center [533, 17] width 26 height 26
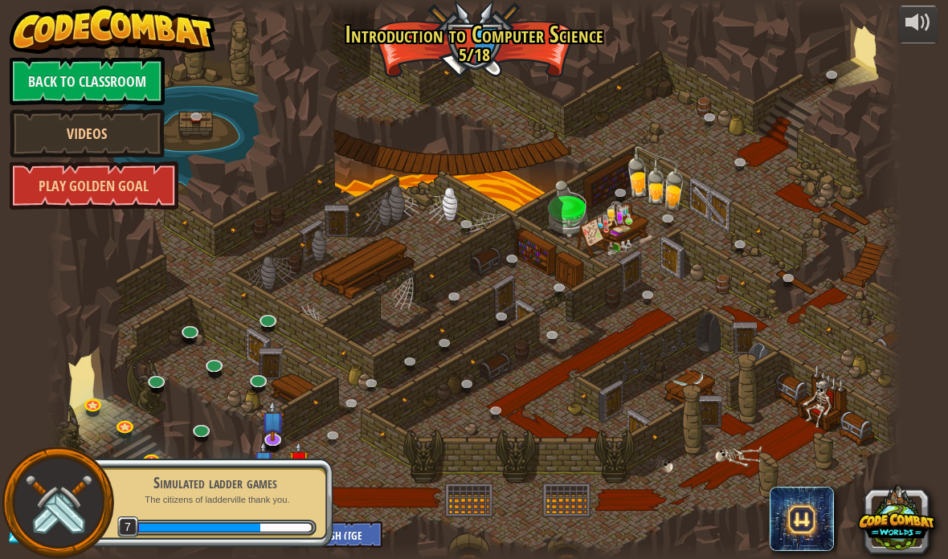
click at [213, 427] on link at bounding box center [202, 432] width 32 height 24
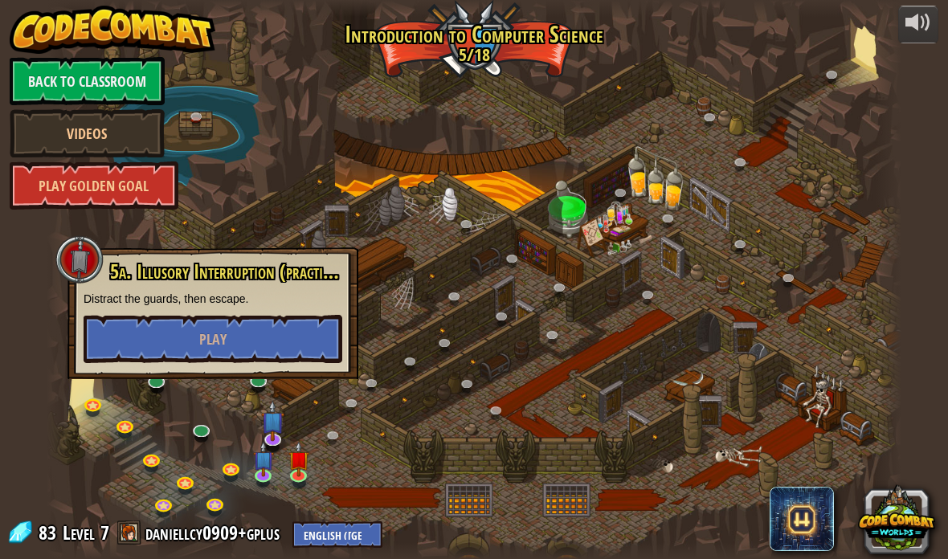
click at [170, 391] on div at bounding box center [475, 279] width 856 height 559
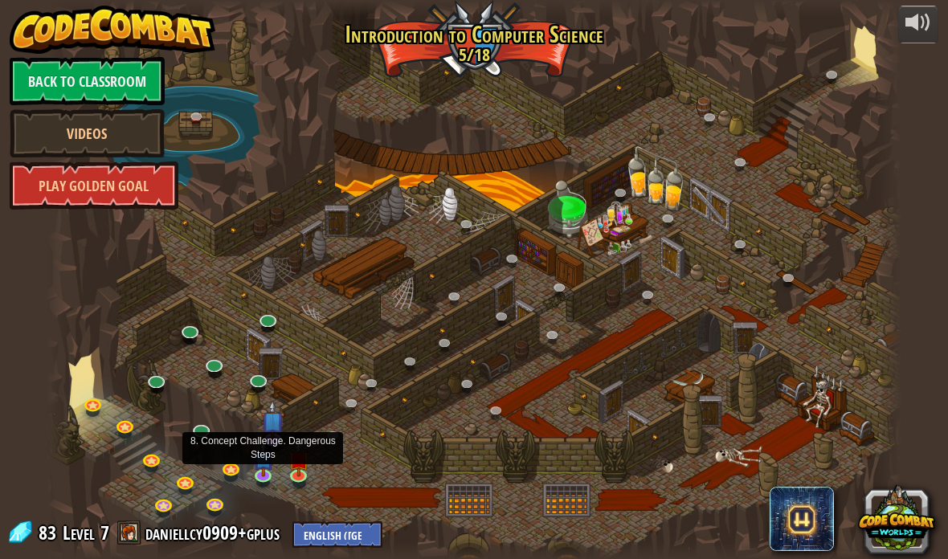
click at [253, 481] on link at bounding box center [265, 477] width 32 height 24
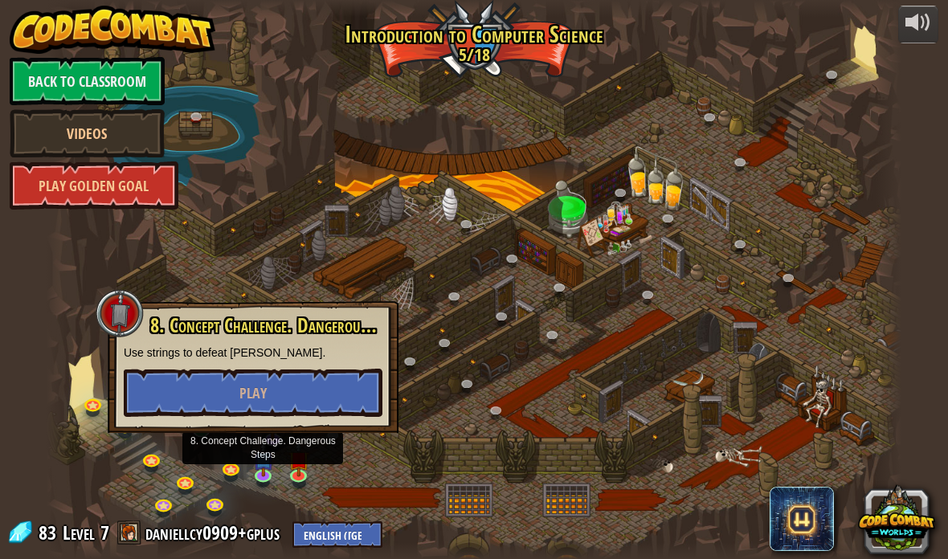
click at [184, 463] on div at bounding box center [475, 279] width 856 height 559
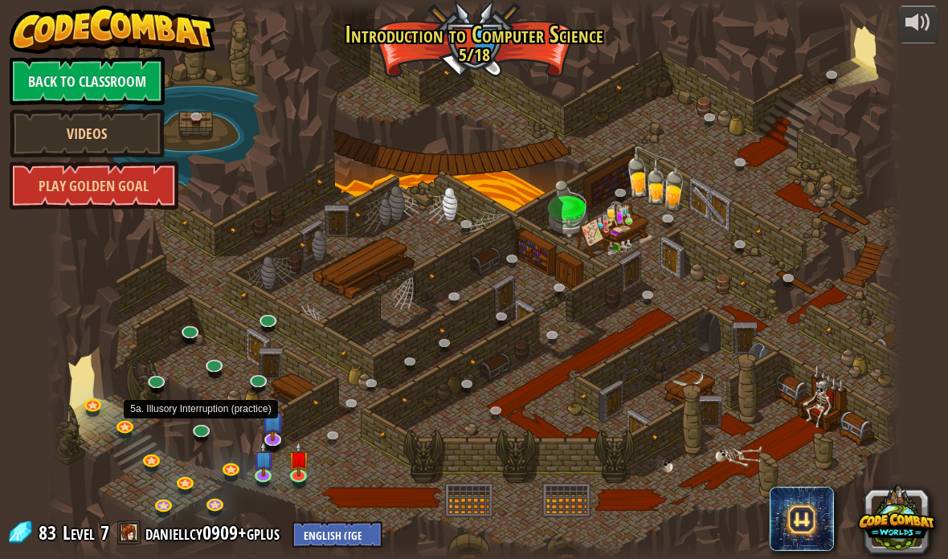
click at [201, 436] on link at bounding box center [202, 432] width 32 height 24
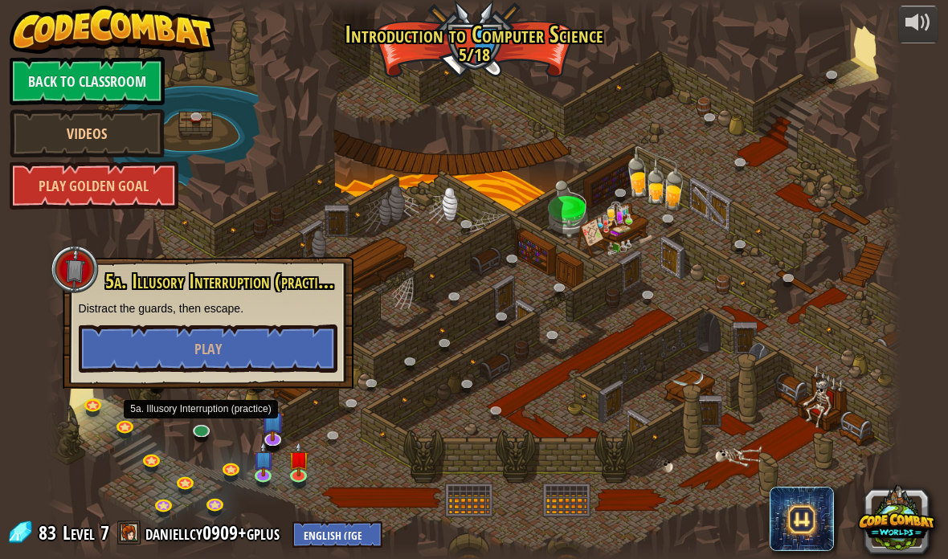
click at [272, 346] on button "Play" at bounding box center [208, 349] width 259 height 48
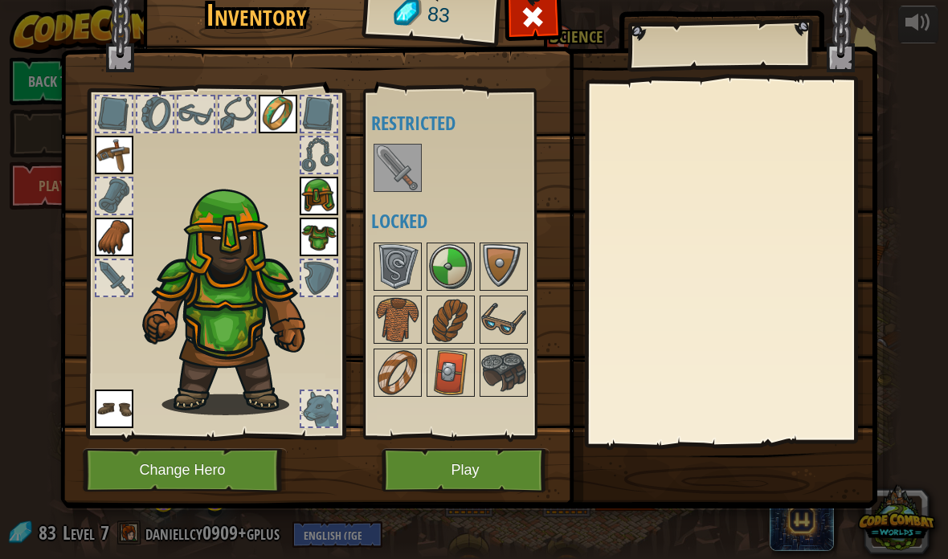
click at [508, 465] on button "Play" at bounding box center [466, 471] width 168 height 44
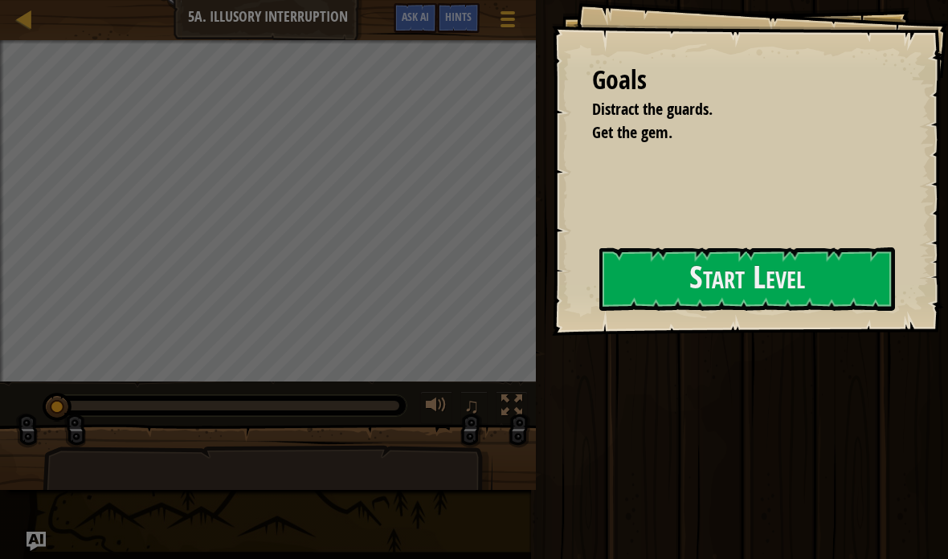
click at [761, 282] on button "Start Level" at bounding box center [748, 279] width 296 height 63
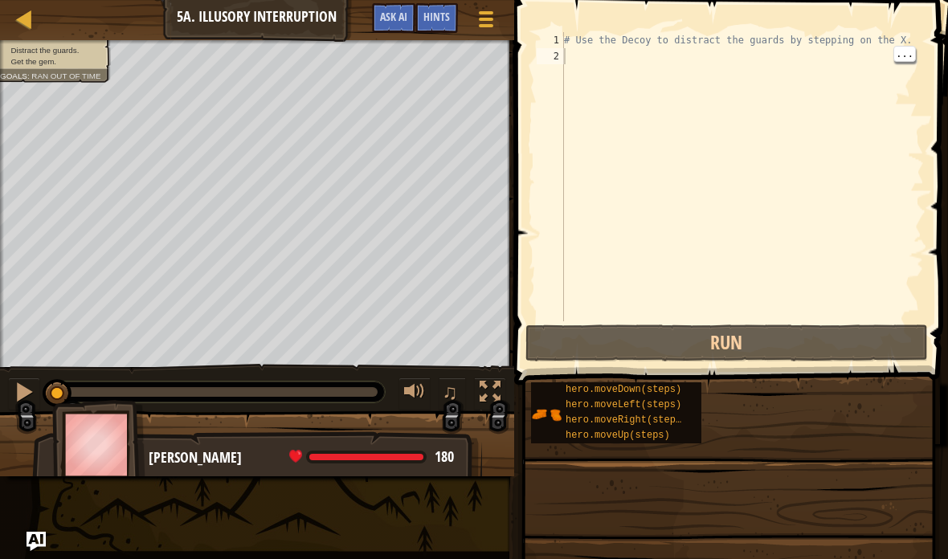
click at [698, 68] on div "# Use the Decoy to distract the guards by stepping on the X." at bounding box center [742, 193] width 363 height 322
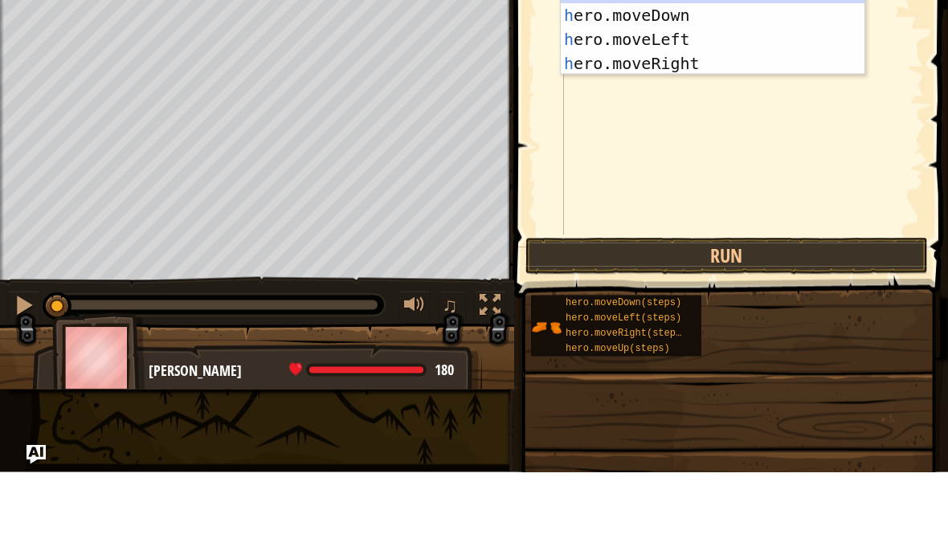
scroll to position [17, 22]
click at [712, 151] on div "h ero.moveUp press enter h ero.moveDown press enter h ero.moveLeft press enter …" at bounding box center [713, 138] width 304 height 145
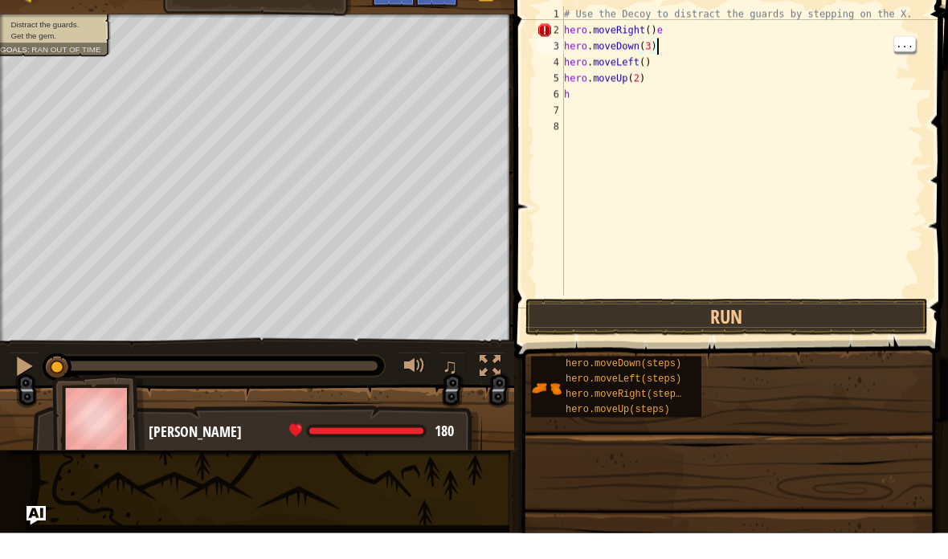
click at [690, 39] on div "# Use the Decoy to distract the guards by stepping on the X. hero . moveRight (…" at bounding box center [742, 193] width 363 height 322
click at [702, 32] on div "# Use the Decoy to distract the guards by stepping on the X. hero . moveRight (…" at bounding box center [742, 193] width 363 height 322
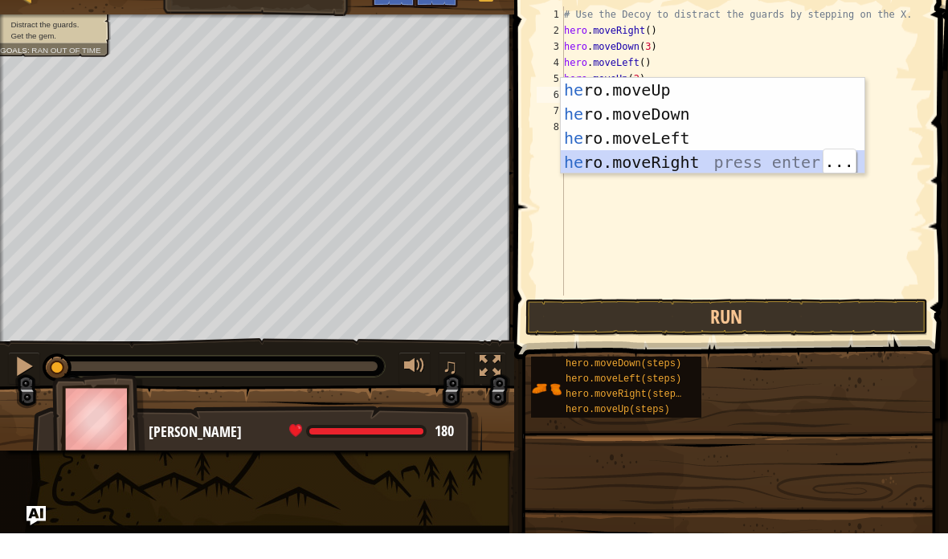
click at [724, 170] on div "he ro.moveUp press enter he ro.moveDown press enter he ro.moveLeft press enter …" at bounding box center [713, 176] width 304 height 145
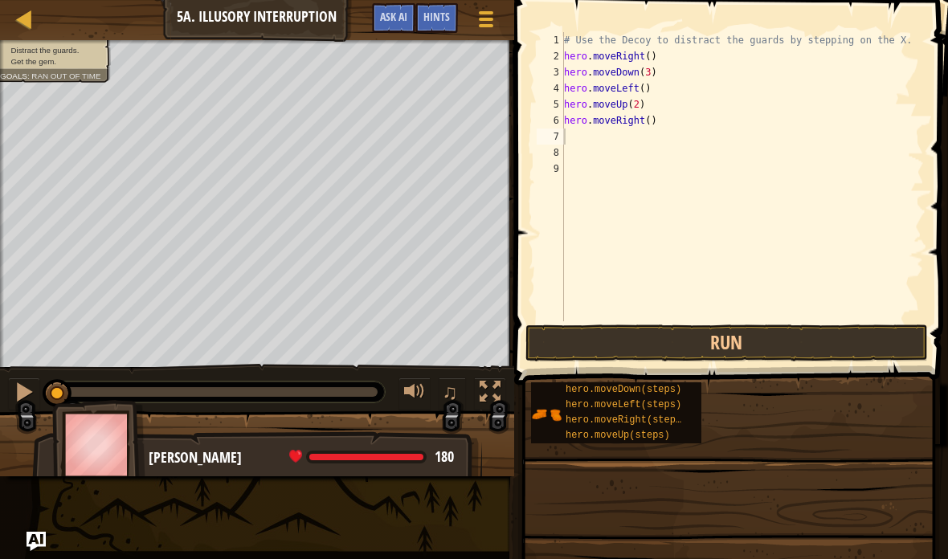
click at [814, 346] on button "Run" at bounding box center [727, 343] width 403 height 37
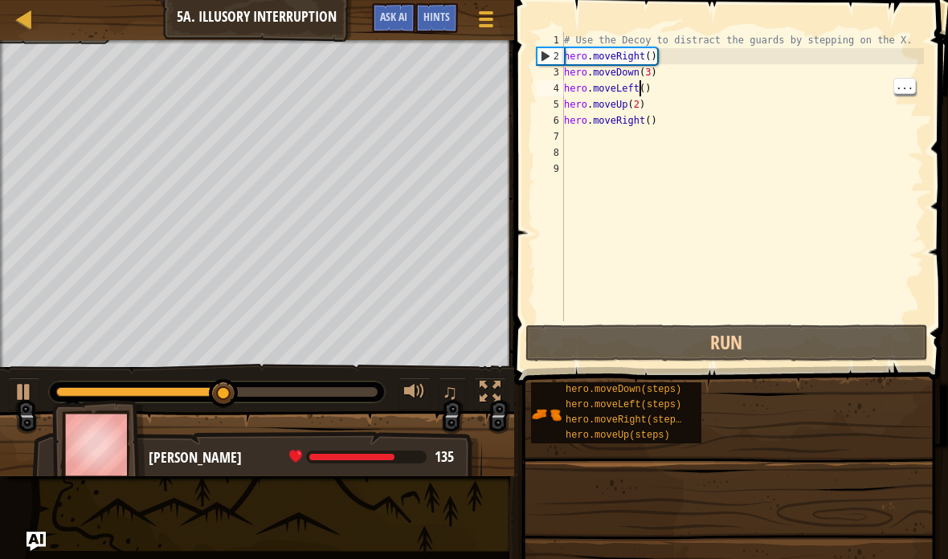
click at [642, 88] on div "# Use the Decoy to distract the guards by stepping on the X. hero . moveRight (…" at bounding box center [742, 193] width 363 height 322
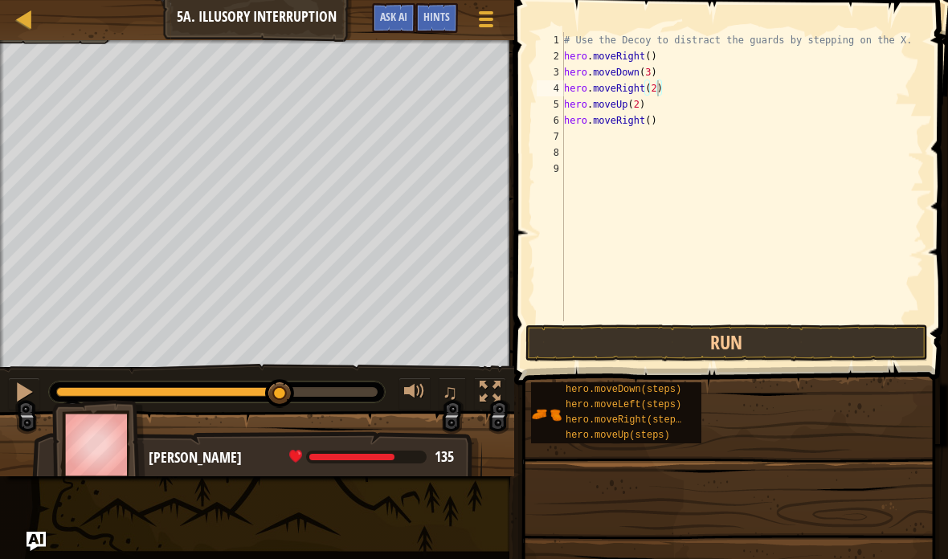
type textarea "abcde fg"
click at [776, 341] on button "Run" at bounding box center [727, 343] width 403 height 37
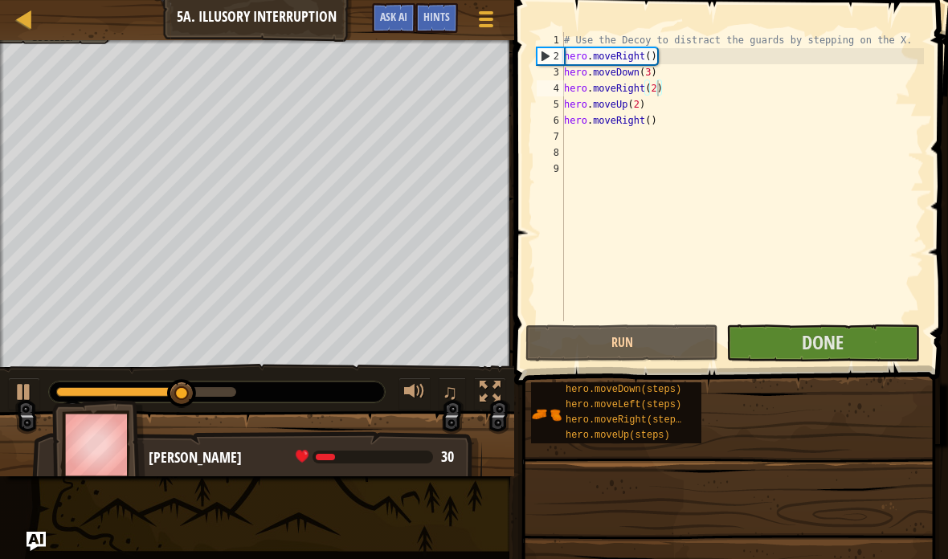
click at [629, 349] on button "Run" at bounding box center [622, 343] width 193 height 37
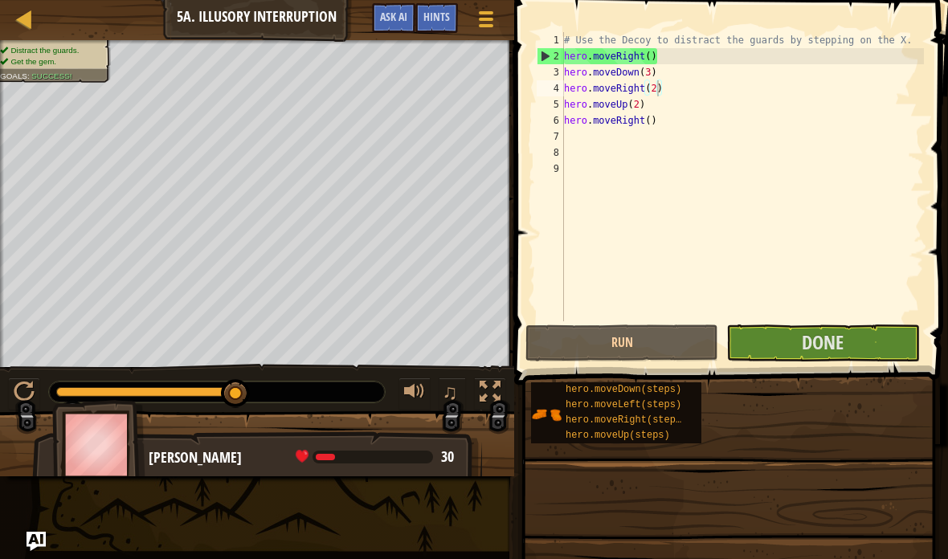
click at [718, 330] on button "Run" at bounding box center [622, 343] width 193 height 37
click at [669, 349] on button "Run" at bounding box center [622, 343] width 193 height 37
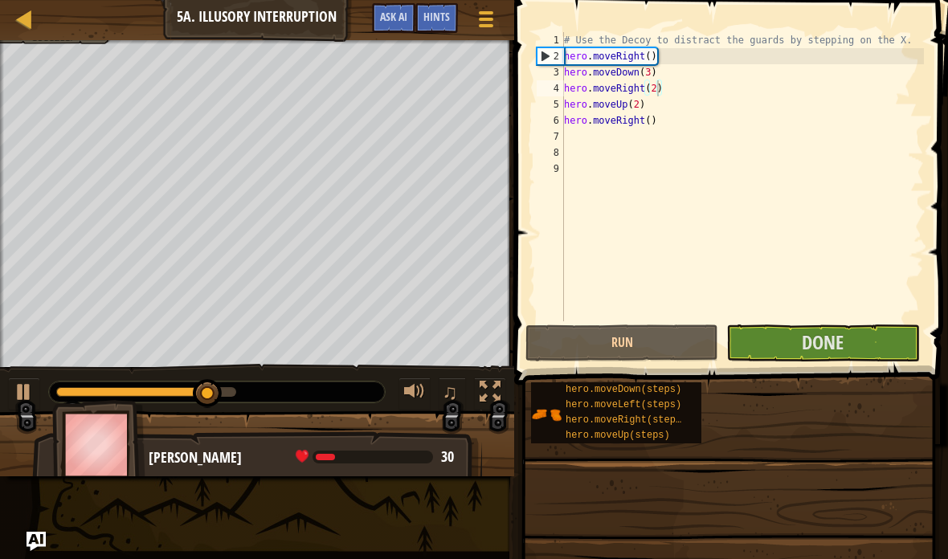
click at [676, 342] on button "Run" at bounding box center [622, 343] width 193 height 37
click at [614, 338] on button "Run" at bounding box center [622, 343] width 193 height 37
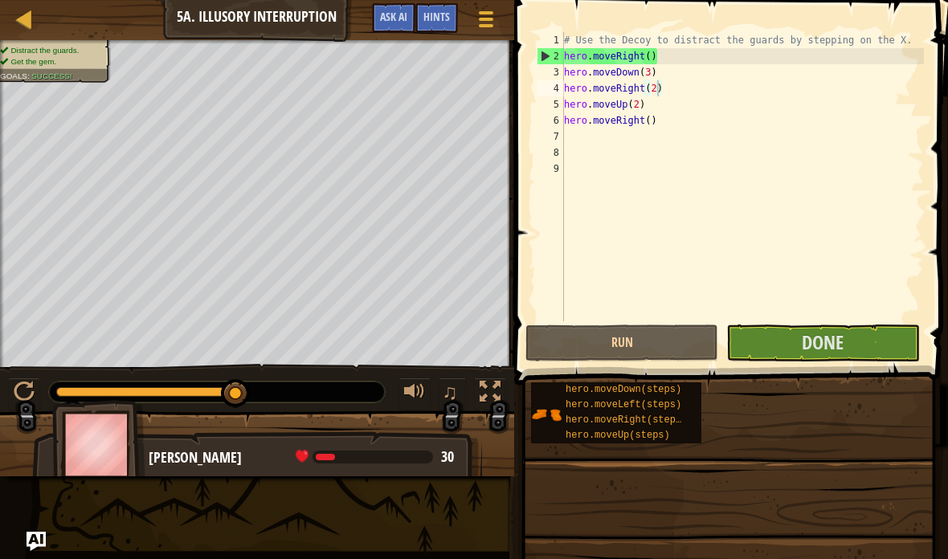
click at [875, 327] on button "Done" at bounding box center [823, 343] width 193 height 37
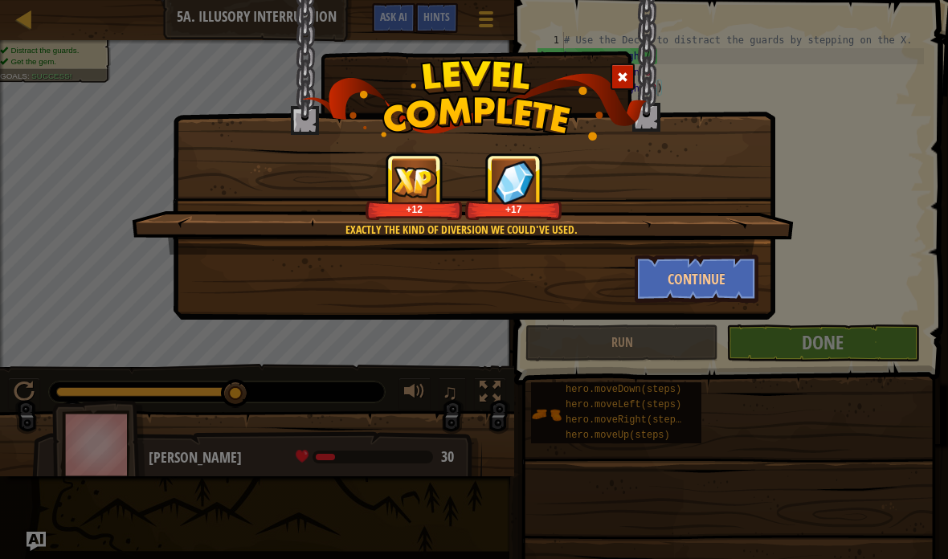
click at [736, 277] on button "Continue" at bounding box center [697, 279] width 125 height 48
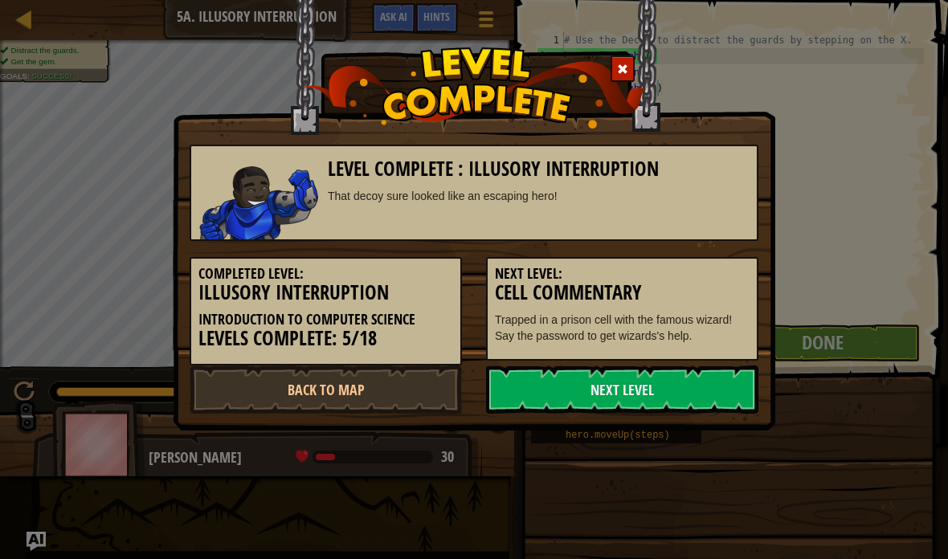
click at [723, 382] on link "Next Level" at bounding box center [622, 390] width 272 height 48
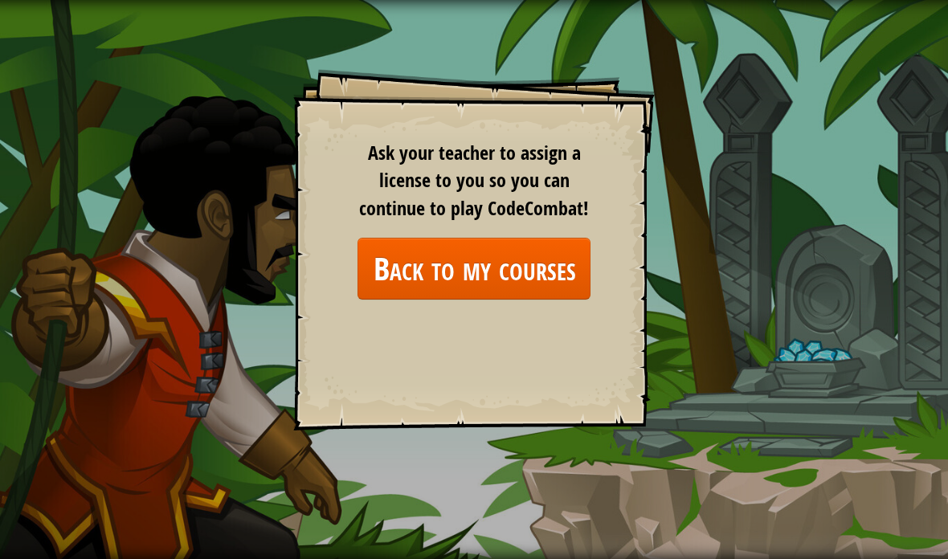
click at [538, 285] on link "Back to my courses" at bounding box center [474, 269] width 233 height 62
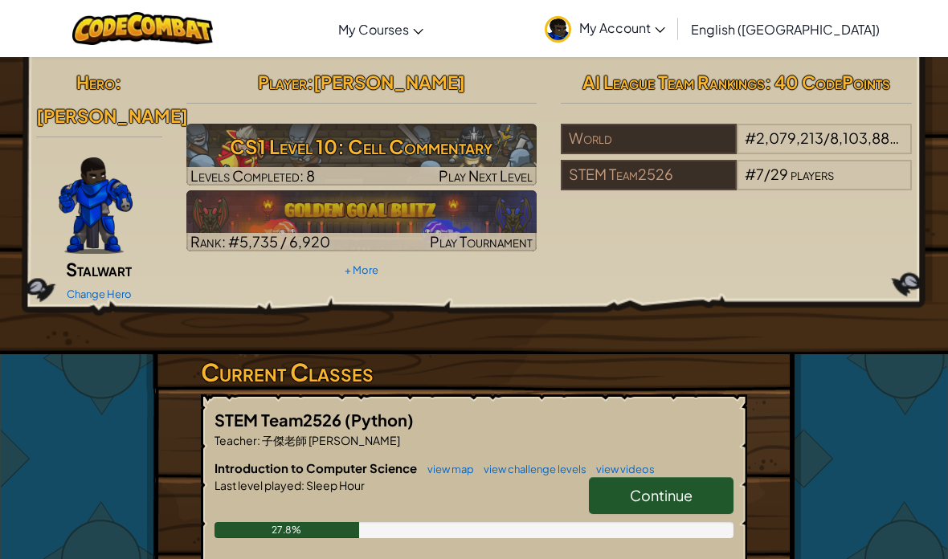
click at [698, 477] on link "Continue" at bounding box center [661, 495] width 145 height 37
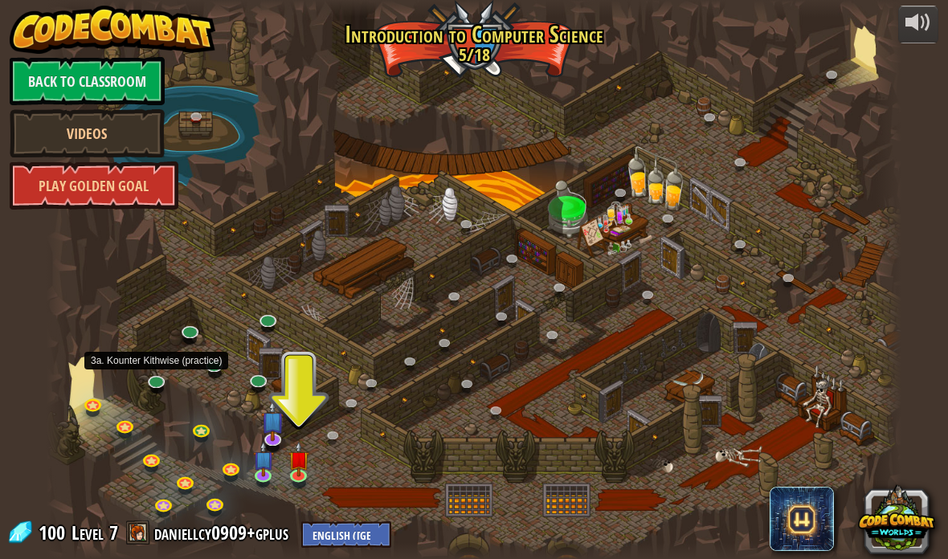
click at [159, 382] on link at bounding box center [157, 383] width 32 height 24
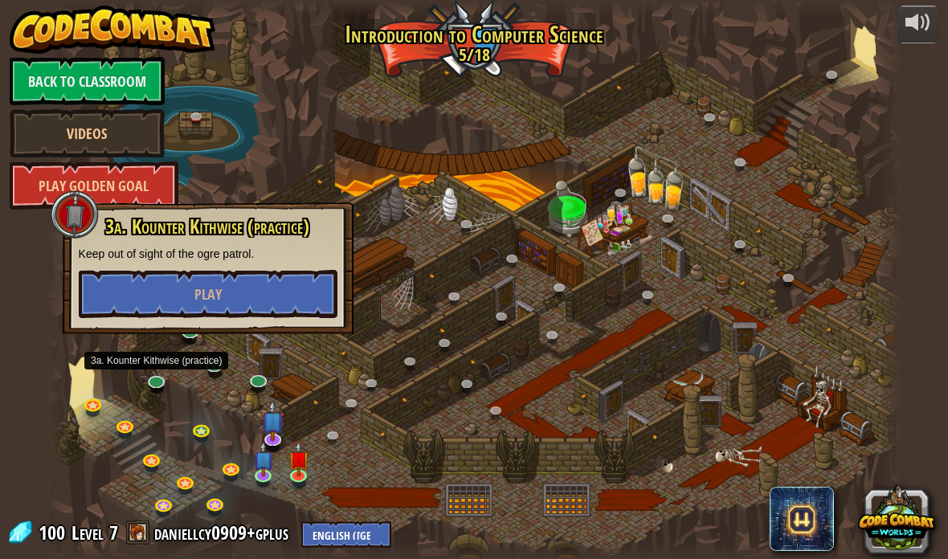
click at [301, 286] on button "Play" at bounding box center [208, 294] width 259 height 48
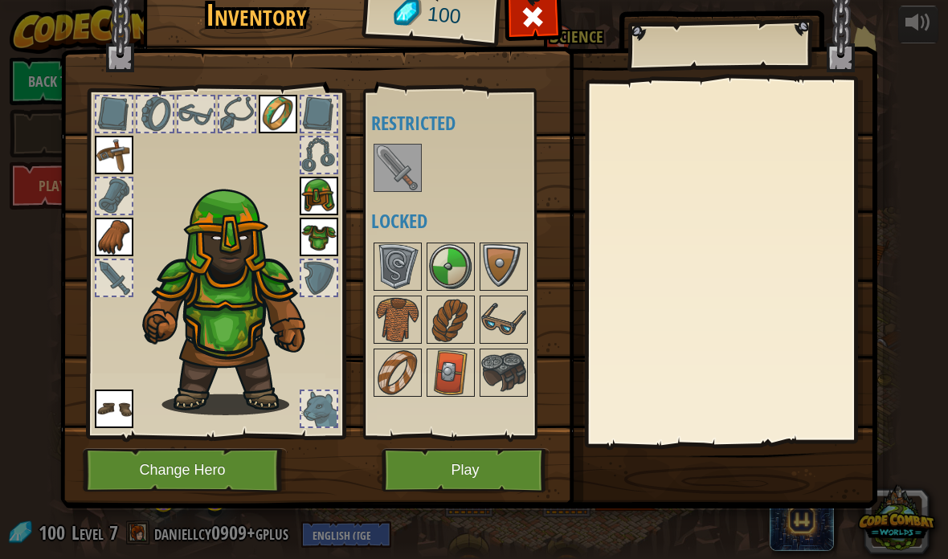
click at [496, 260] on img at bounding box center [503, 266] width 45 height 45
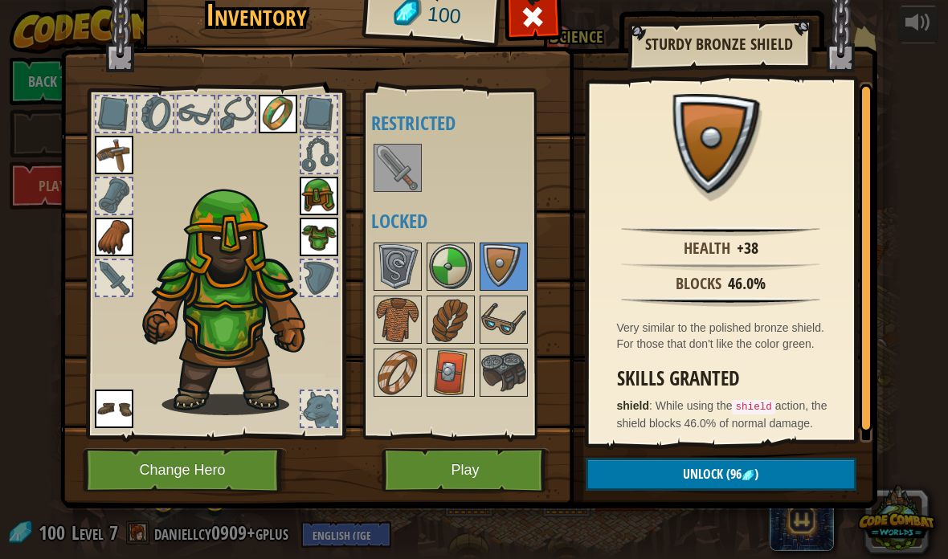
click at [473, 254] on img at bounding box center [450, 266] width 45 height 45
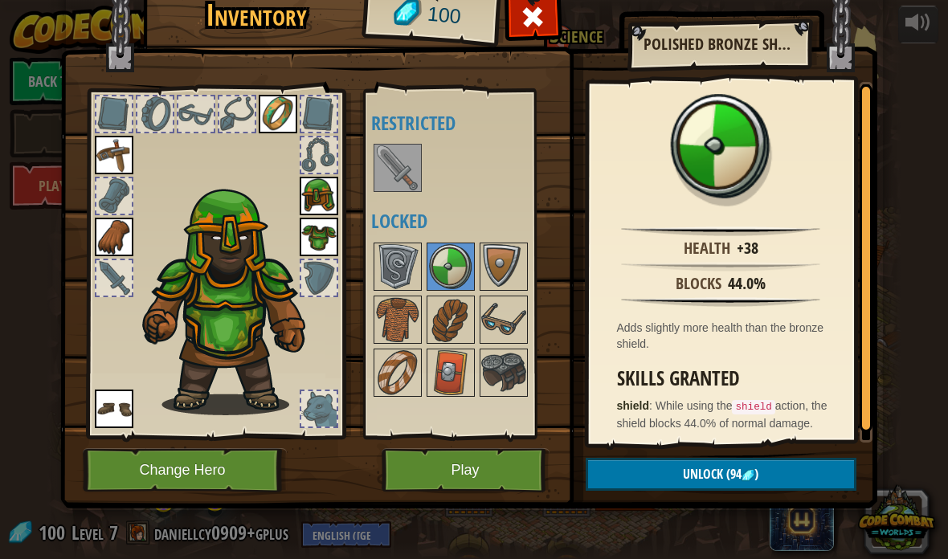
click at [408, 261] on img at bounding box center [397, 266] width 45 height 45
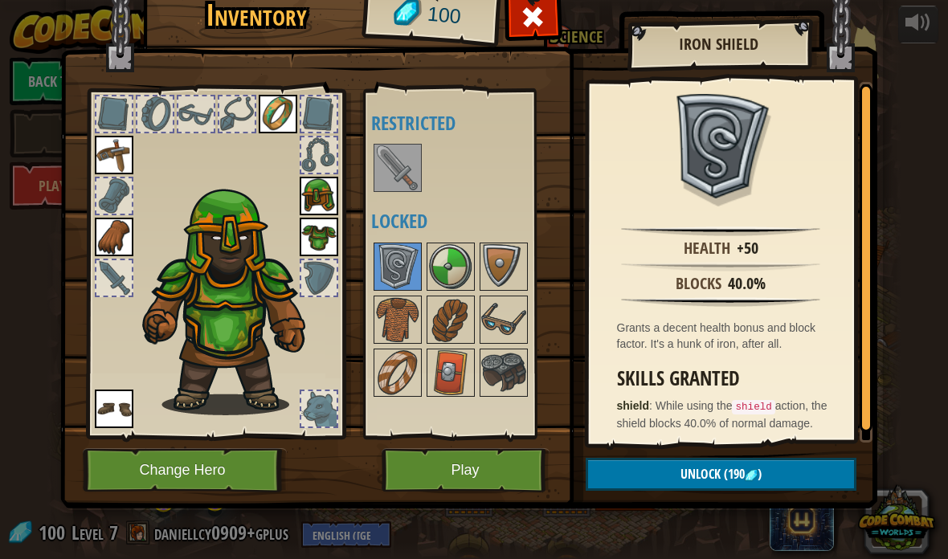
click at [506, 258] on img at bounding box center [503, 266] width 45 height 45
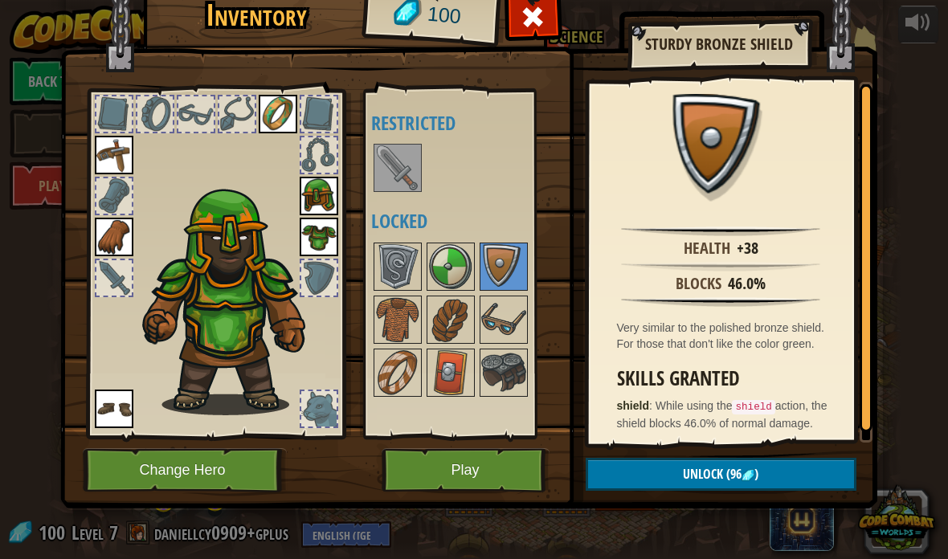
click at [456, 277] on img at bounding box center [450, 266] width 45 height 45
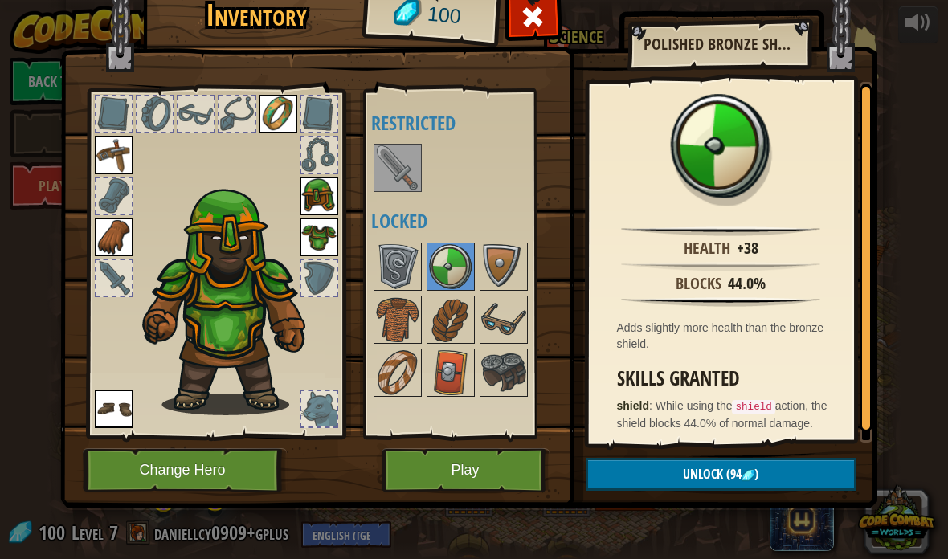
click at [392, 277] on img at bounding box center [397, 266] width 45 height 45
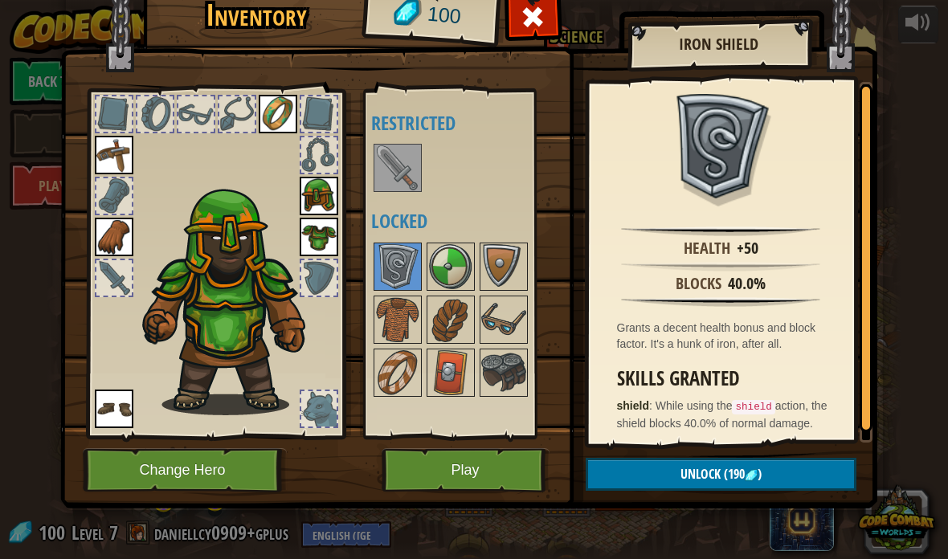
click at [486, 268] on img at bounding box center [503, 266] width 45 height 45
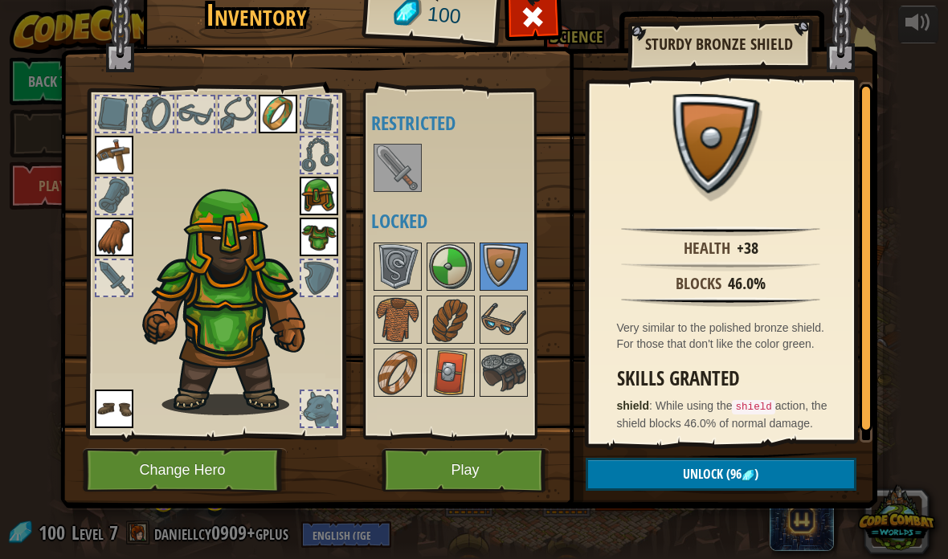
click at [504, 324] on img at bounding box center [503, 319] width 45 height 45
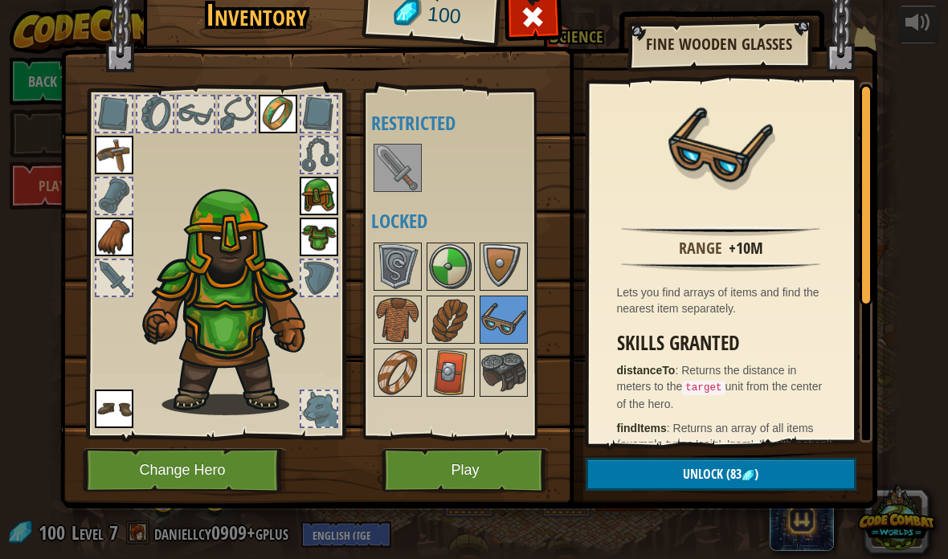
click at [390, 314] on img at bounding box center [397, 319] width 45 height 45
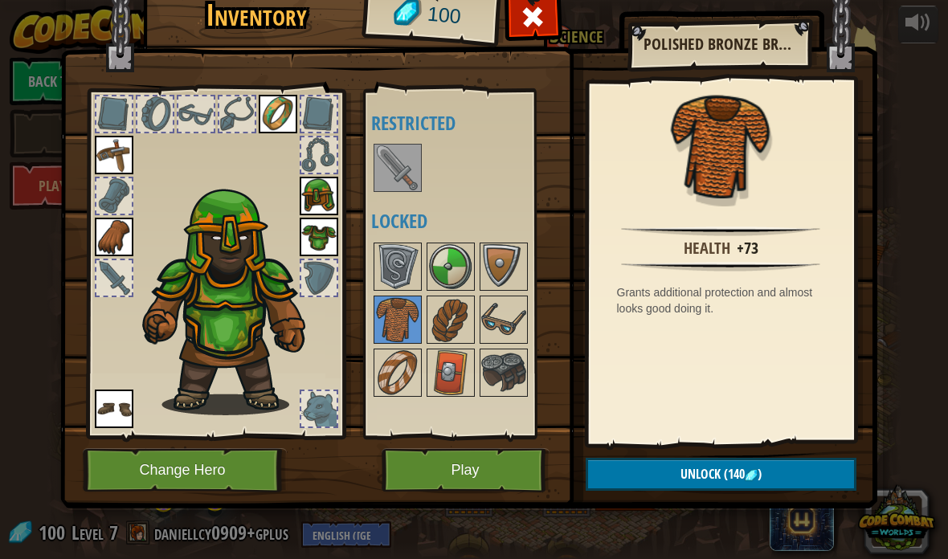
click at [508, 321] on img at bounding box center [503, 319] width 45 height 45
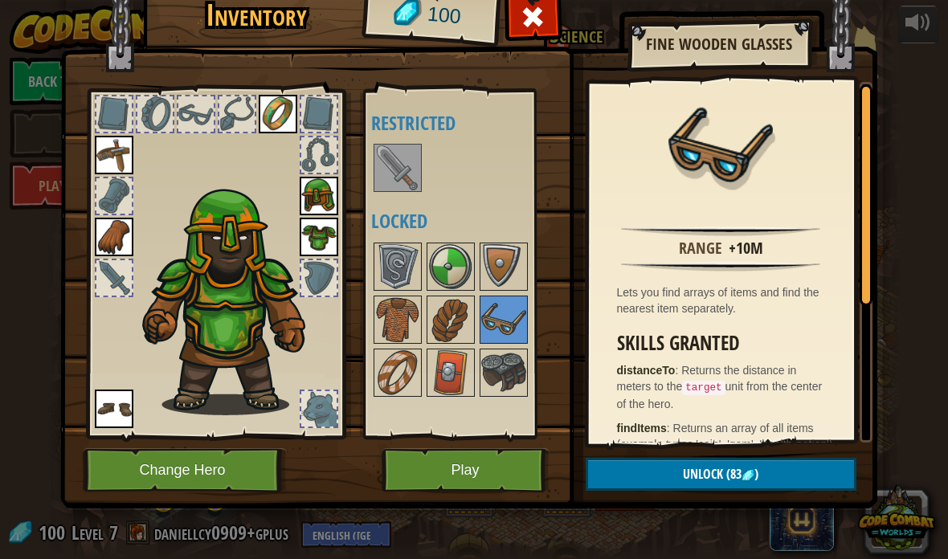
click at [502, 257] on img at bounding box center [503, 266] width 45 height 45
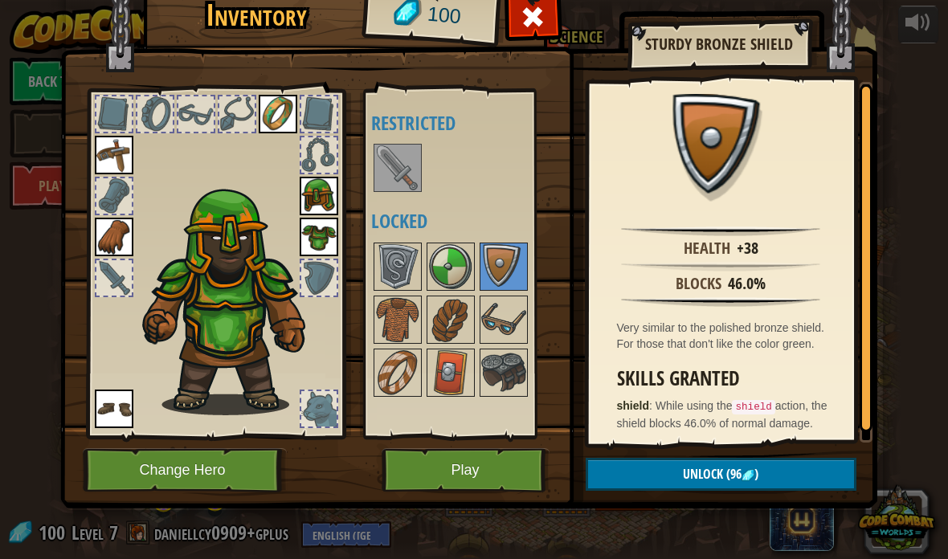
click at [443, 262] on img at bounding box center [450, 266] width 45 height 45
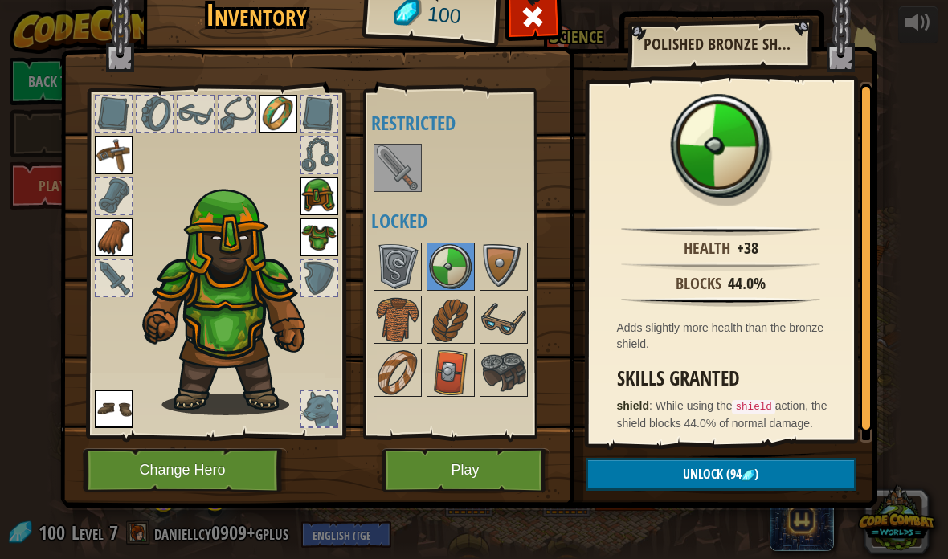
click at [499, 268] on img at bounding box center [503, 266] width 45 height 45
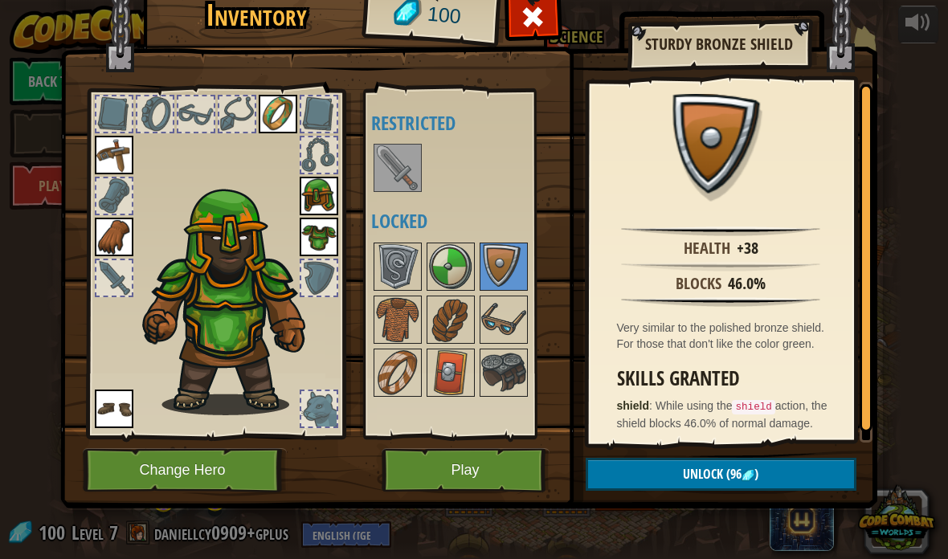
click at [792, 483] on button "Unlock (96 )" at bounding box center [721, 474] width 271 height 33
click at [811, 474] on button "Confirm" at bounding box center [721, 474] width 271 height 33
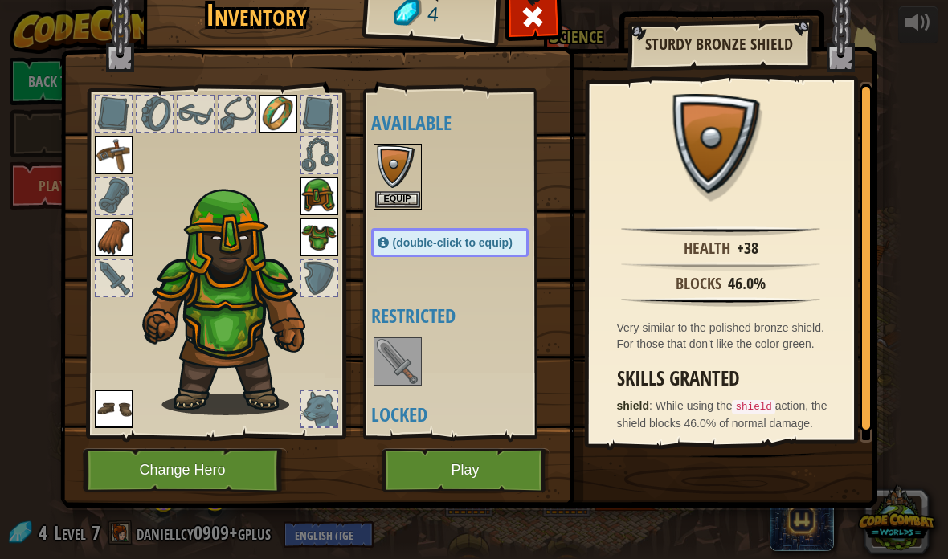
click at [393, 191] on button "Equip" at bounding box center [397, 199] width 45 height 17
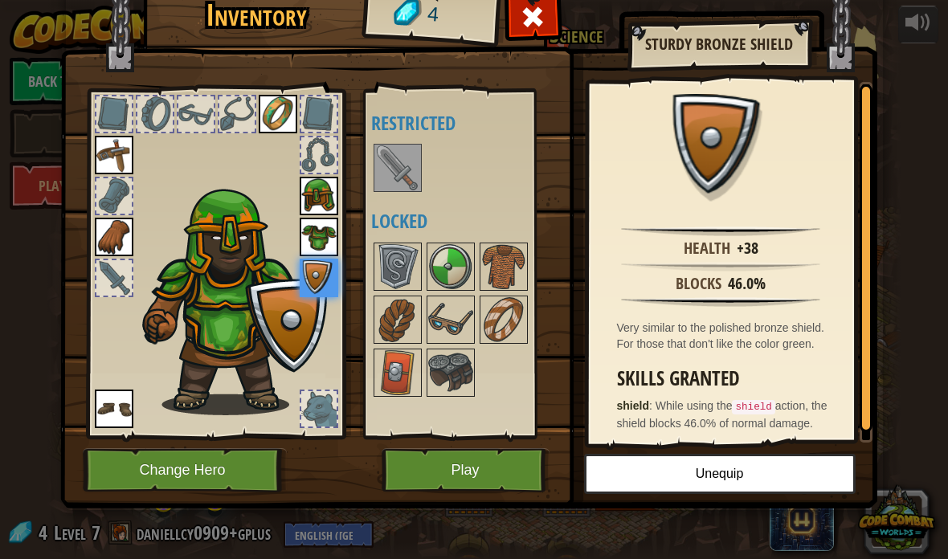
click at [490, 459] on button "Play" at bounding box center [466, 471] width 168 height 44
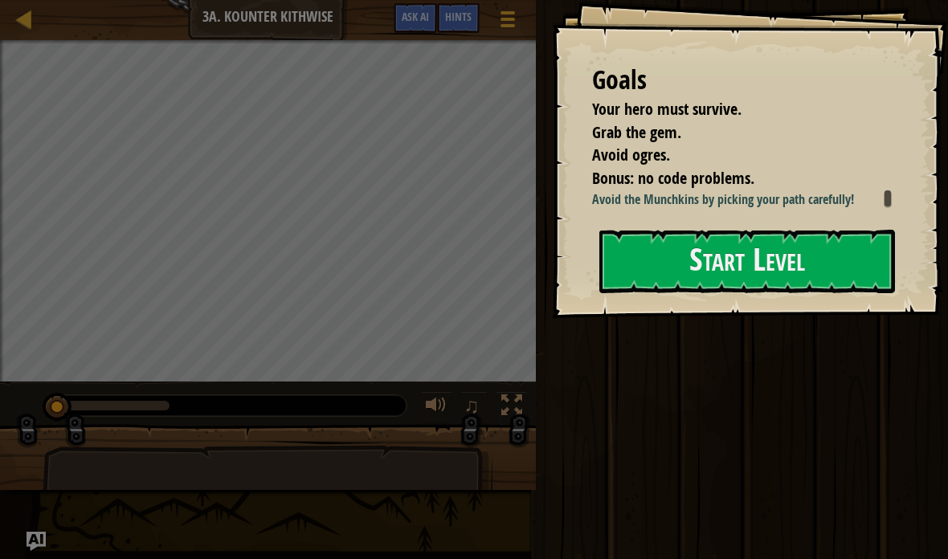
click at [852, 268] on button "Start Level" at bounding box center [748, 261] width 296 height 63
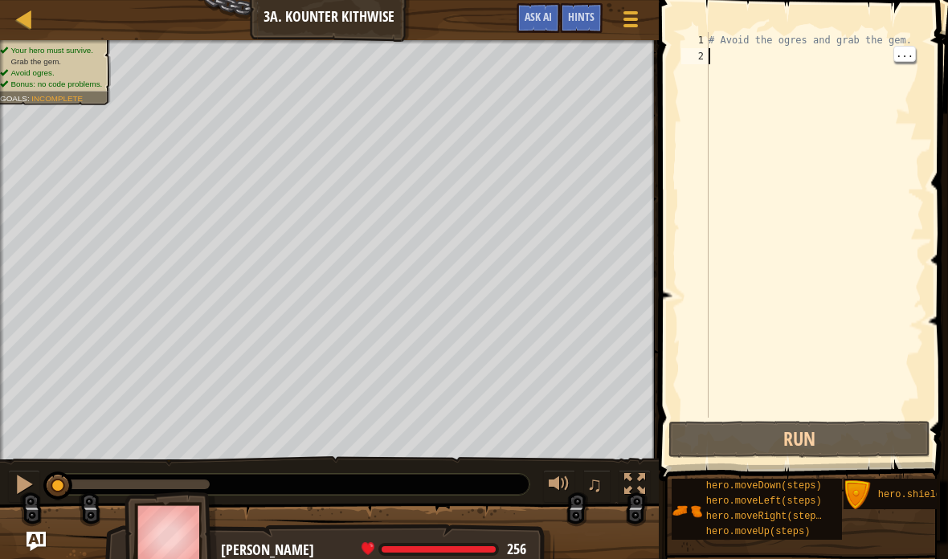
click at [807, 59] on div "# Avoid the ogres and grab the gem." at bounding box center [815, 241] width 219 height 418
click at [760, 55] on div "# Avoid the ogres and grab the gem." at bounding box center [815, 241] width 219 height 418
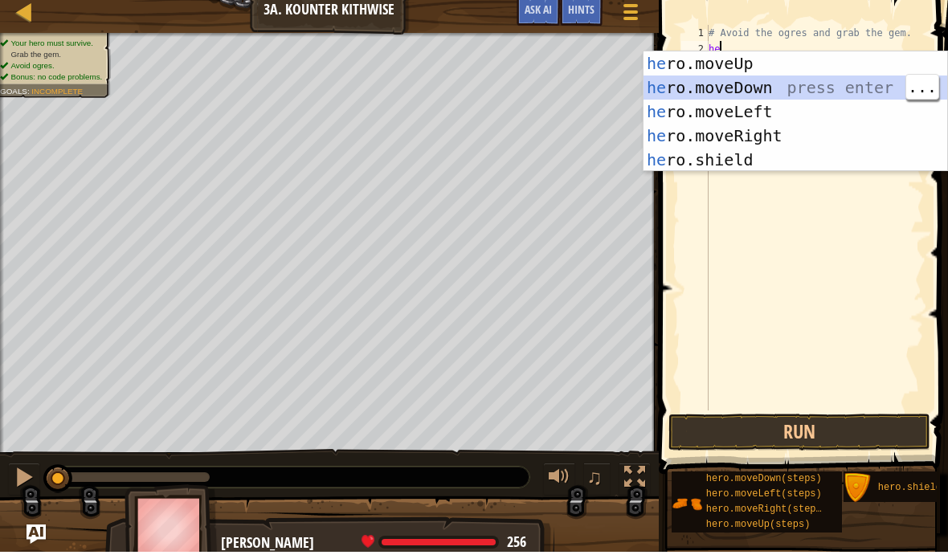
click at [804, 93] on div "he ro.moveUp press enter he ro.moveDown press enter he ro.moveLeft press enter …" at bounding box center [796, 143] width 304 height 169
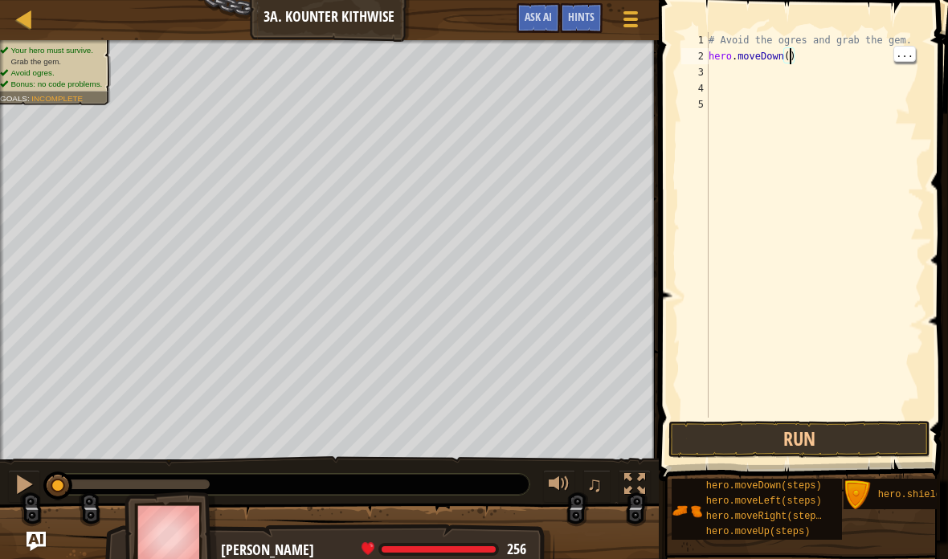
click at [792, 52] on div "# Avoid the ogres and grab the gem. hero . moveDown ( )" at bounding box center [815, 241] width 219 height 418
click at [757, 79] on div "# Avoid the ogres and grab the gem. hero . moveDown ( 2 )" at bounding box center [815, 241] width 219 height 418
click at [823, 442] on button "Run" at bounding box center [800, 439] width 262 height 37
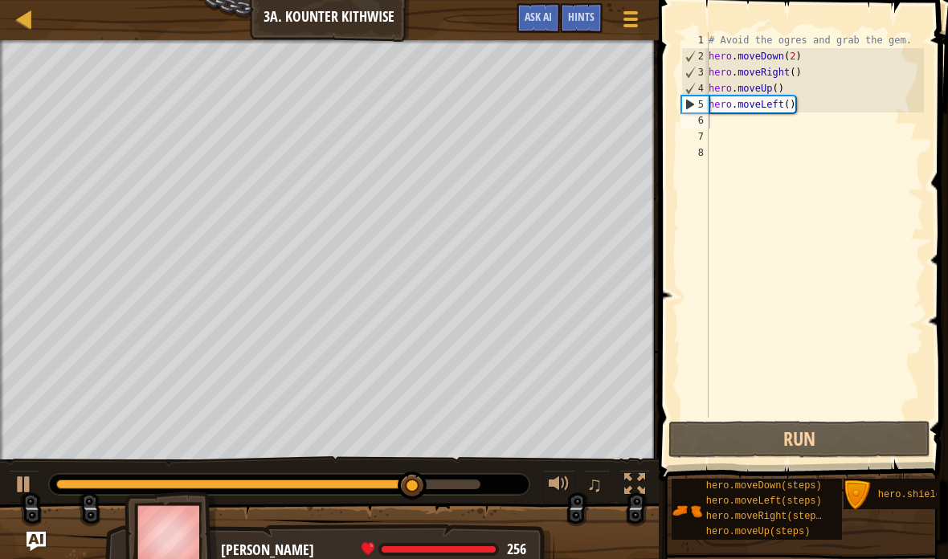
click at [28, 480] on div at bounding box center [24, 484] width 21 height 21
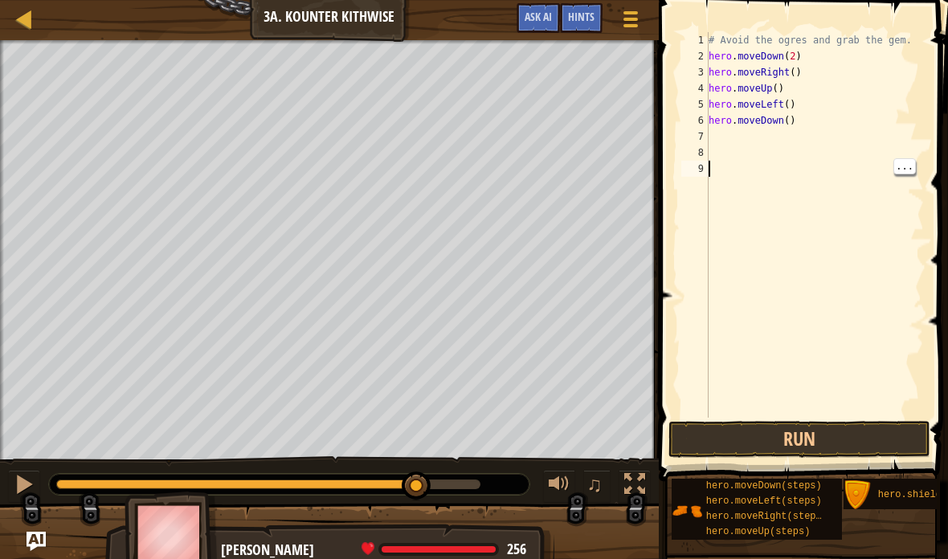
click at [782, 73] on div "# Avoid the ogres and grab the gem. hero . moveDown ( 2 ) hero . moveRight ( ) …" at bounding box center [815, 241] width 219 height 418
click at [783, 124] on div "# Avoid the ogres and grab the gem. hero . moveDown ( 2 ) hero . moveRight ( ) …" at bounding box center [815, 241] width 219 height 418
click at [862, 125] on div "# Avoid the ogres and grab the gem. hero . moveDown ( 2 ) hero . moveRight ( ) …" at bounding box center [815, 241] width 219 height 418
click at [861, 444] on button "Run" at bounding box center [800, 439] width 262 height 37
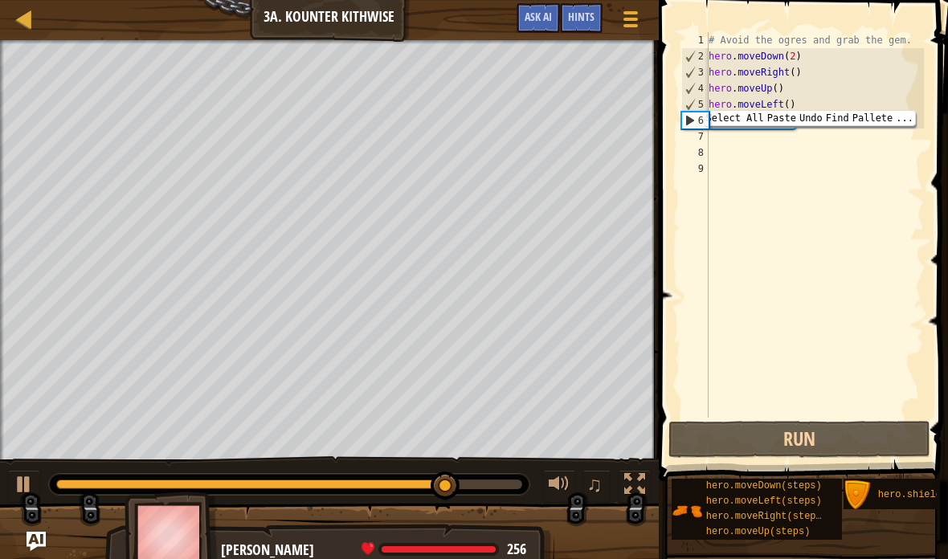
click at [35, 480] on button at bounding box center [24, 486] width 32 height 33
click at [871, 146] on div "# Avoid the ogres and grab the gem. hero . moveDown ( 2 ) hero . moveRight ( ) …" at bounding box center [815, 241] width 219 height 418
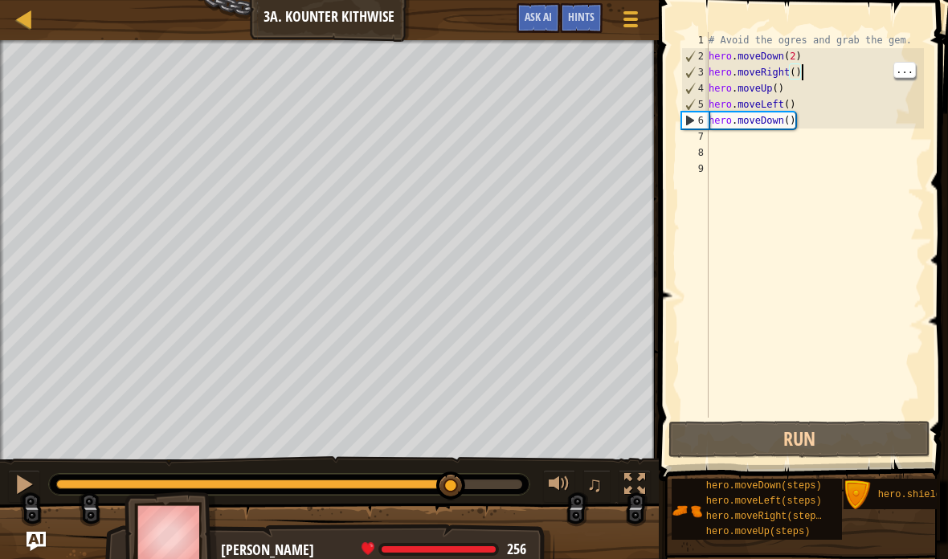
click at [808, 68] on div "# Avoid the ogres and grab the gem. hero . moveDown ( 2 ) hero . moveRight ( ) …" at bounding box center [815, 241] width 219 height 418
click at [814, 55] on div "# Avoid the ogres and grab the gem. hero . moveDown ( 2 ) hero . moveRight ( ) …" at bounding box center [815, 241] width 219 height 418
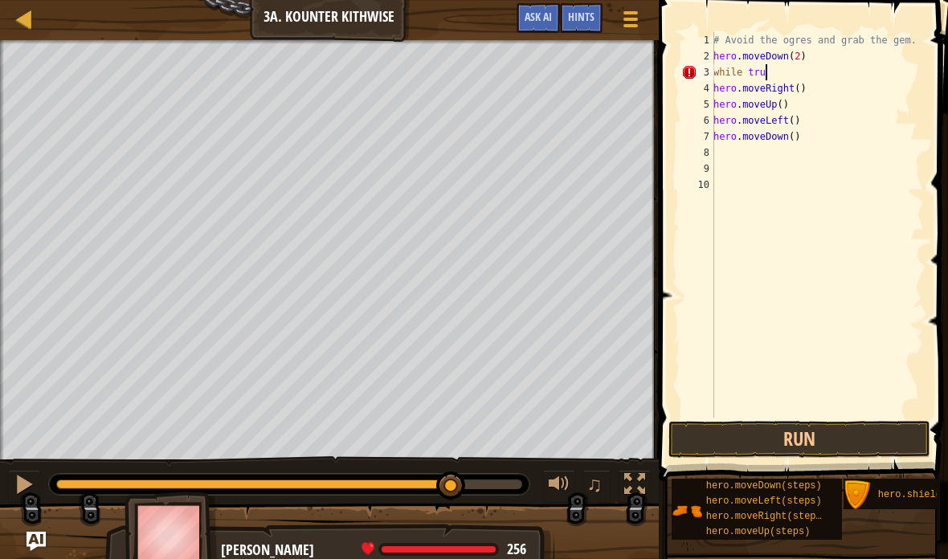
scroll to position [17, 39]
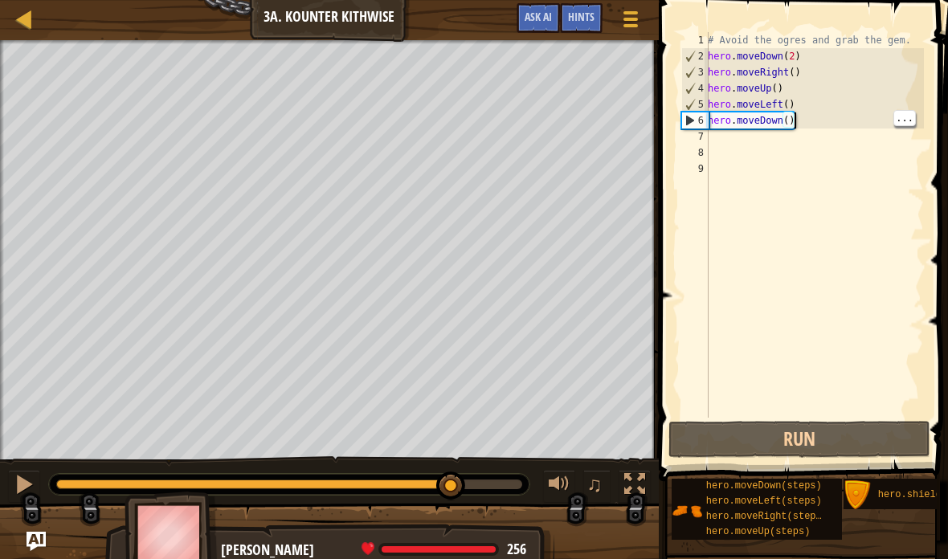
click at [842, 123] on div "# Avoid the ogres and grab the gem. hero . moveDown ( 2 ) hero . moveRight ( ) …" at bounding box center [814, 241] width 219 height 418
click at [821, 113] on div "# Avoid the ogres and grab the gem. hero . moveDown ( 2 ) hero . moveRight ( ) …" at bounding box center [814, 241] width 219 height 418
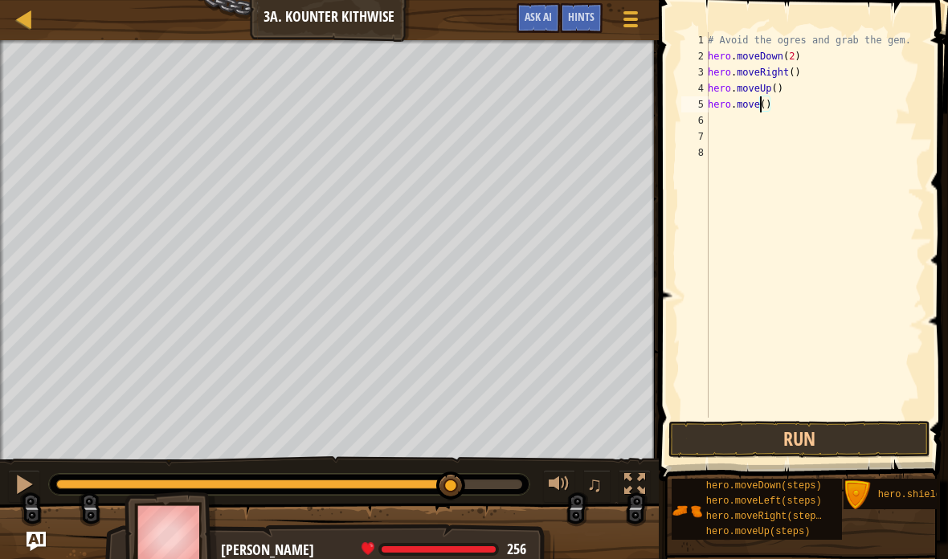
scroll to position [17, 22]
click at [825, 432] on button "Run" at bounding box center [800, 439] width 262 height 37
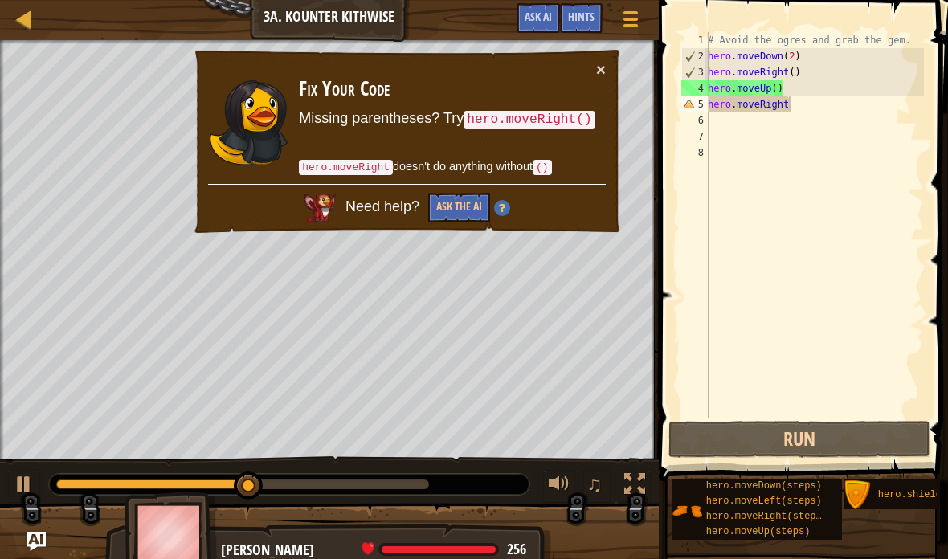
click at [598, 61] on button "×" at bounding box center [601, 69] width 10 height 17
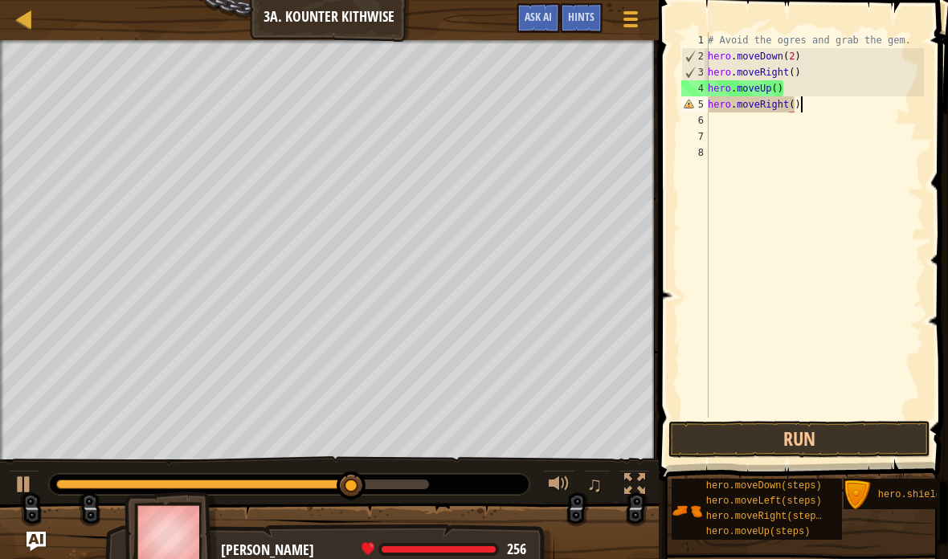
scroll to position [17, 27]
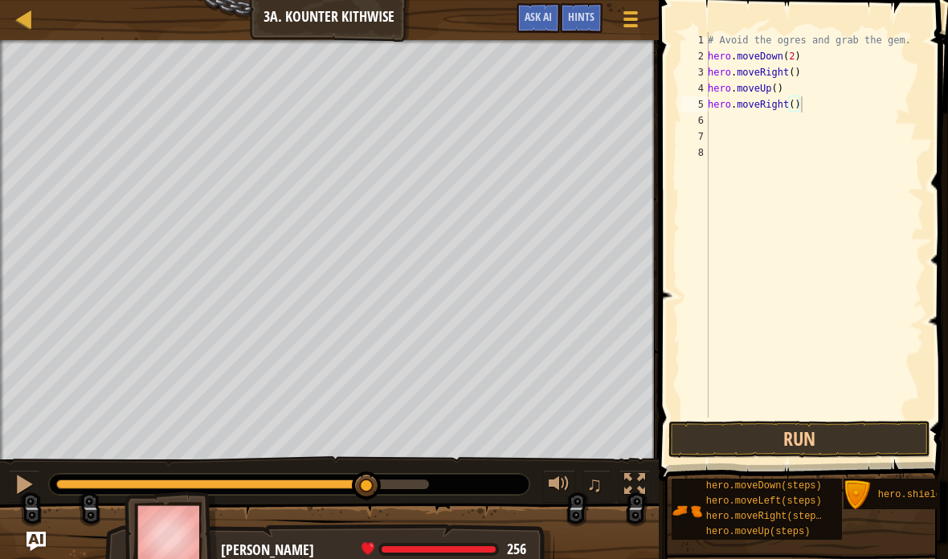
type textarea "abcde fg"
click at [821, 441] on button "Run" at bounding box center [800, 439] width 262 height 37
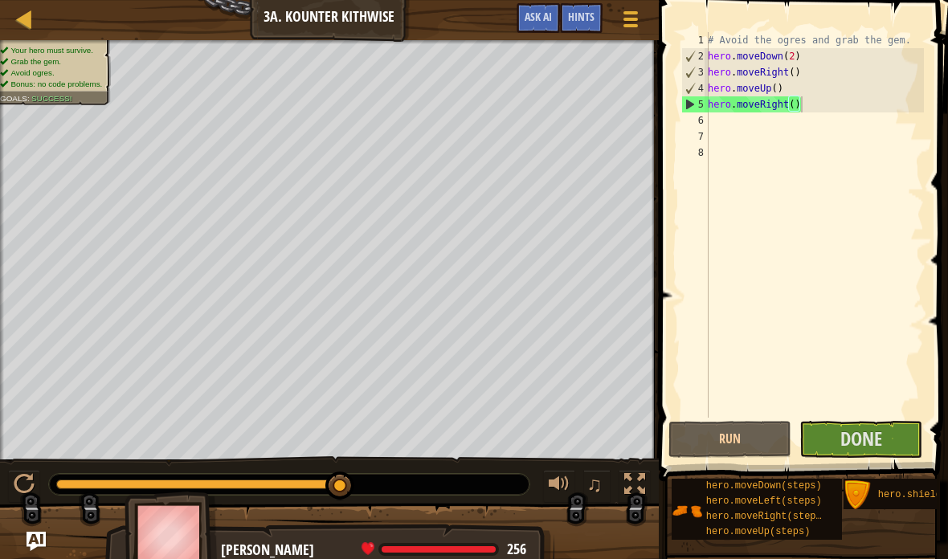
click at [889, 423] on button "Done" at bounding box center [861, 439] width 123 height 37
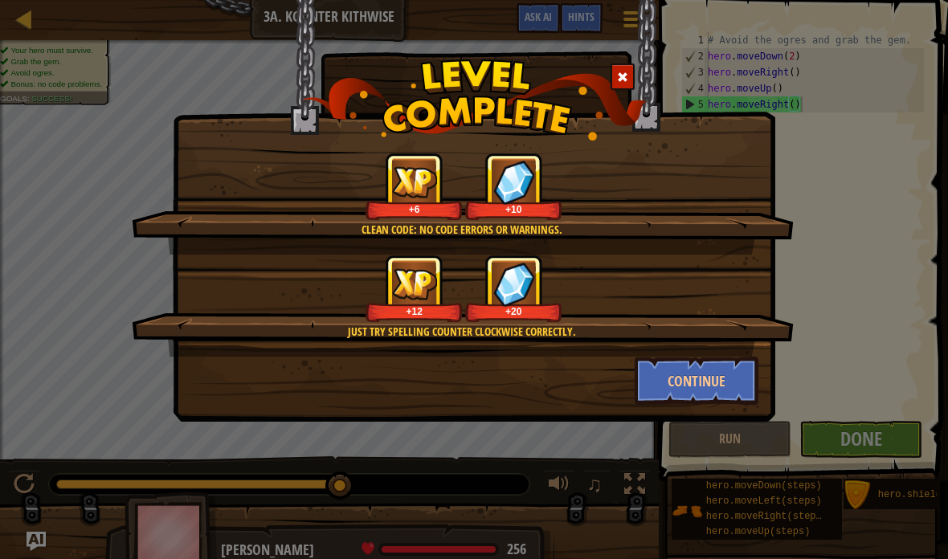
click at [696, 376] on button "Continue" at bounding box center [697, 381] width 125 height 48
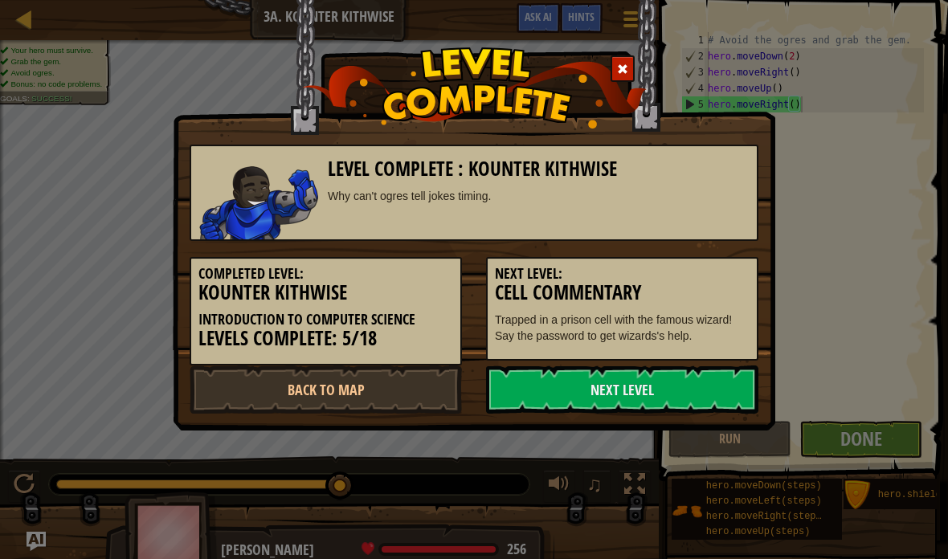
click at [618, 371] on link "Next Level" at bounding box center [622, 390] width 272 height 48
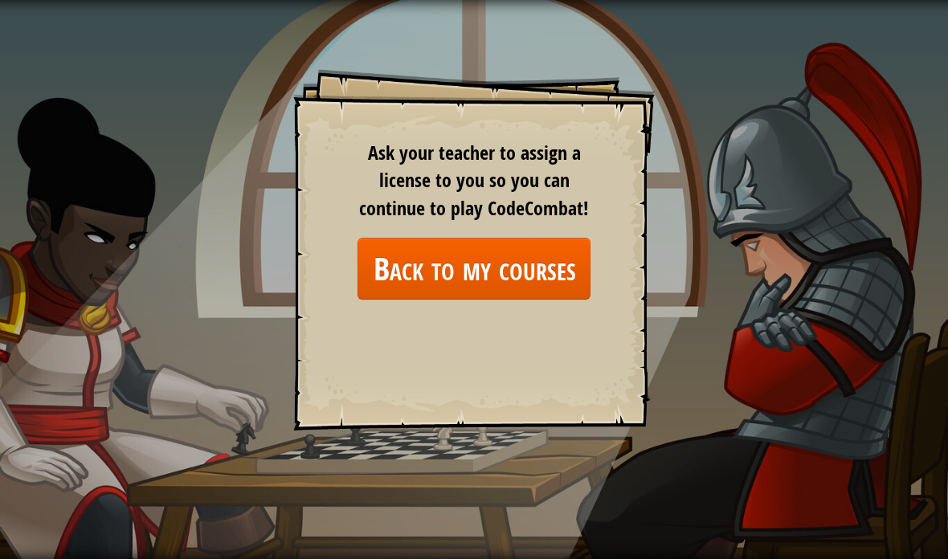
click at [533, 283] on link "Back to my courses" at bounding box center [474, 269] width 233 height 62
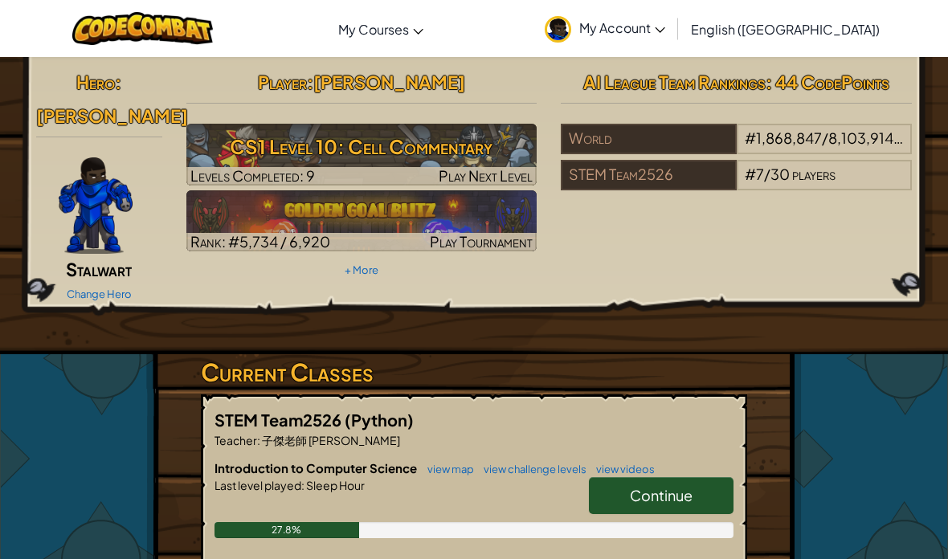
click at [675, 477] on link "Continue" at bounding box center [661, 495] width 145 height 37
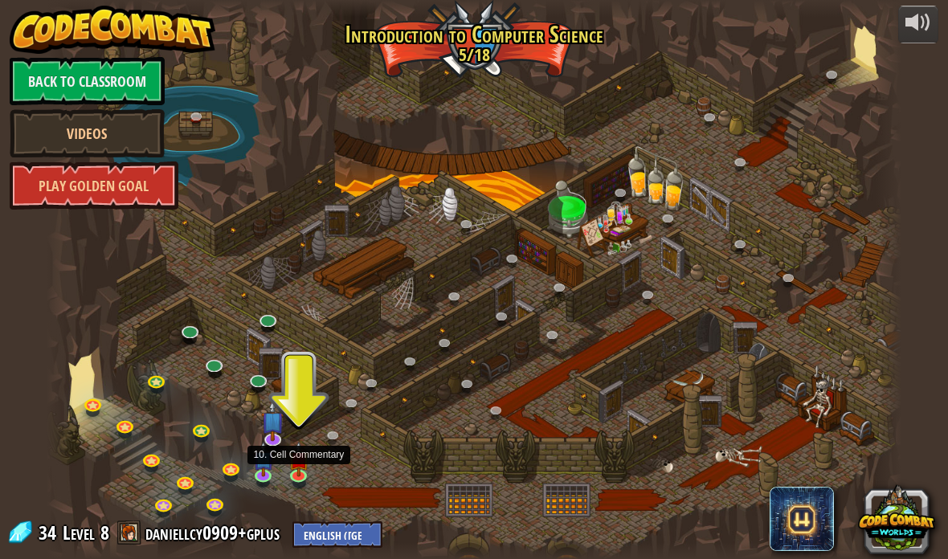
click at [299, 465] on img at bounding box center [299, 460] width 21 height 36
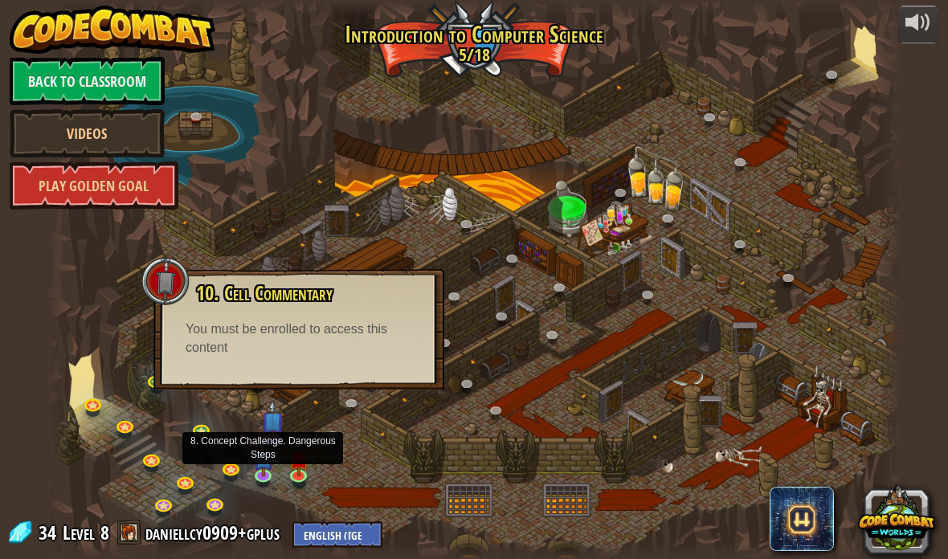
click at [256, 474] on img at bounding box center [262, 459] width 21 height 36
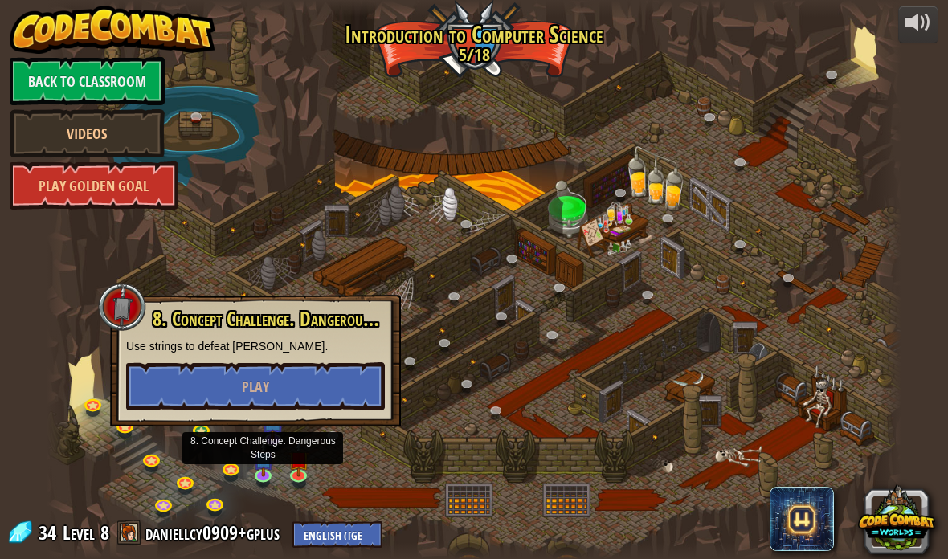
click at [341, 387] on button "Play" at bounding box center [255, 387] width 259 height 48
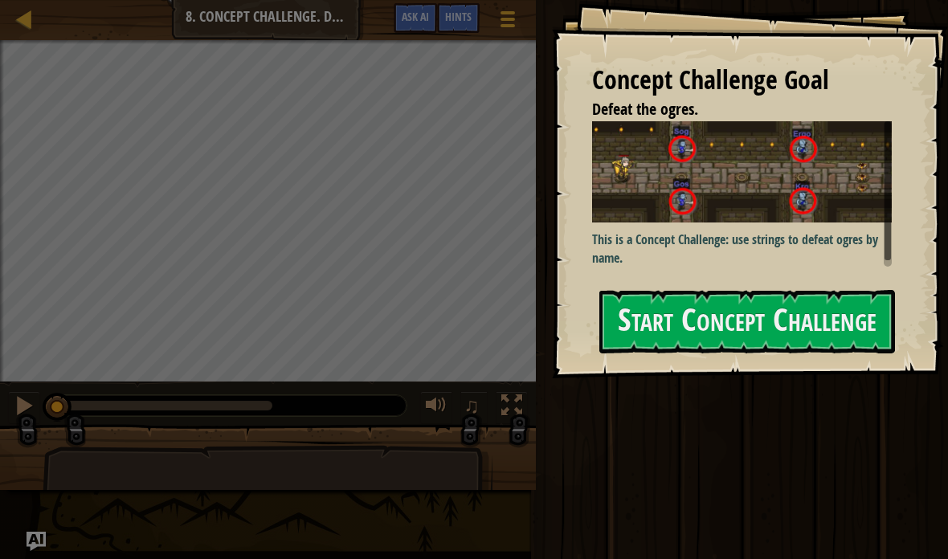
click at [871, 329] on button "Start Concept Challenge" at bounding box center [748, 321] width 296 height 63
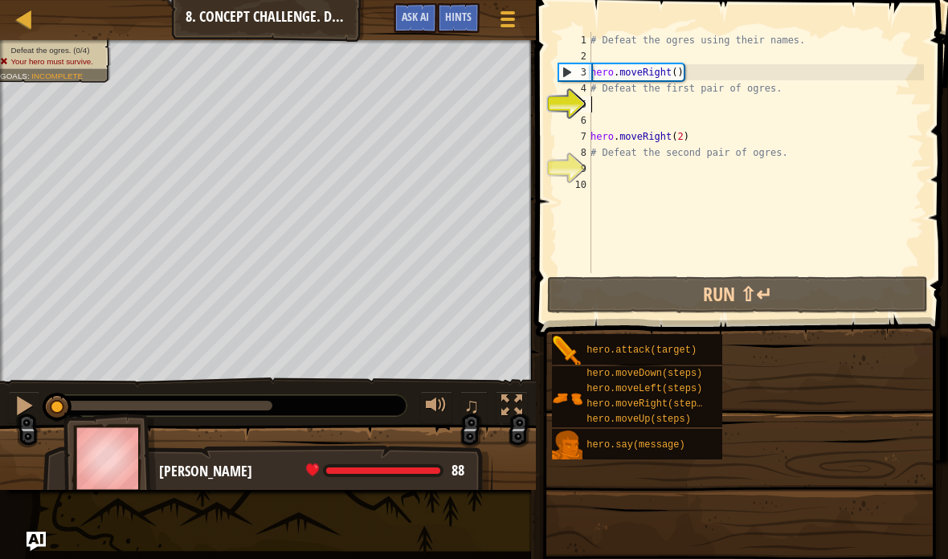
click at [23, 20] on div at bounding box center [24, 19] width 20 height 20
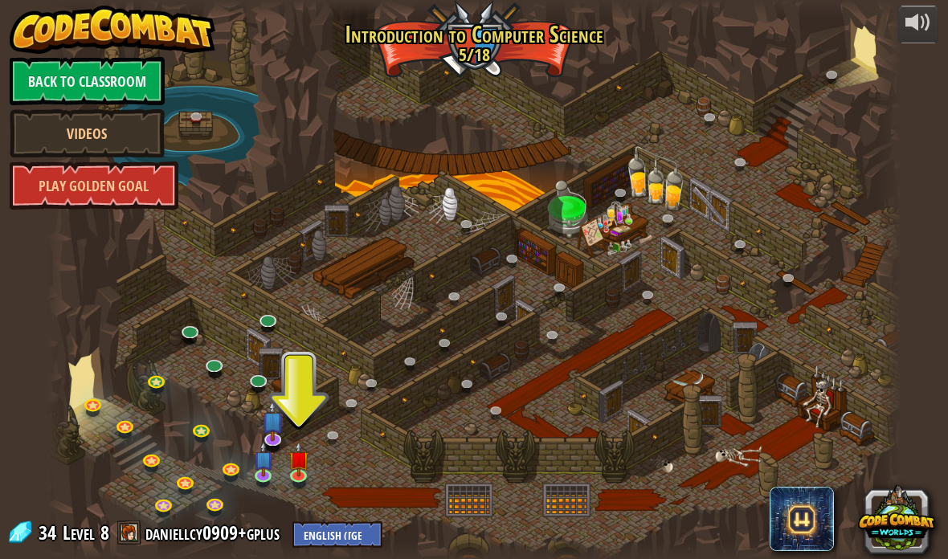
click at [236, 471] on link at bounding box center [233, 472] width 32 height 24
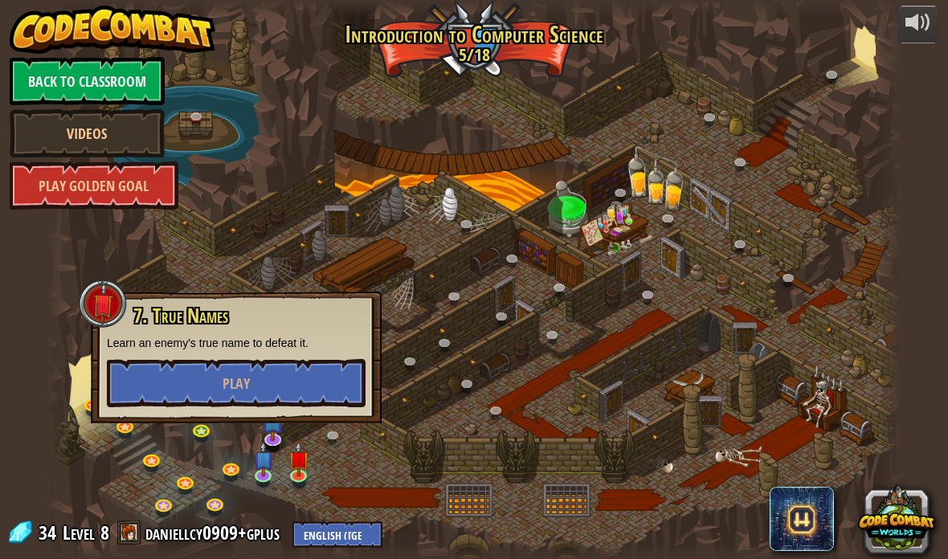
click at [490, 384] on div at bounding box center [475, 279] width 856 height 559
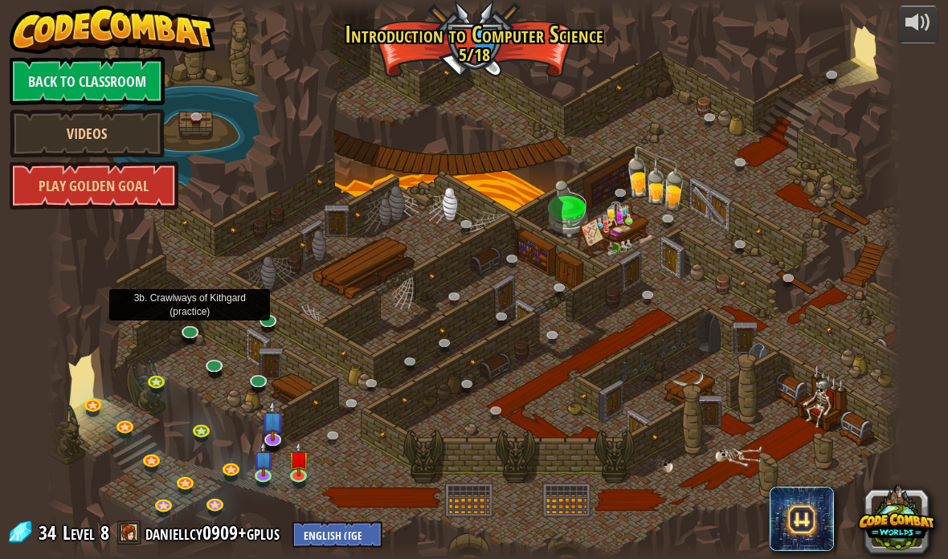
click at [197, 342] on link at bounding box center [191, 334] width 32 height 24
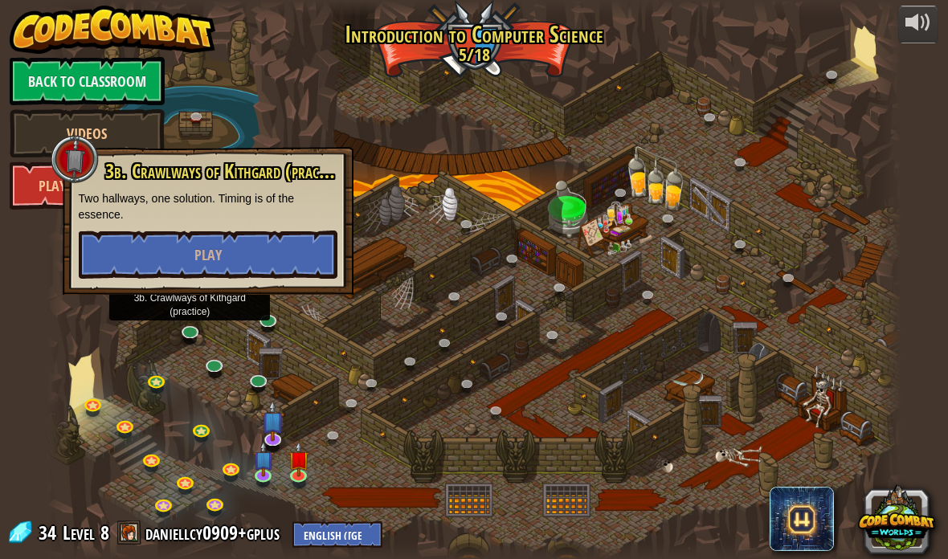
click at [216, 367] on link at bounding box center [215, 367] width 32 height 24
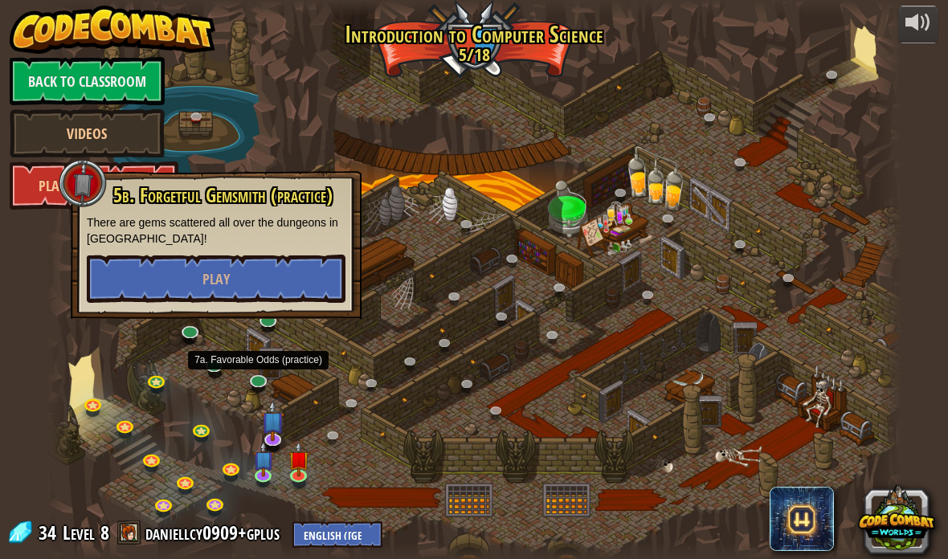
click at [262, 388] on link at bounding box center [260, 383] width 32 height 24
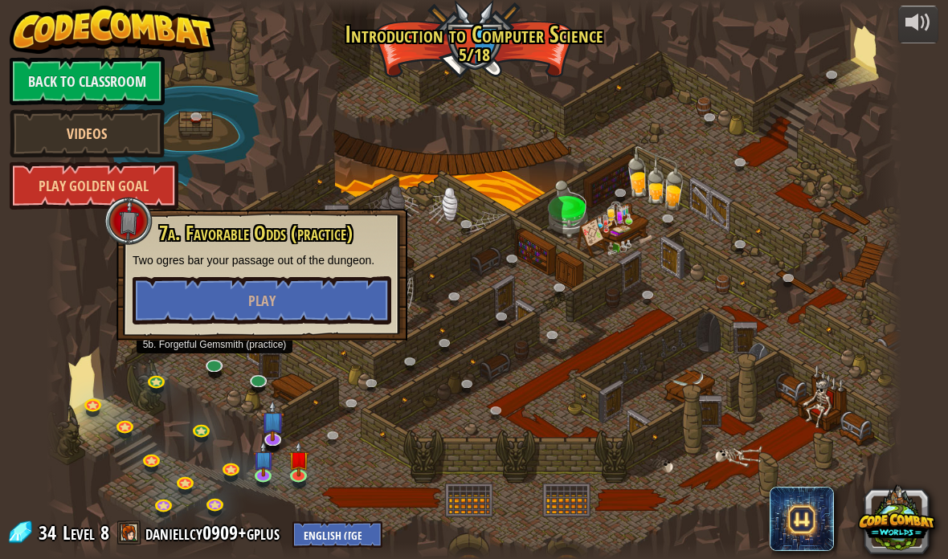
click at [209, 363] on link at bounding box center [215, 367] width 32 height 24
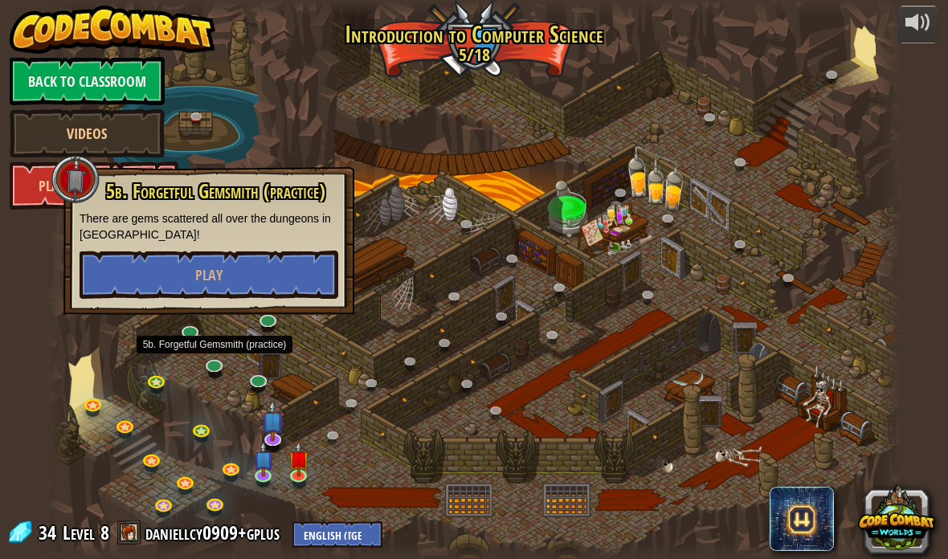
click at [191, 331] on link at bounding box center [191, 334] width 32 height 24
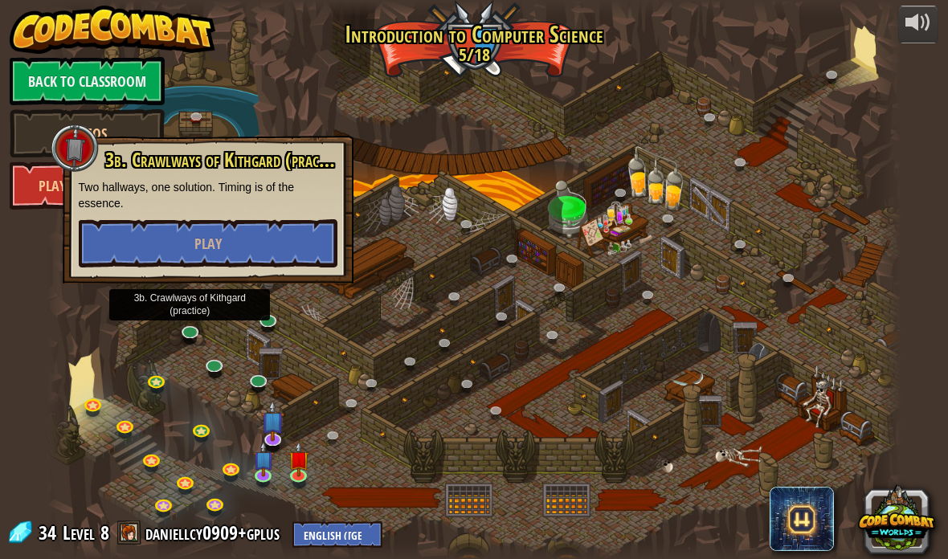
click at [910, 525] on button at bounding box center [896, 518] width 77 height 77
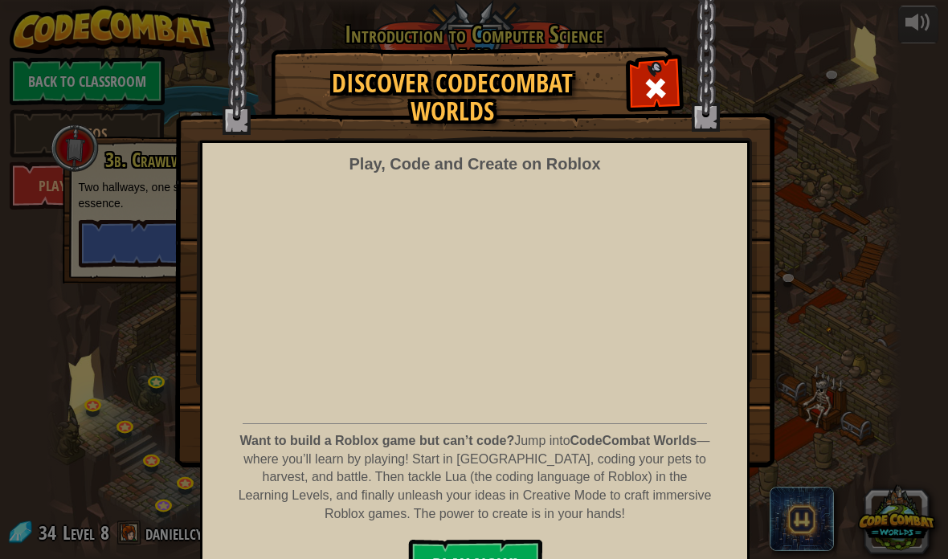
click at [658, 92] on span at bounding box center [656, 89] width 26 height 26
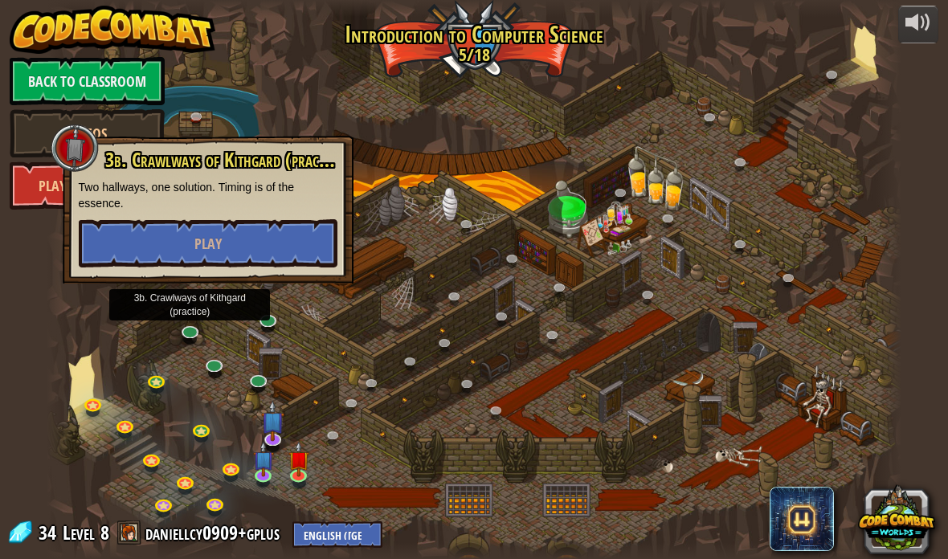
click at [188, 327] on link at bounding box center [191, 334] width 32 height 24
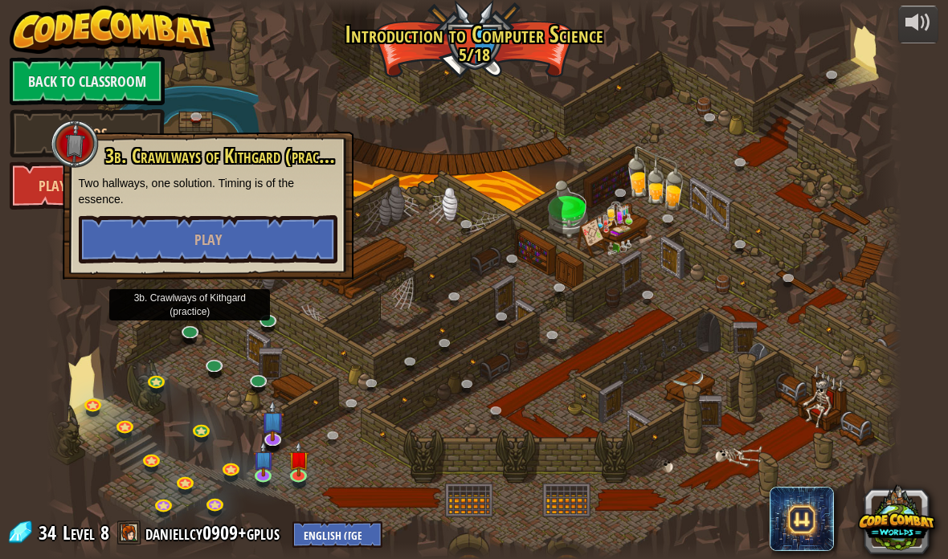
click at [143, 390] on div at bounding box center [475, 279] width 856 height 559
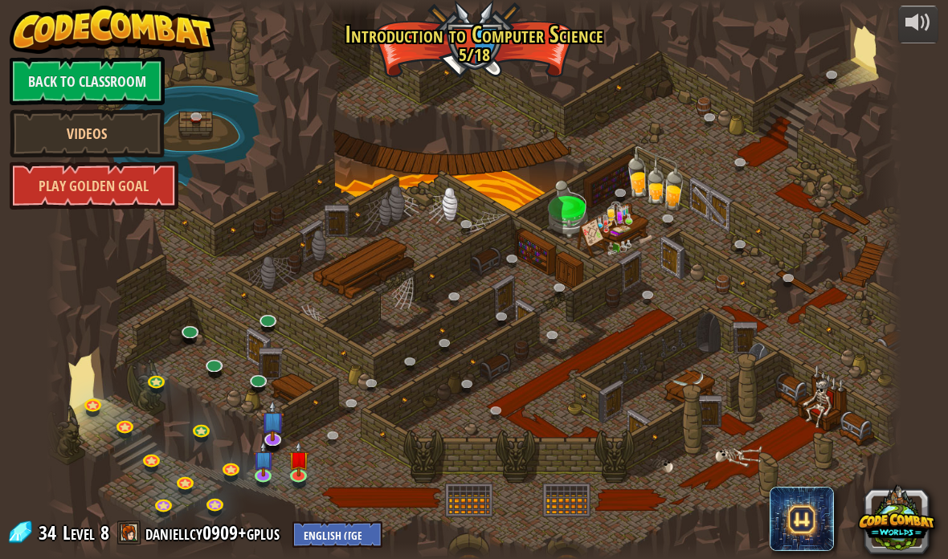
click at [192, 342] on link at bounding box center [191, 334] width 32 height 24
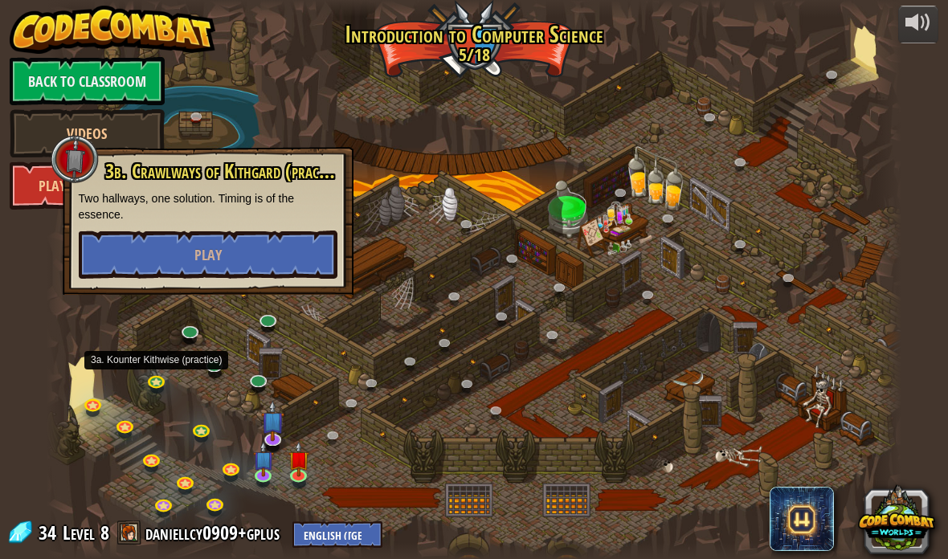
click at [150, 383] on link at bounding box center [158, 383] width 32 height 24
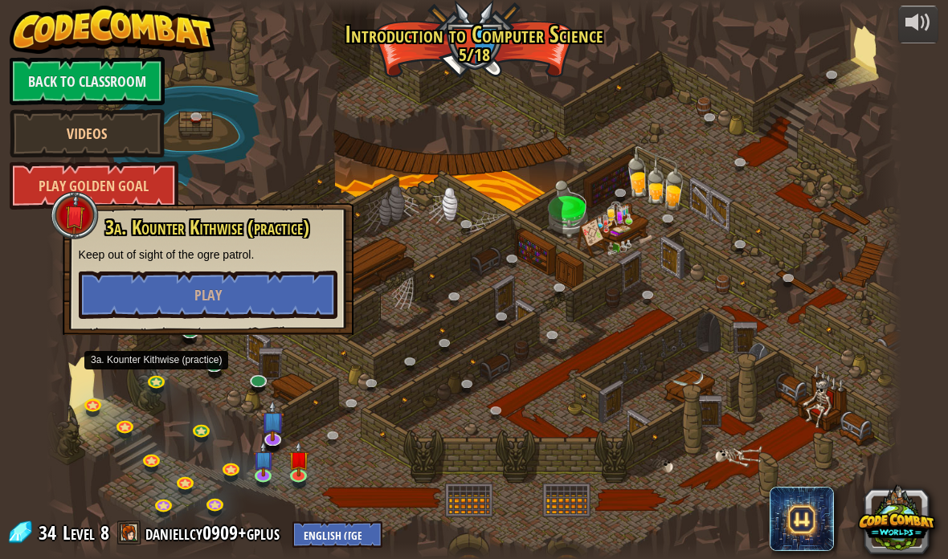
click at [224, 368] on link at bounding box center [215, 367] width 32 height 24
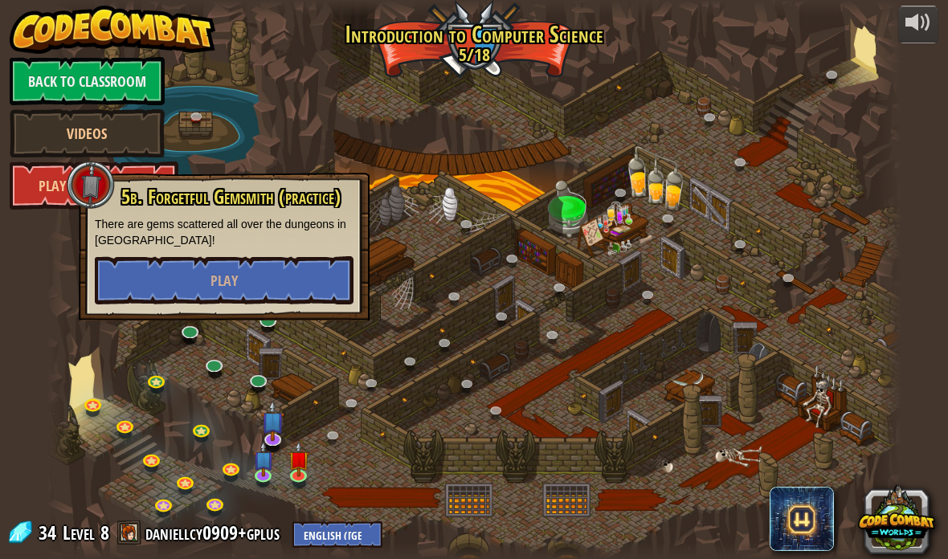
click at [178, 341] on div at bounding box center [475, 279] width 856 height 559
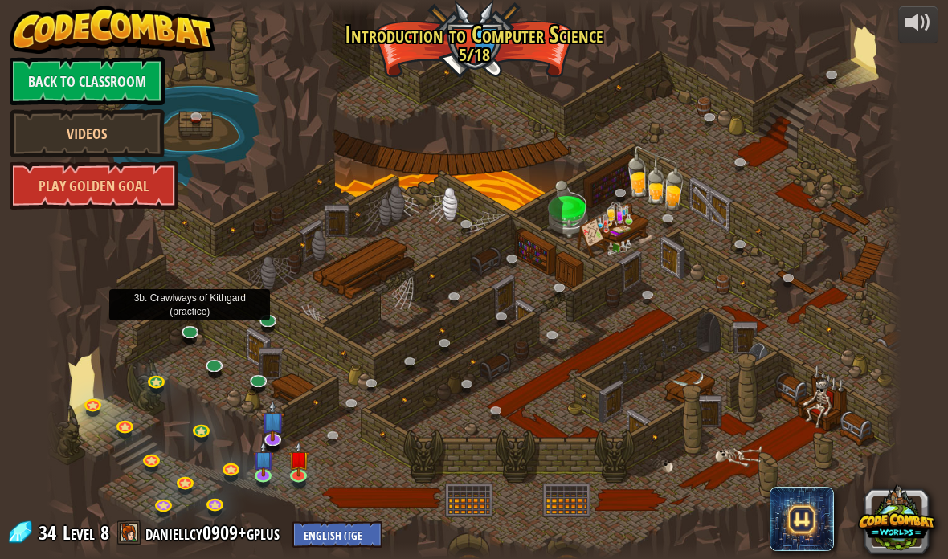
click at [186, 328] on link at bounding box center [191, 334] width 32 height 24
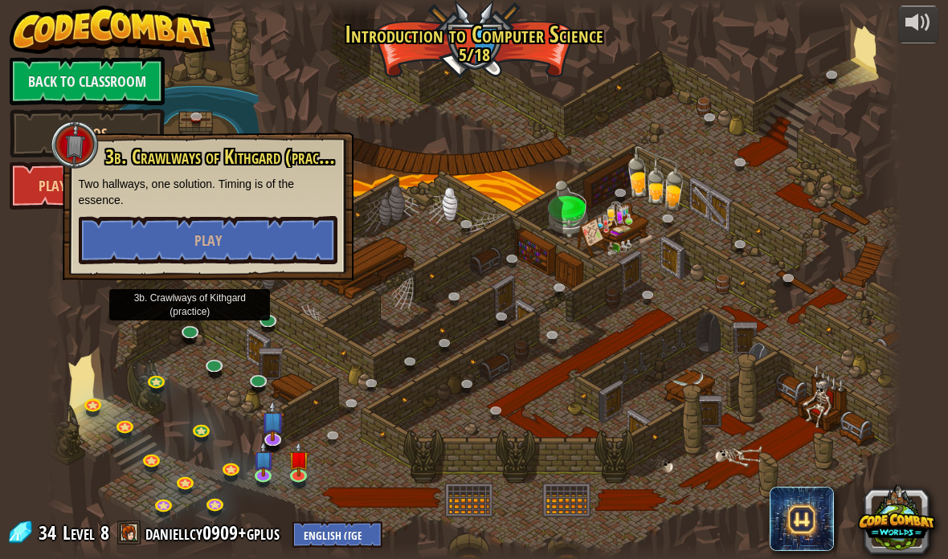
click at [109, 248] on button "Play" at bounding box center [208, 240] width 259 height 48
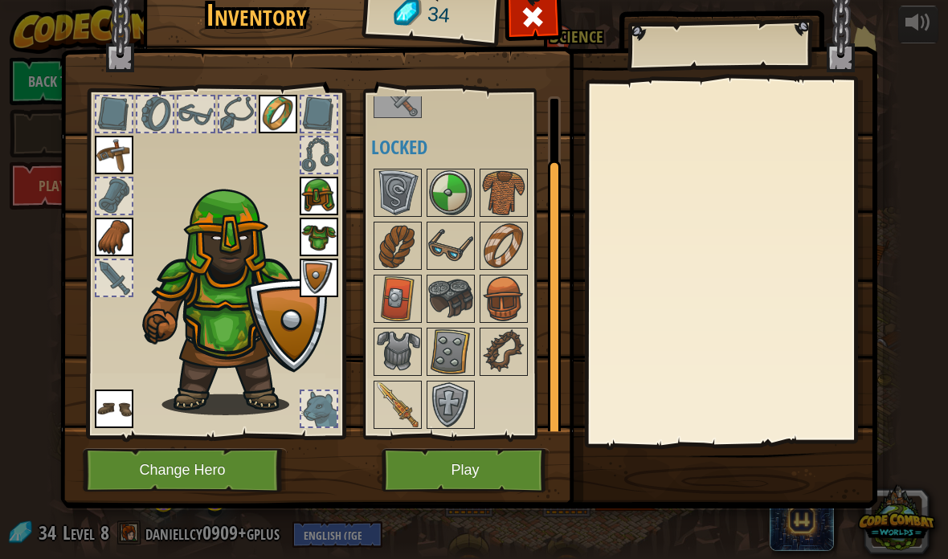
scroll to position [73, 0]
click at [402, 416] on img at bounding box center [397, 405] width 45 height 45
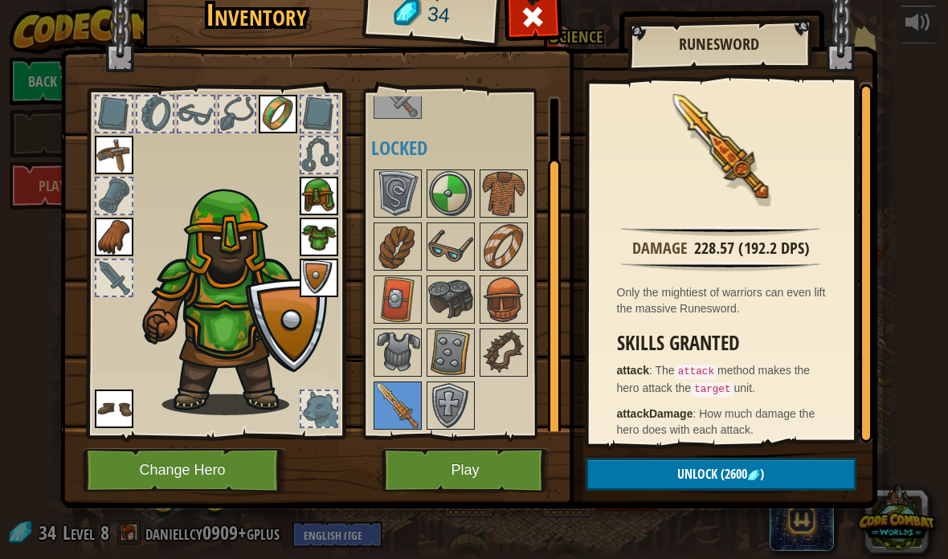
click at [431, 383] on img at bounding box center [450, 405] width 45 height 45
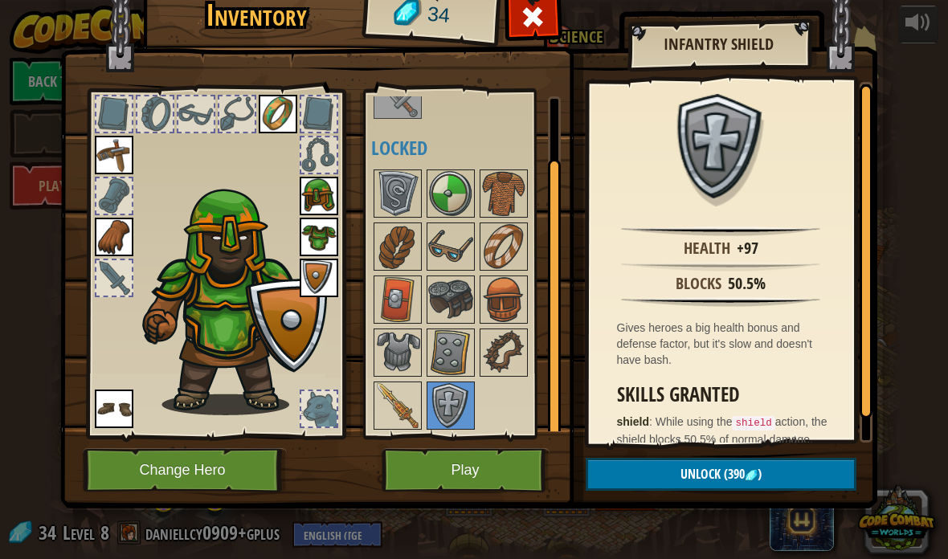
click at [447, 339] on img at bounding box center [450, 352] width 45 height 45
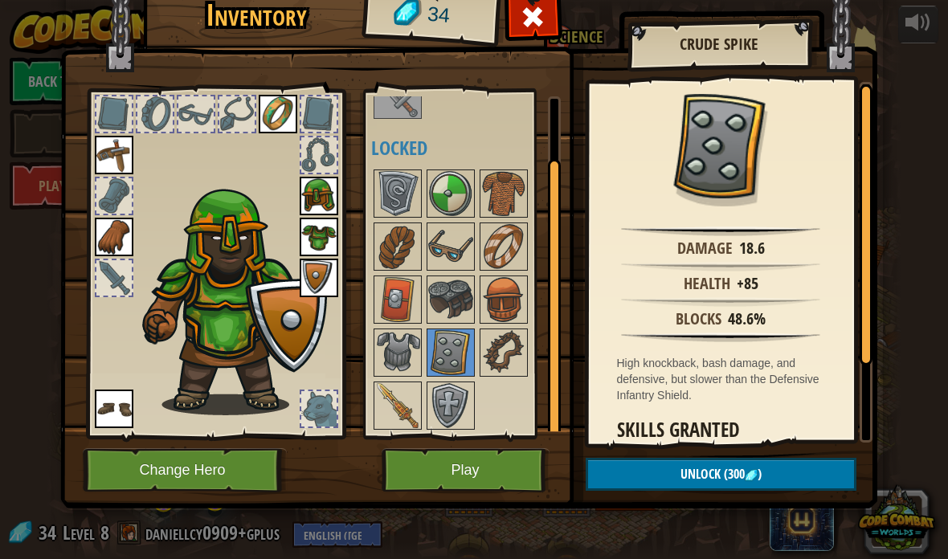
click at [113, 277] on div at bounding box center [113, 277] width 35 height 35
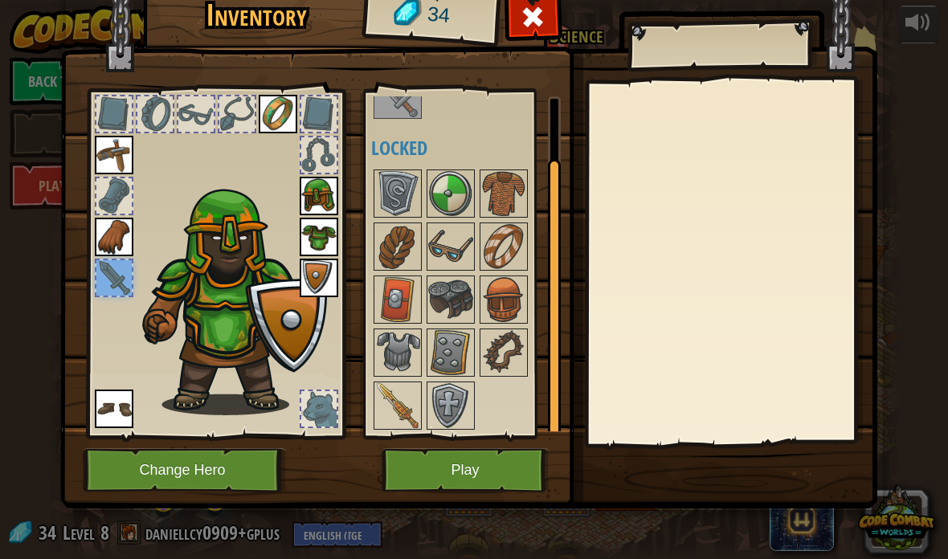
click at [415, 116] on img at bounding box center [397, 94] width 45 height 45
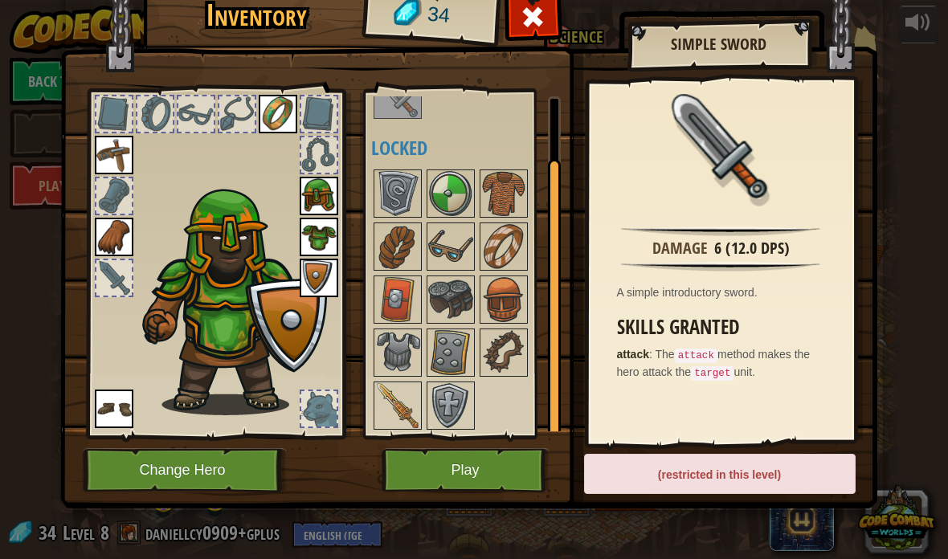
click at [419, 188] on img at bounding box center [397, 193] width 45 height 45
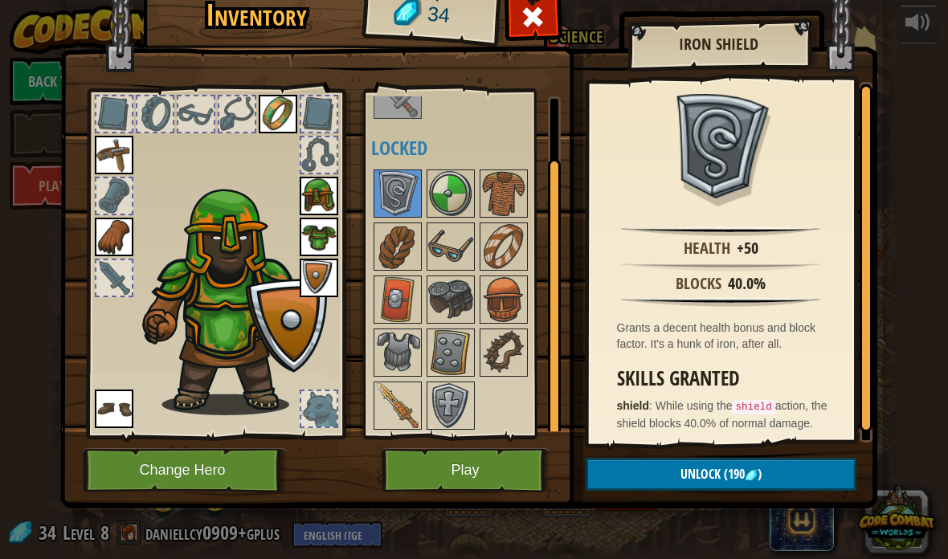
click at [405, 183] on img at bounding box center [397, 193] width 45 height 45
click at [454, 184] on img at bounding box center [450, 193] width 45 height 45
